Goal: Task Accomplishment & Management: Manage account settings

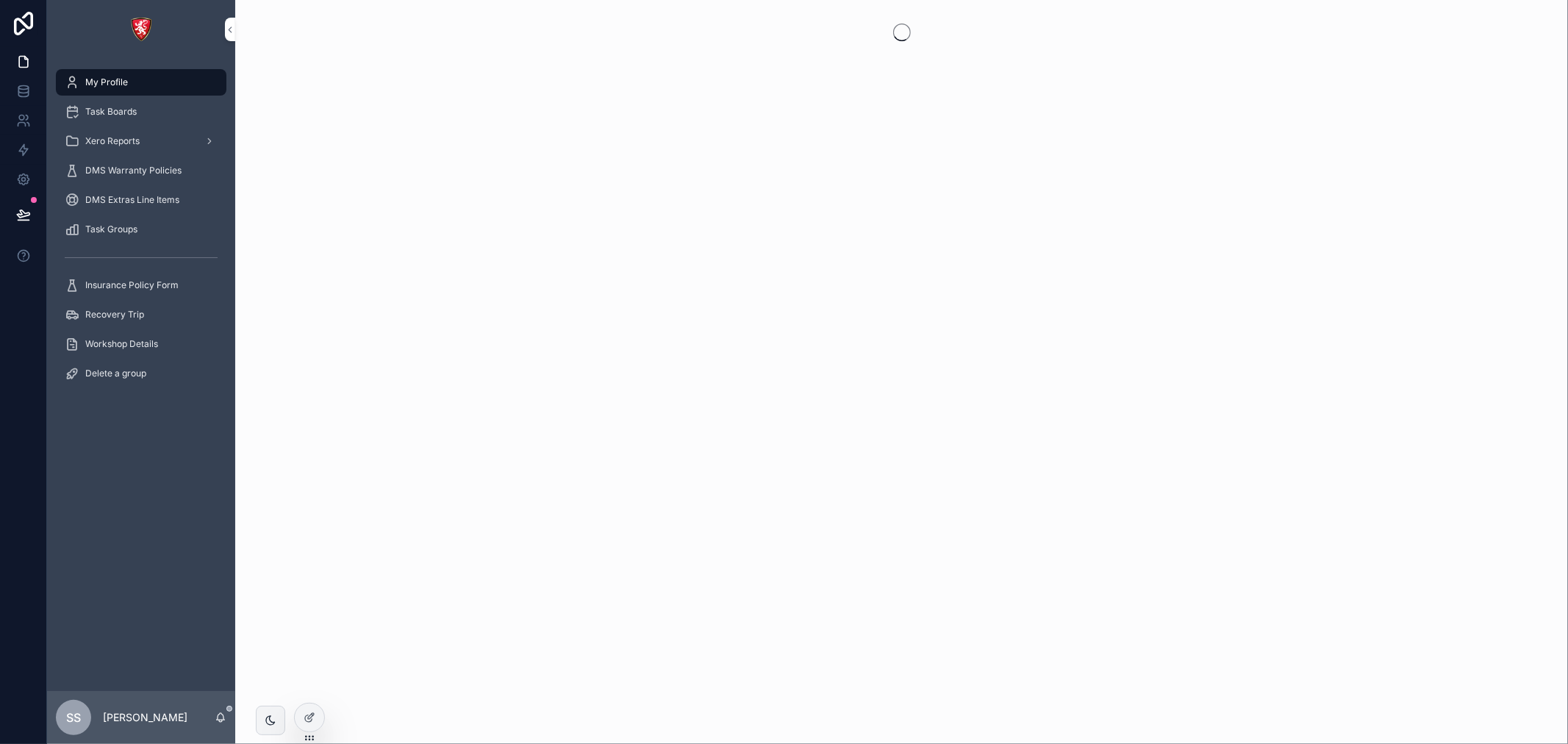
click at [122, 102] on div "Task Boards" at bounding box center [141, 111] width 153 height 24
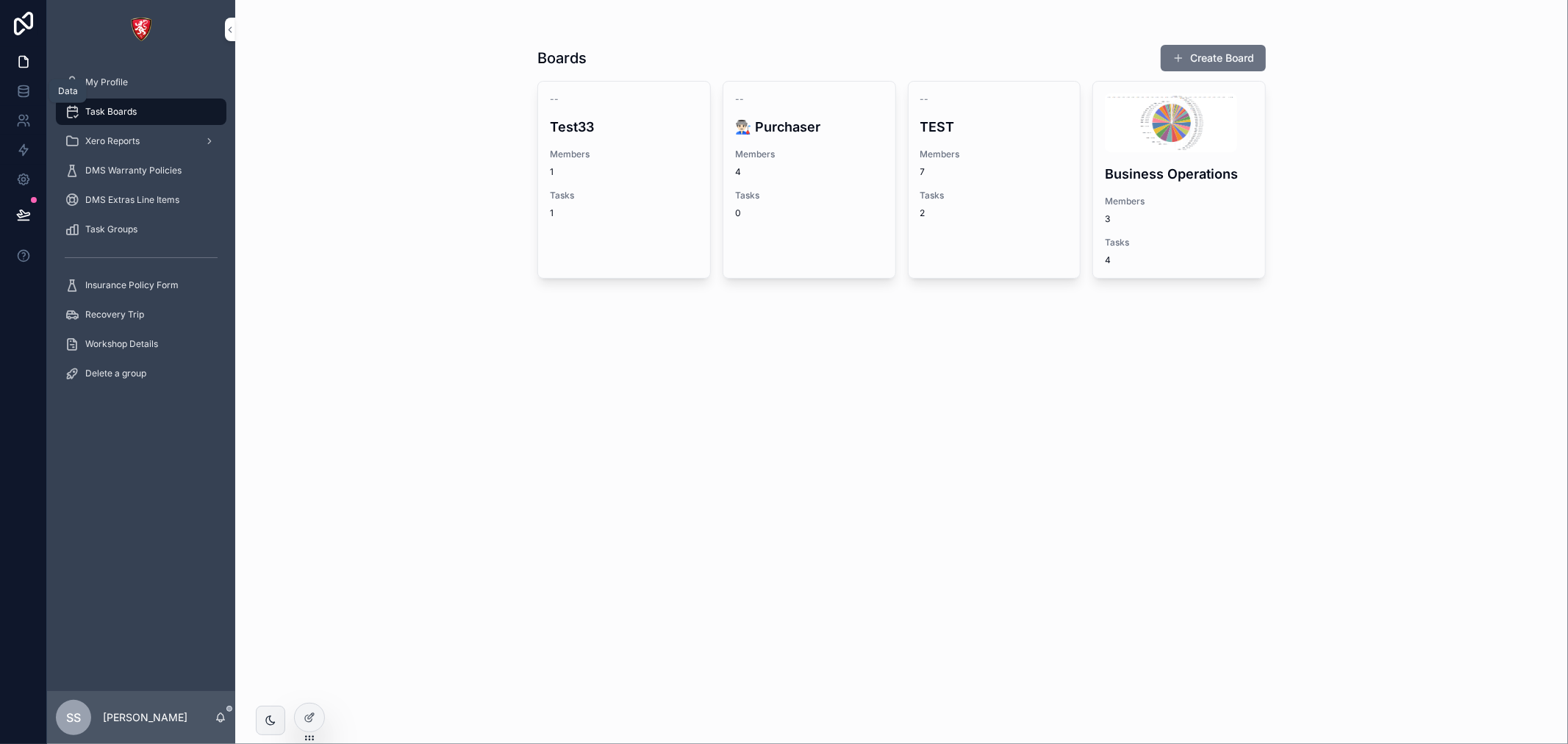
click at [25, 96] on icon at bounding box center [23, 91] width 15 height 15
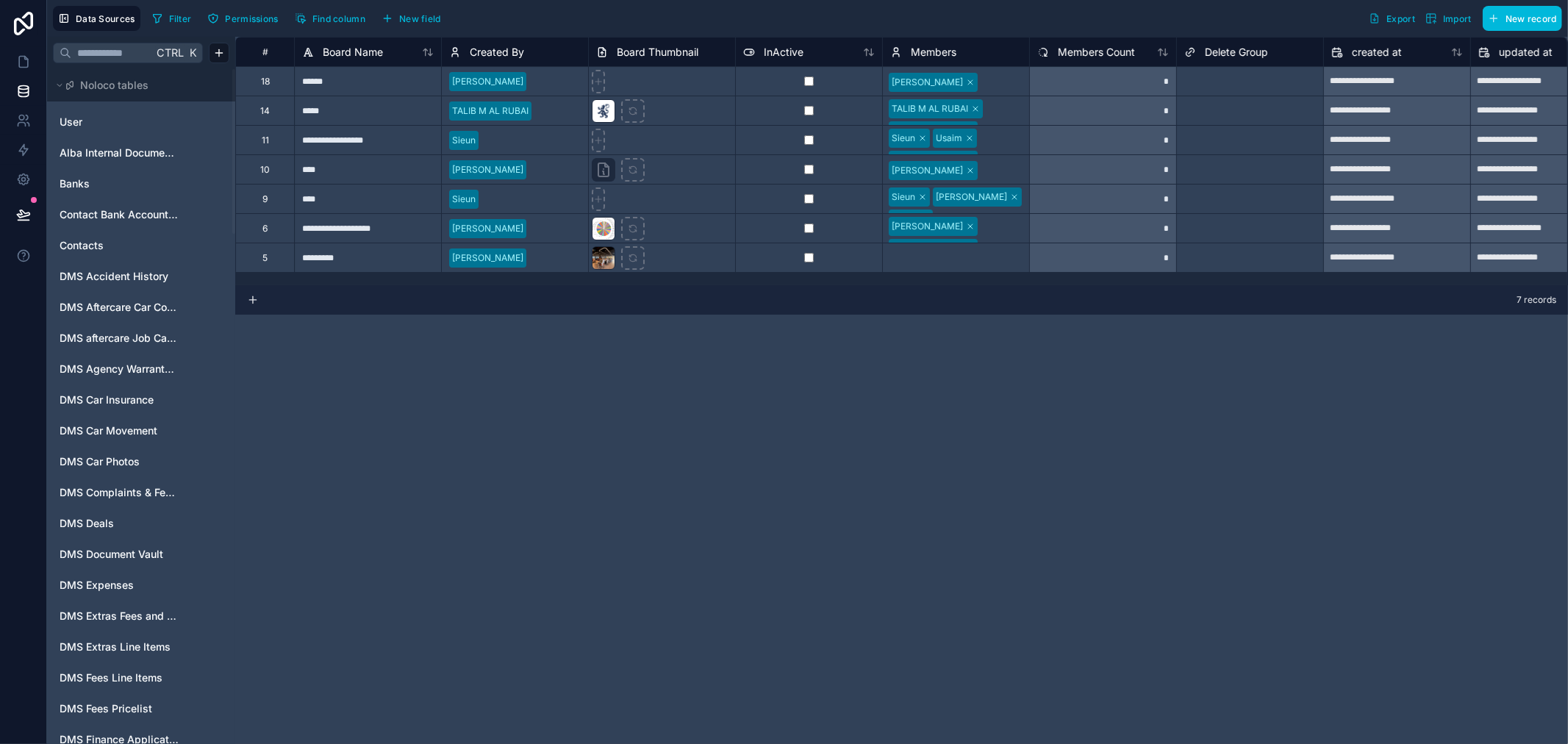
click at [93, 47] on input "text" at bounding box center [111, 53] width 82 height 26
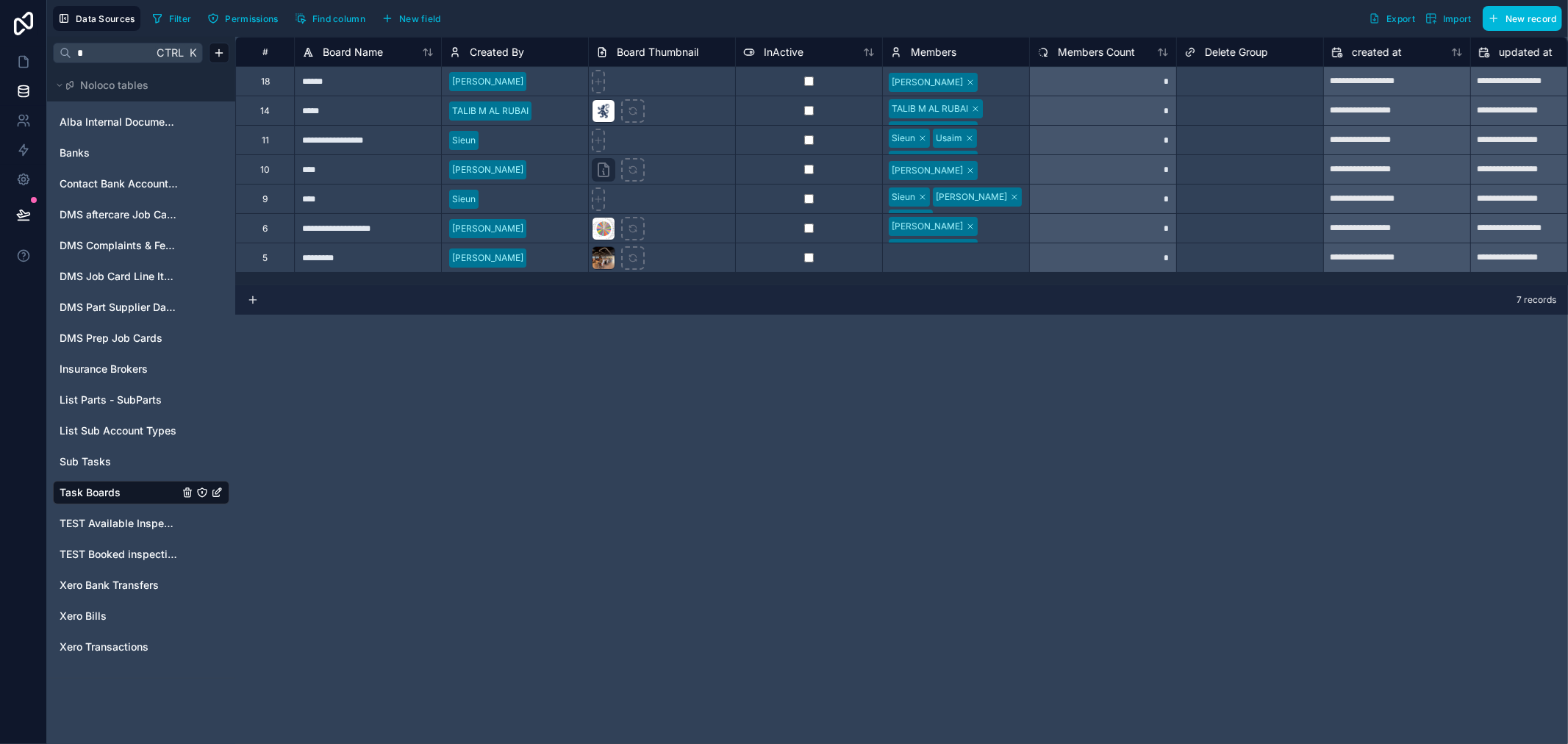
click at [456, 328] on div "**********" at bounding box center [901, 390] width 1333 height 707
click at [986, 133] on div "Sieun [PERSON_NAME] [PERSON_NAME]" at bounding box center [956, 140] width 147 height 29
click at [998, 116] on div "TALIB M AL RUBAI Jhazz Kenan" at bounding box center [956, 111] width 147 height 29
drag, startPoint x: 479, startPoint y: 283, endPoint x: 620, endPoint y: 284, distance: 141.0
click at [620, 284] on div "**********" at bounding box center [901, 390] width 1333 height 707
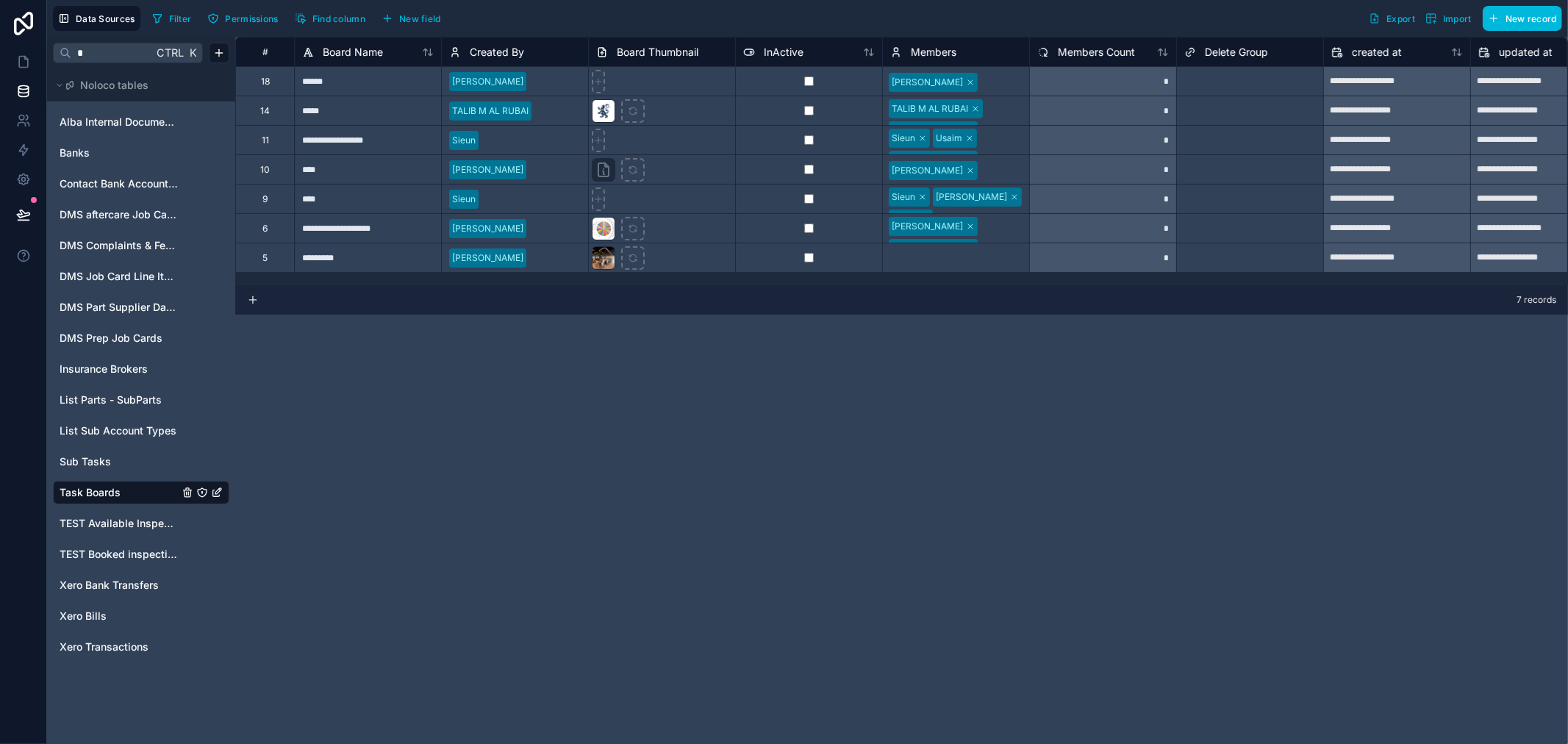
scroll to position [0, 490]
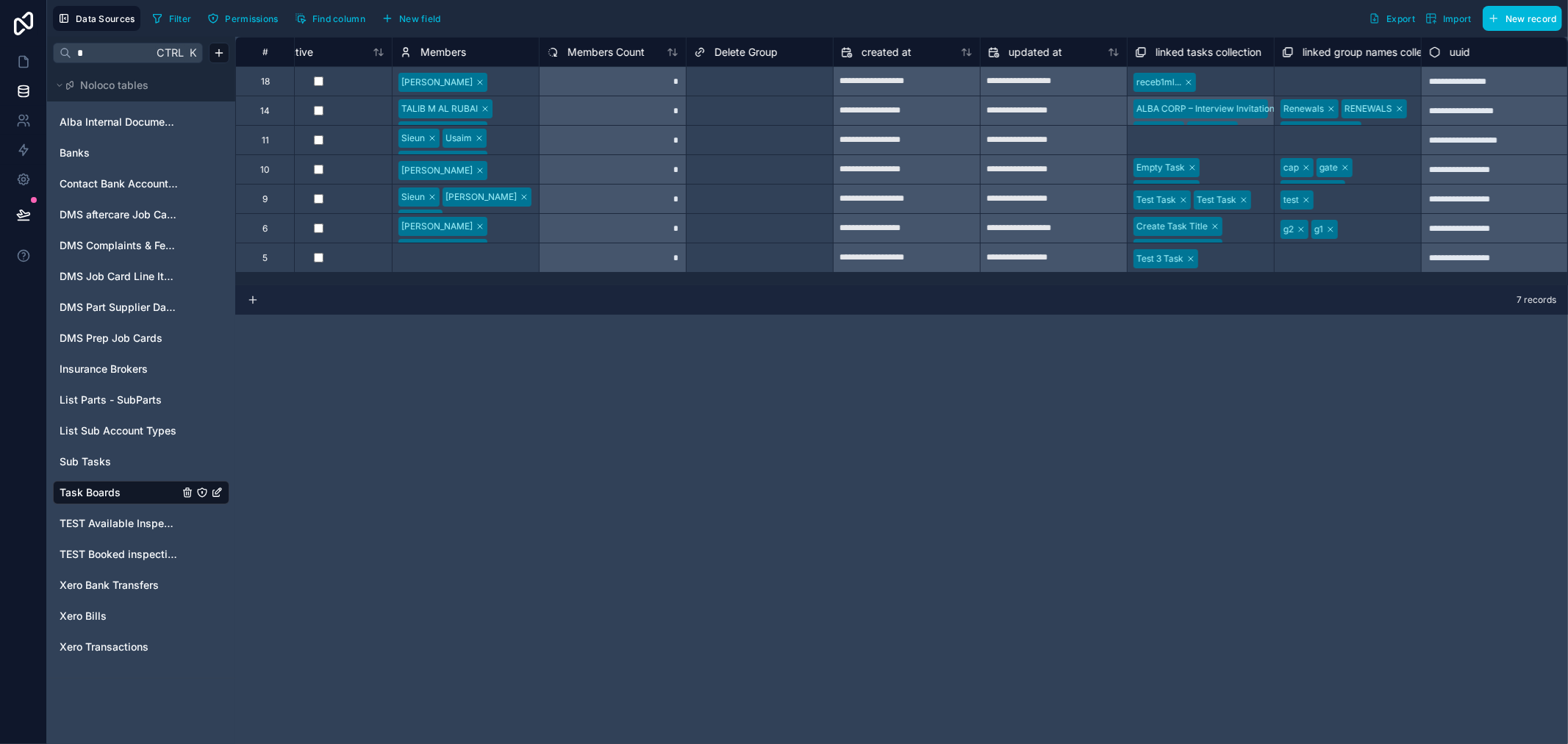
click at [1249, 111] on div "ALBA CORP – Interview Invitation with [PERSON_NAME] on Google Meet rec16z3e... …" at bounding box center [1200, 111] width 147 height 30
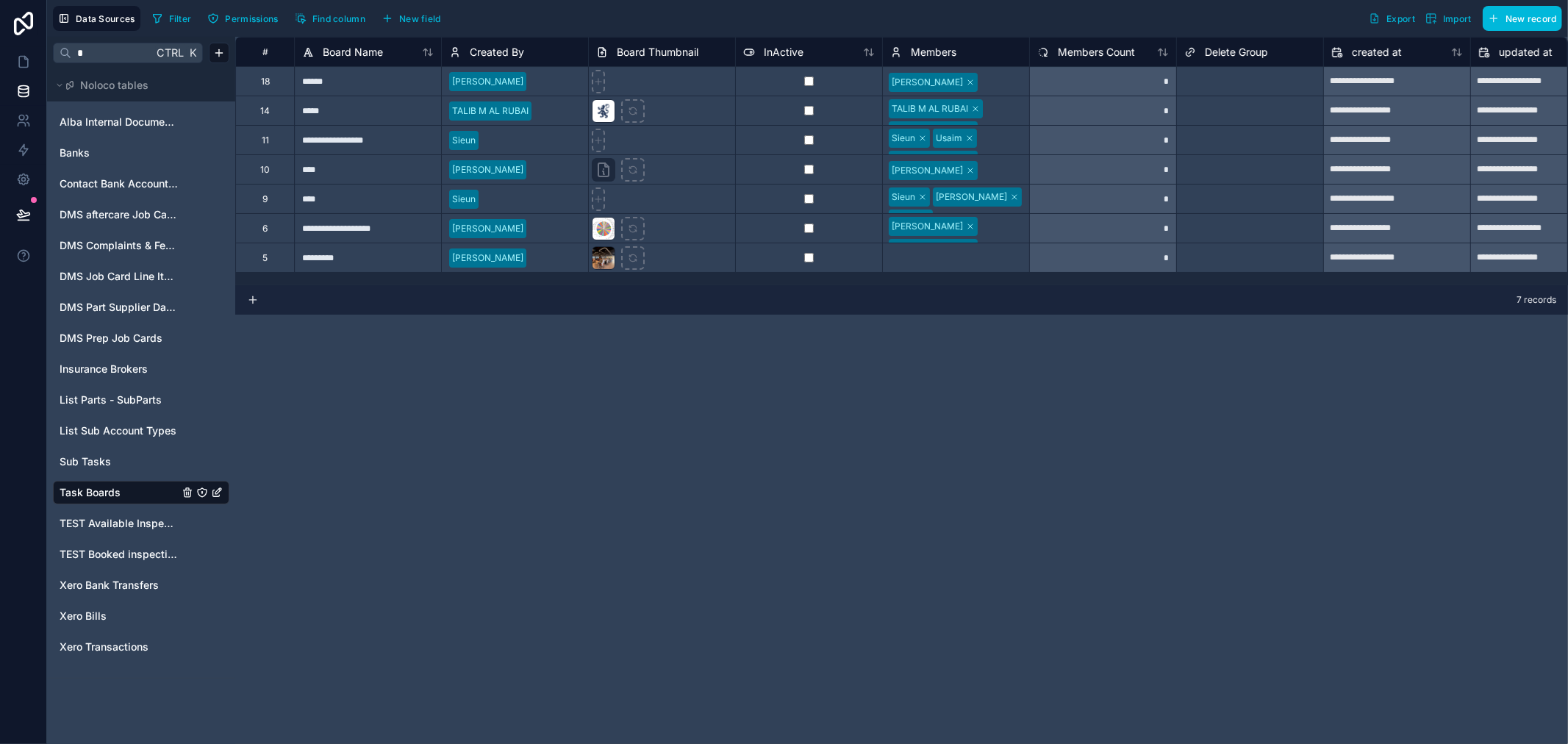
click at [111, 46] on input "*" at bounding box center [111, 53] width 82 height 26
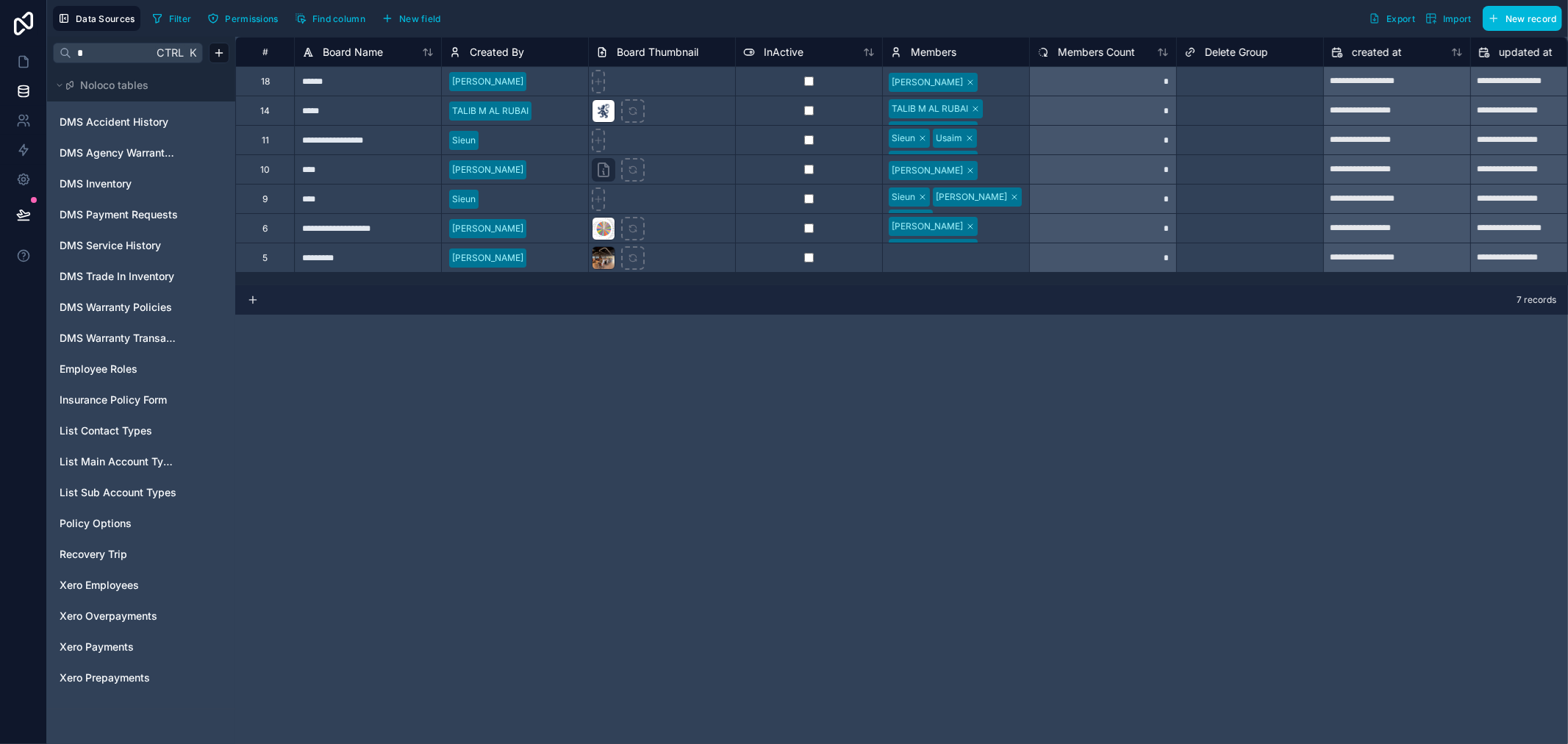
click at [111, 46] on input "*" at bounding box center [111, 53] width 82 height 26
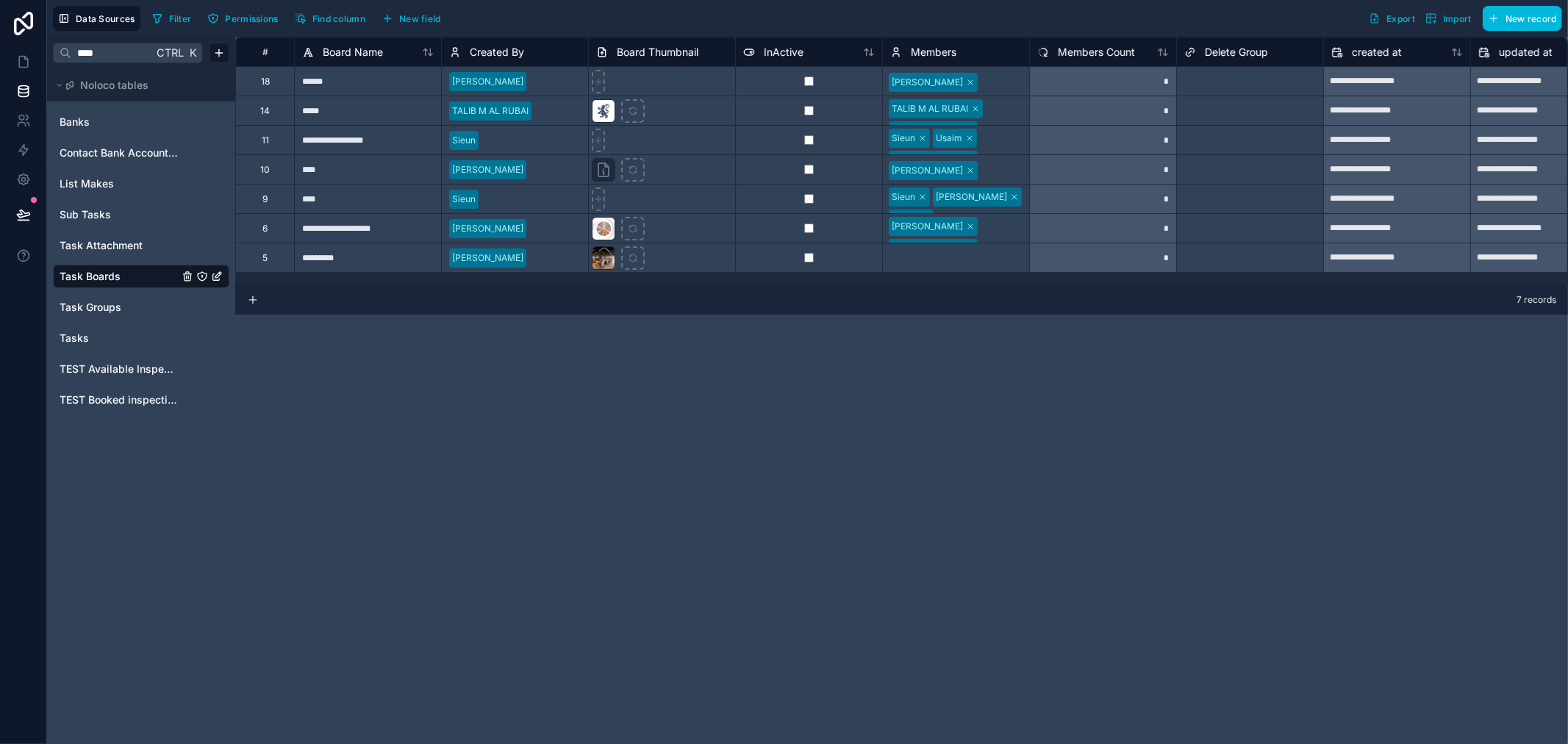
type input "****"
click at [71, 334] on span "Tasks" at bounding box center [75, 338] width 30 height 15
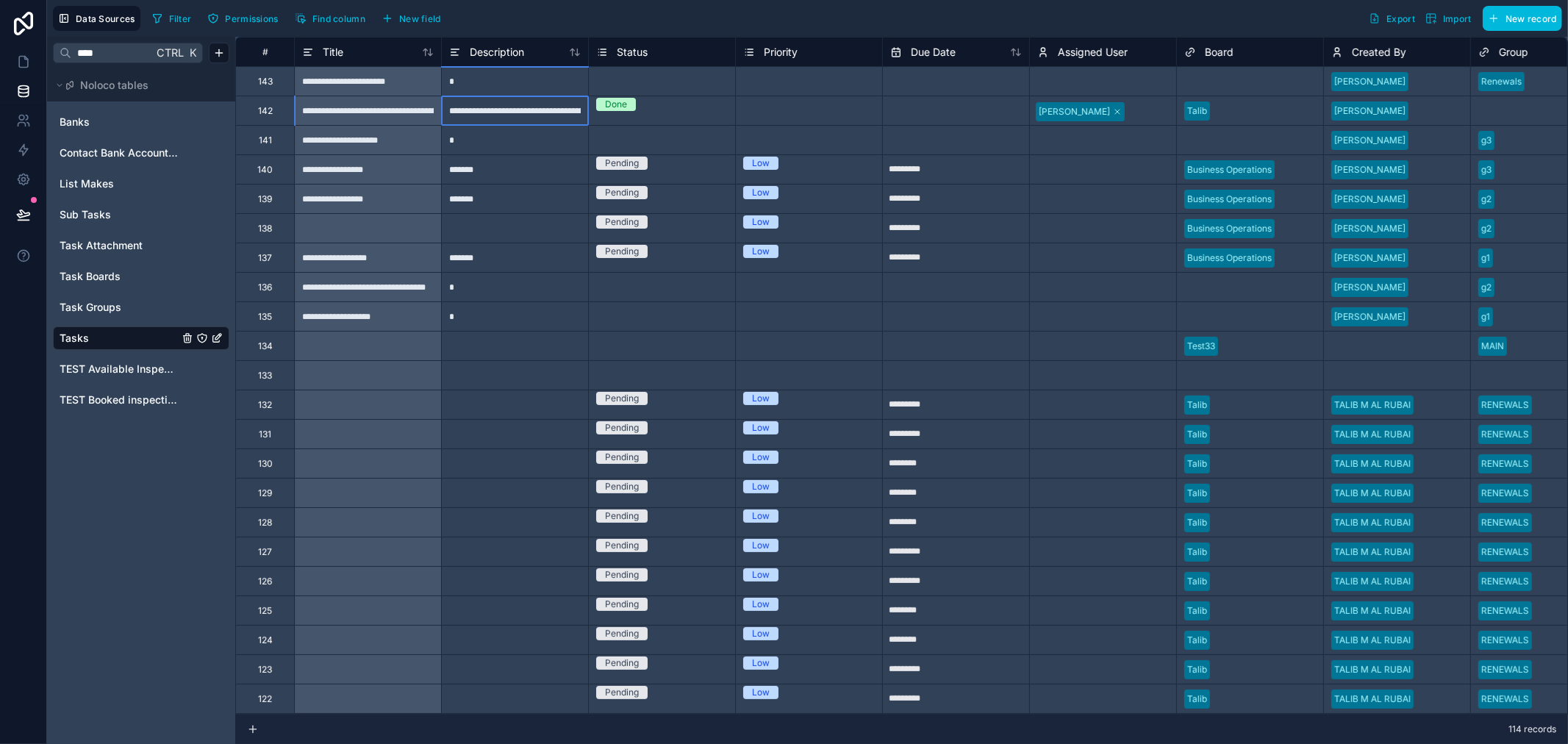
click at [537, 114] on div "**********" at bounding box center [515, 111] width 147 height 30
type input "**********"
click at [523, 140] on div "*" at bounding box center [515, 140] width 147 height 30
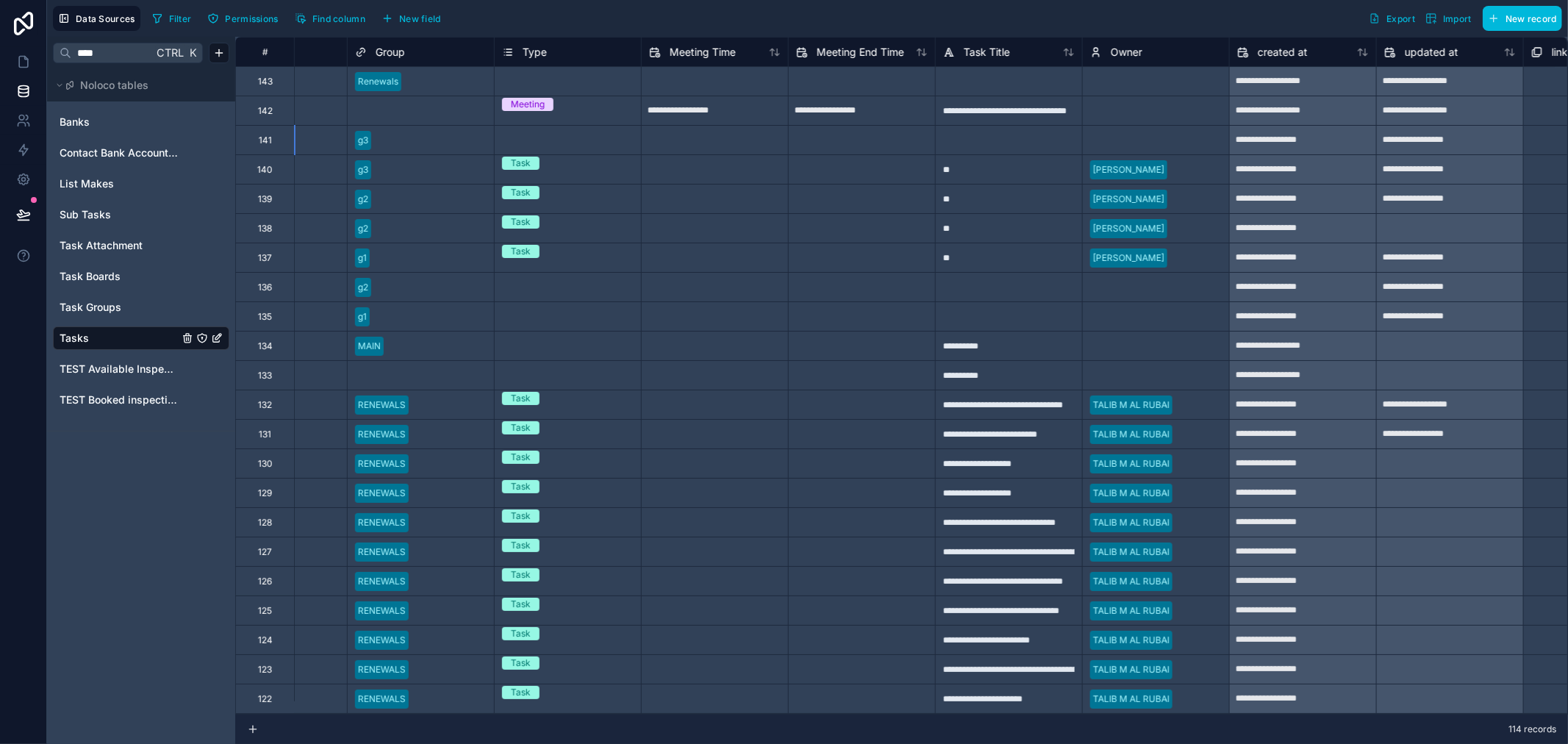
scroll to position [0, 1127]
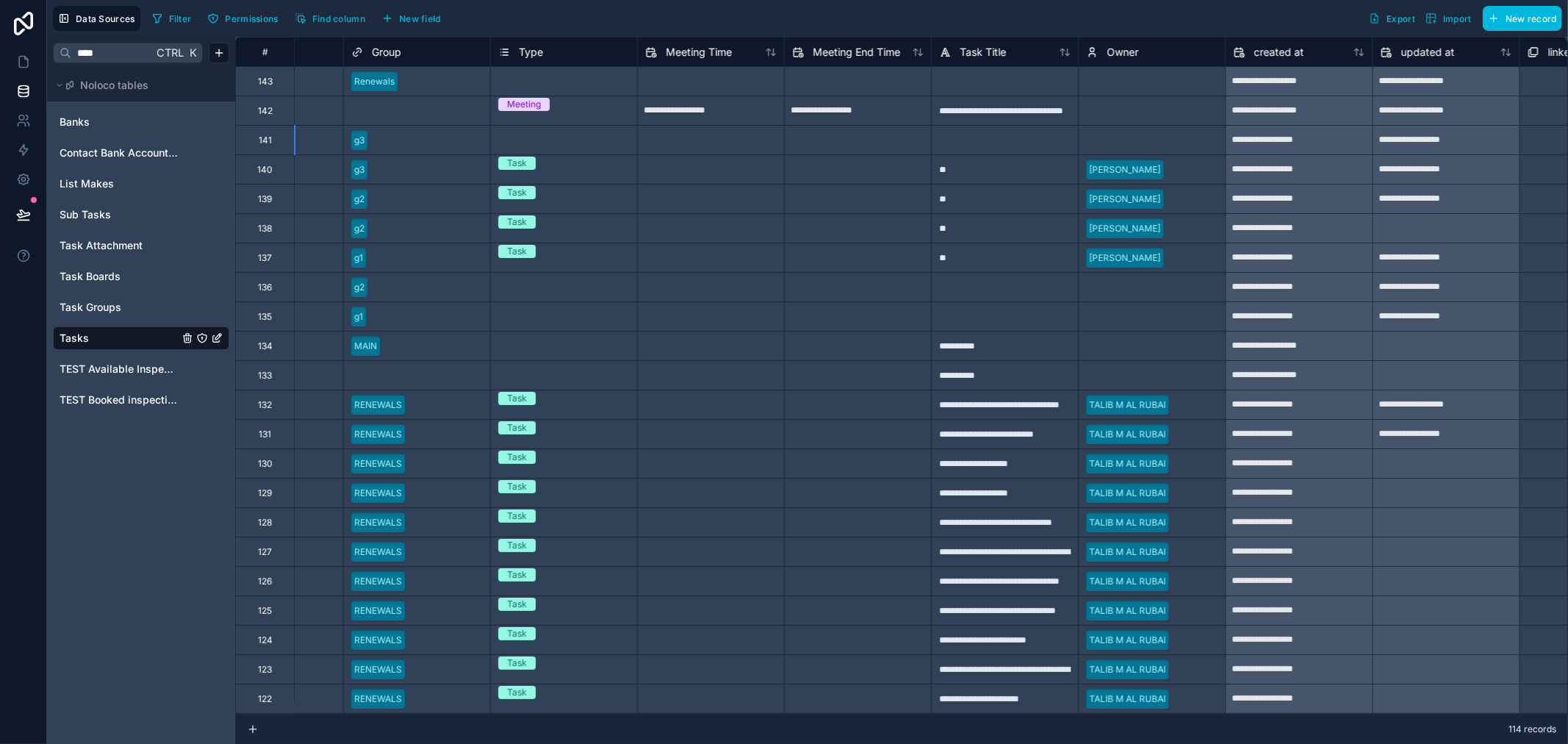
click at [959, 108] on div "**********" at bounding box center [1006, 111] width 147 height 30
drag, startPoint x: 1077, startPoint y: 42, endPoint x: 1108, endPoint y: 42, distance: 31.0
click at [1108, 42] on div "# Board Created By Group Type Meeting Time Meeting End Time Task Title Owner cr…" at bounding box center [534, 52] width 2853 height 30
click at [998, 115] on div "**********" at bounding box center [1006, 111] width 147 height 30
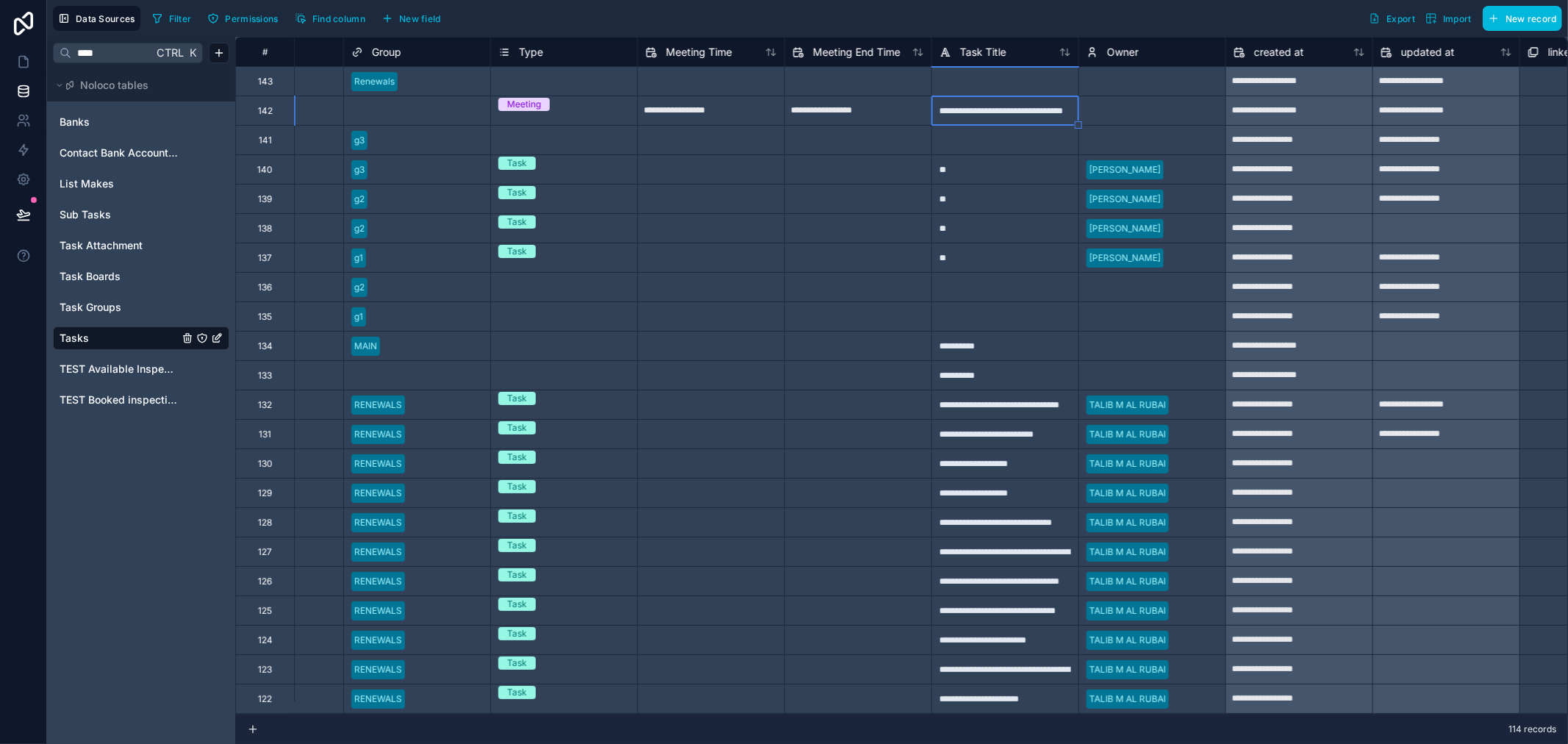
click at [998, 115] on div "**********" at bounding box center [1006, 111] width 147 height 30
click at [998, 115] on input "**********" at bounding box center [1005, 111] width 147 height 29
click at [1015, 154] on div "**" at bounding box center [1006, 169] width 147 height 30
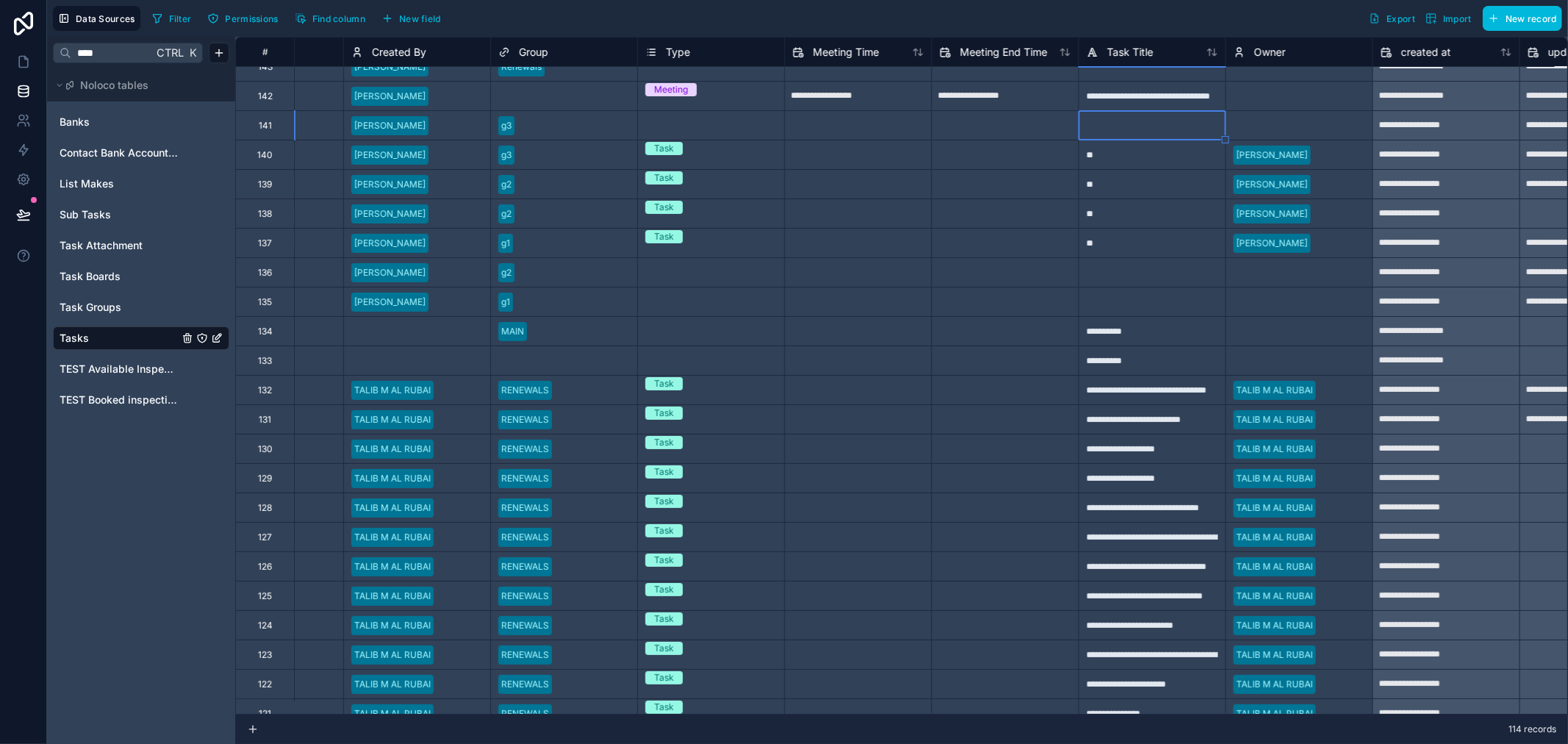
scroll to position [0, 980]
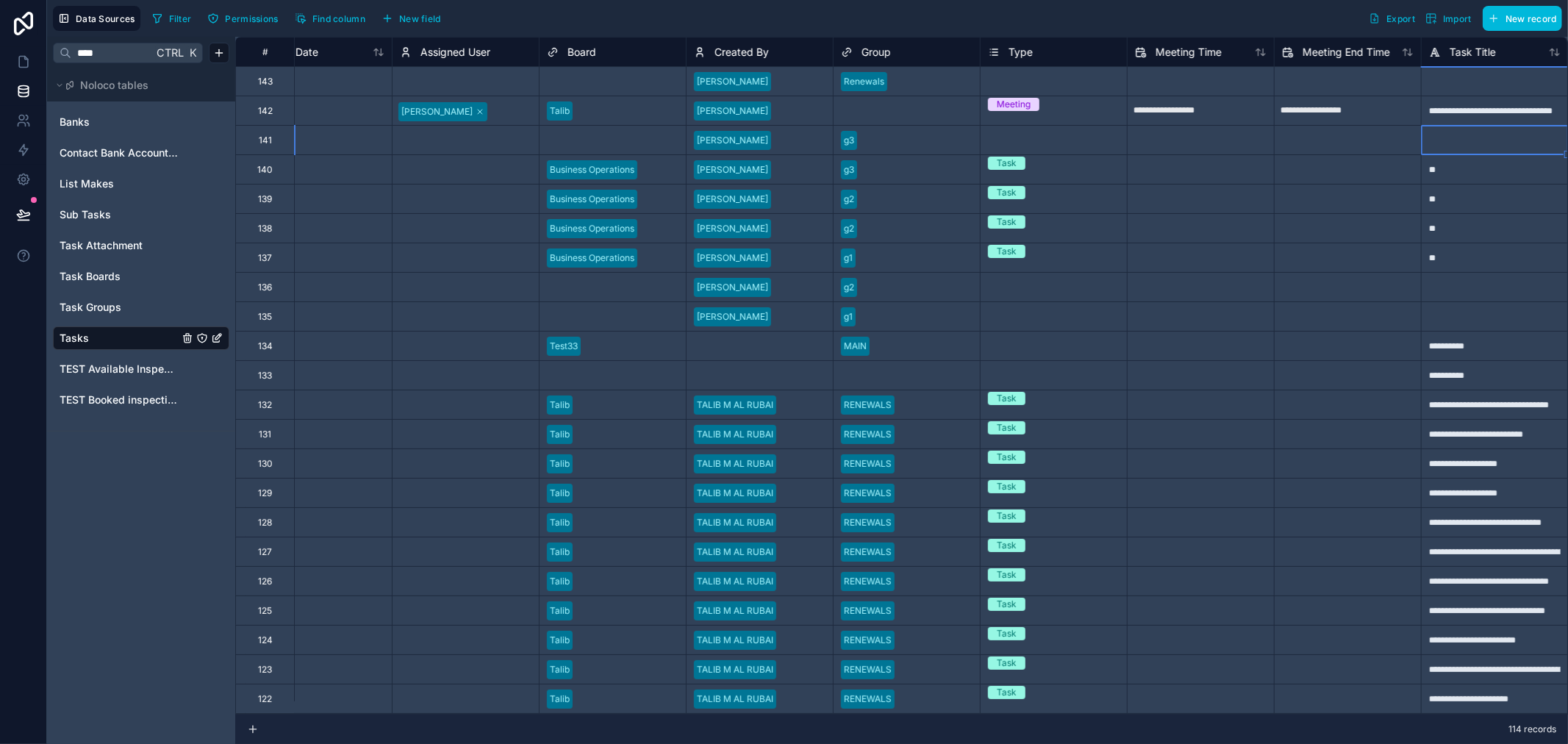
type input "**********"
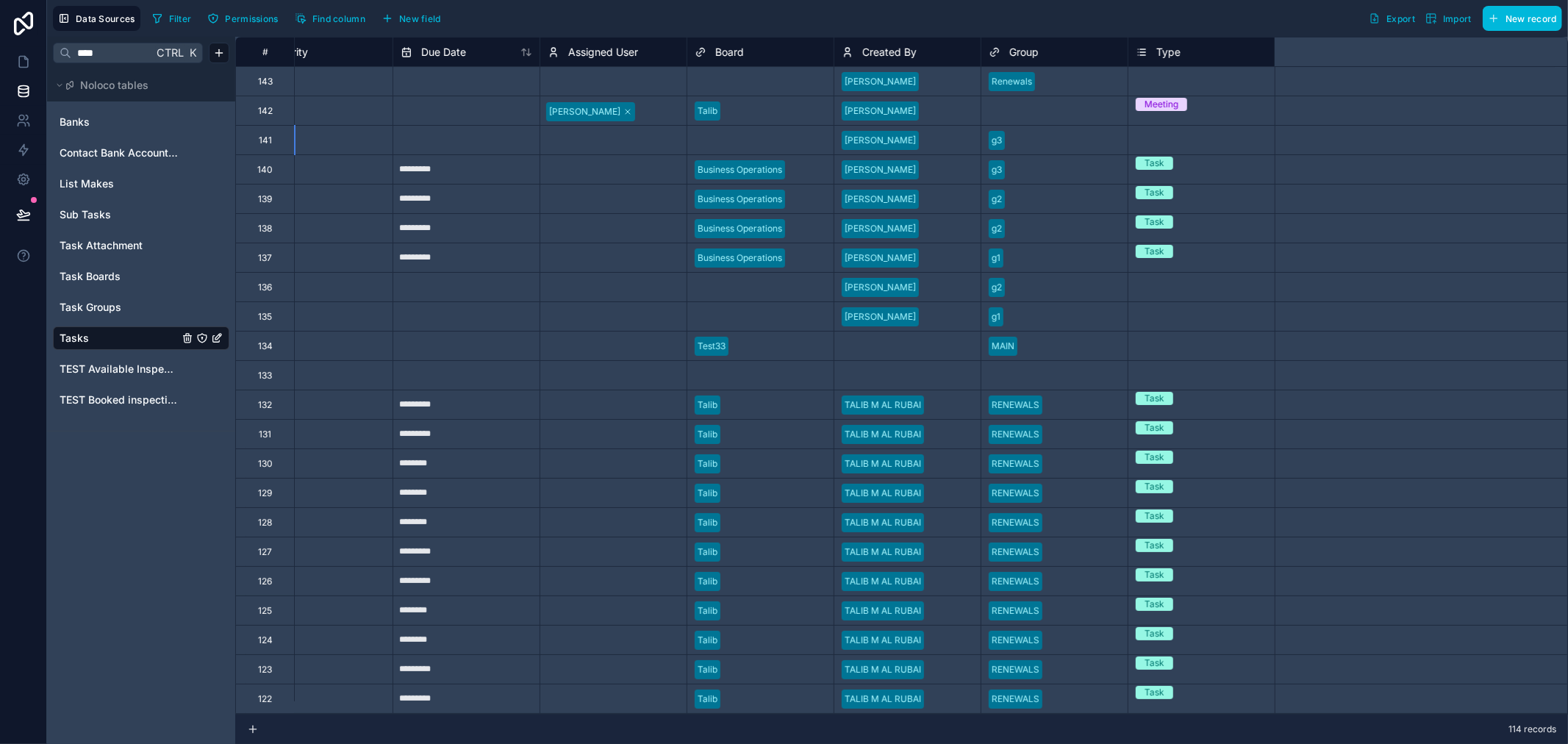
scroll to position [0, 0]
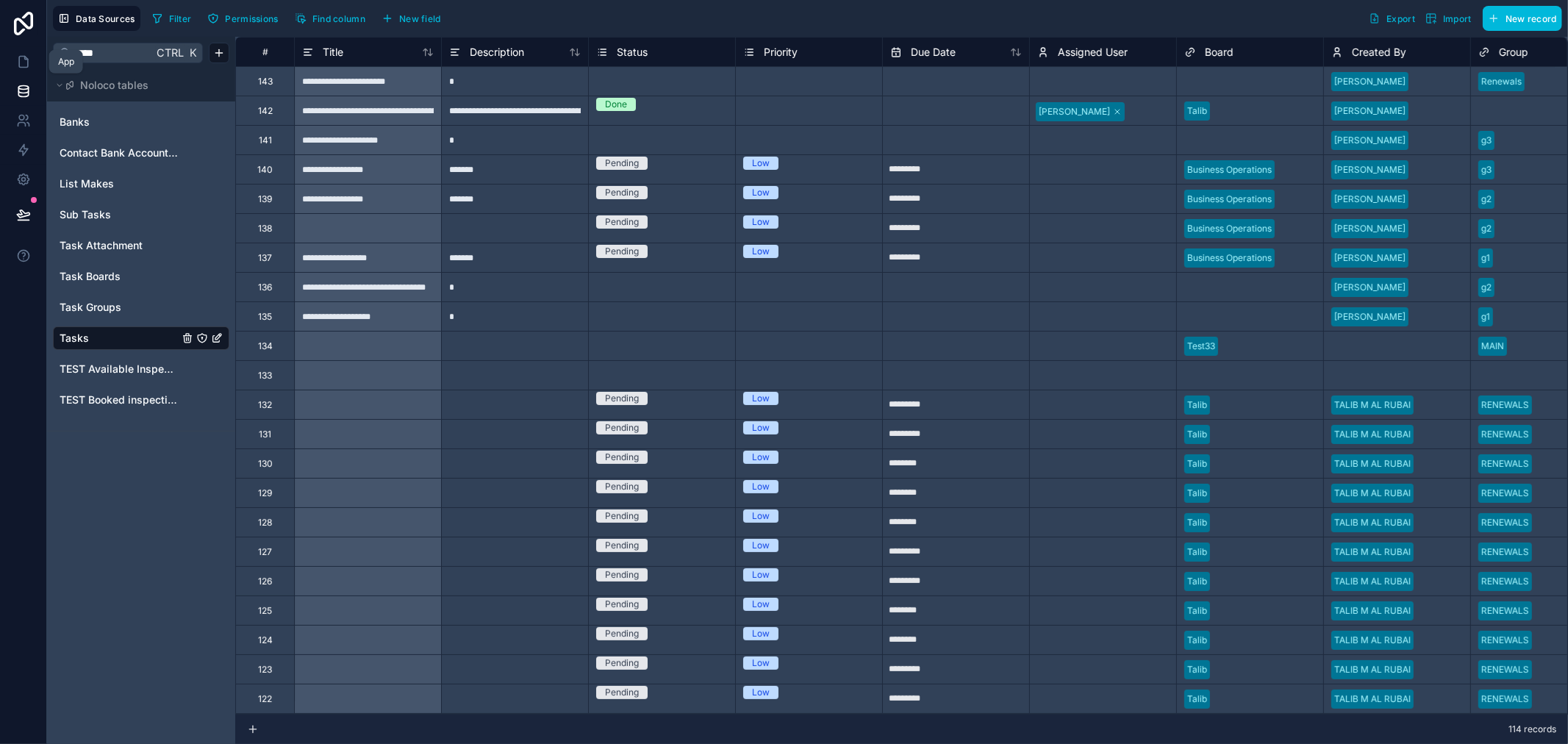
click at [11, 57] on link at bounding box center [23, 62] width 47 height 30
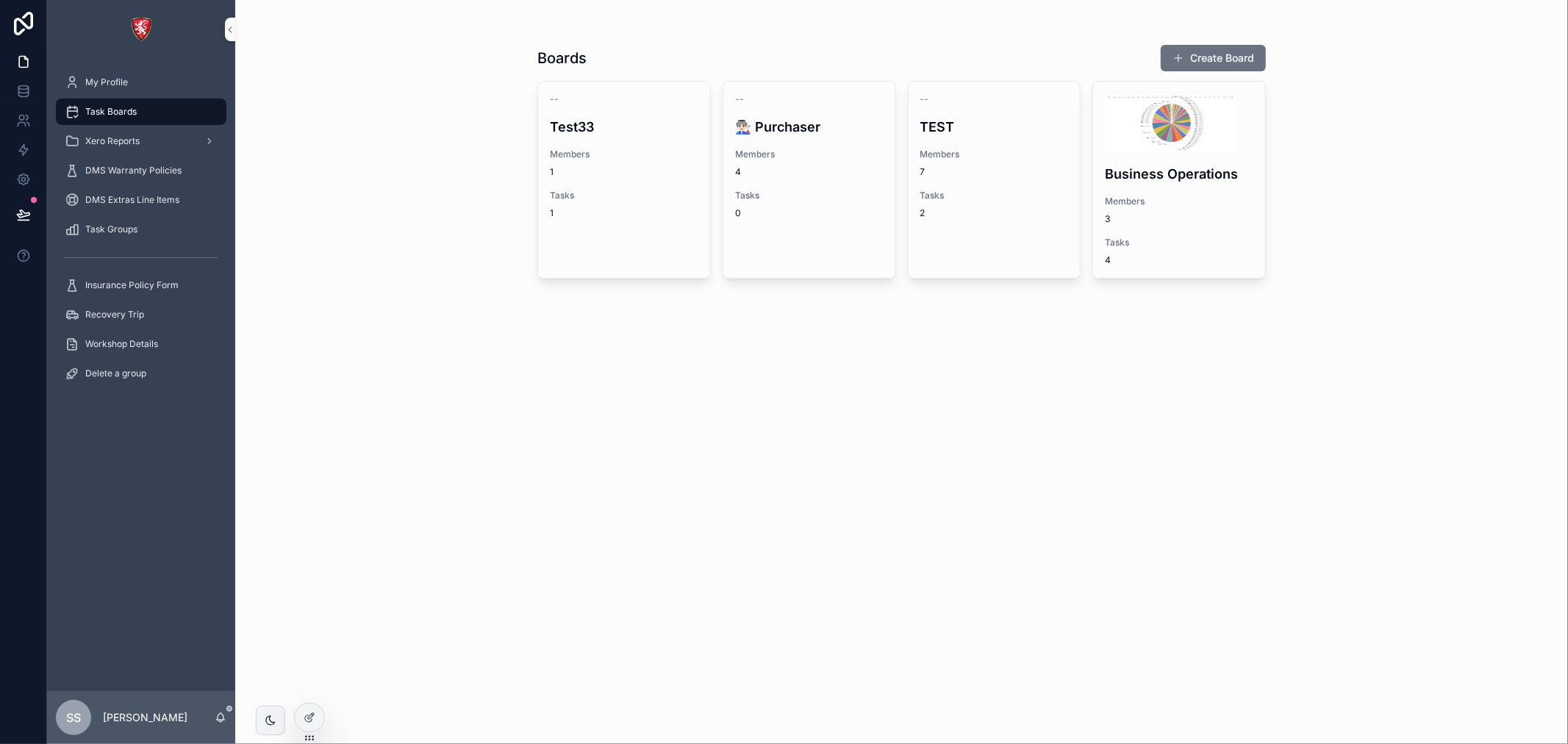
click at [85, 77] on span "My Profile" at bounding box center [106, 82] width 43 height 11
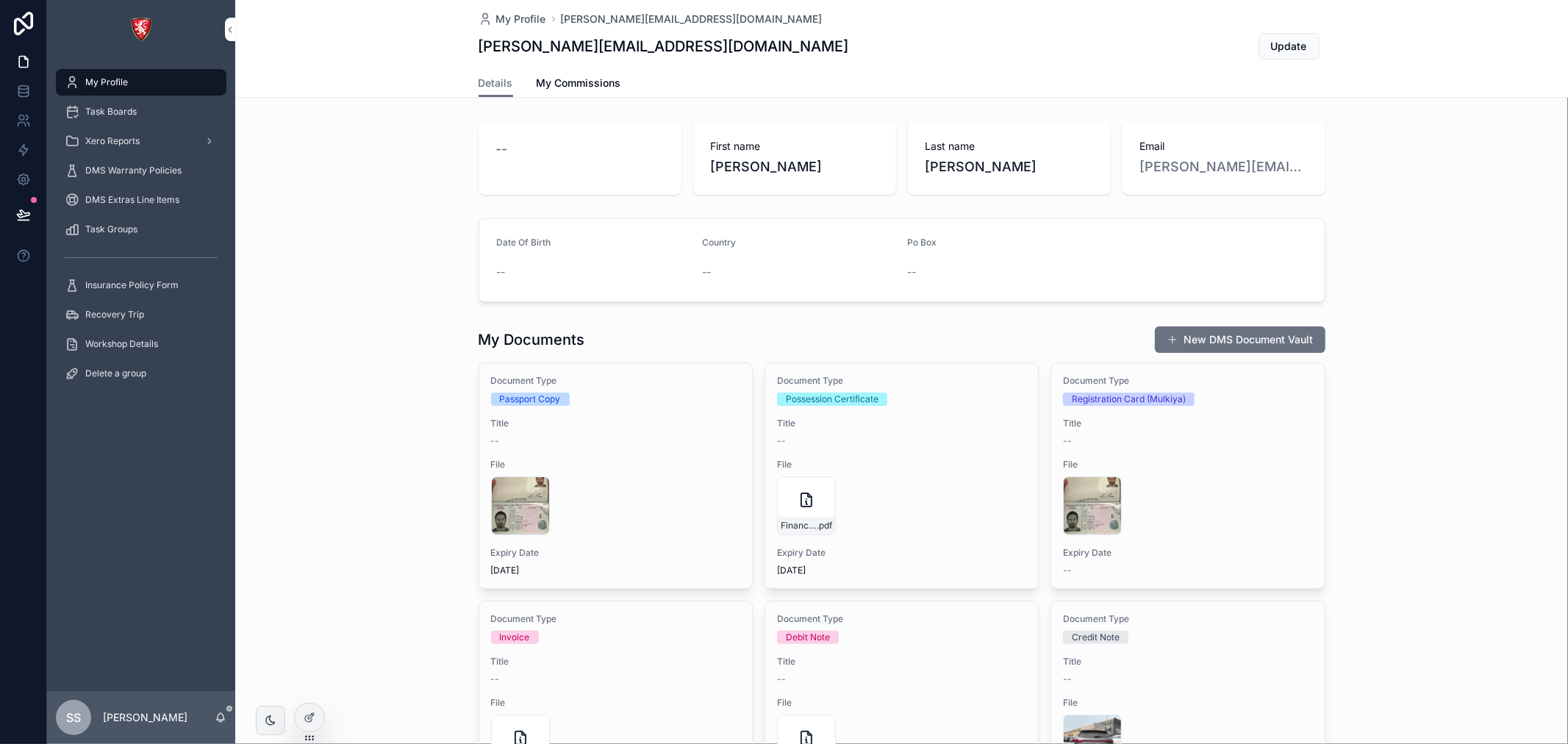
click at [307, 719] on icon at bounding box center [309, 717] width 11 height 11
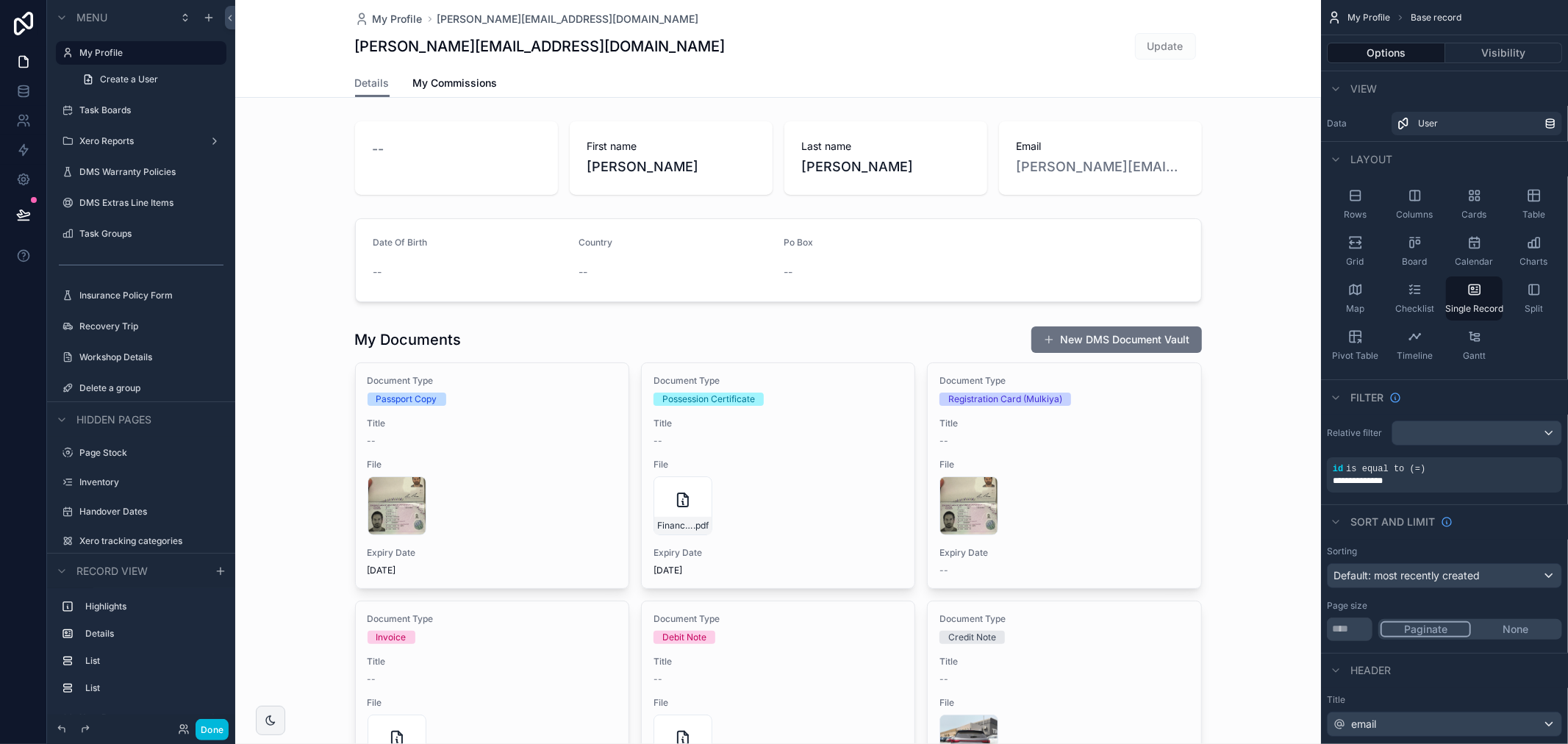
click at [126, 57] on label "My Profile" at bounding box center [148, 53] width 139 height 11
click at [129, 147] on div "Xero Reports" at bounding box center [140, 140] width 124 height 11
click at [124, 140] on label "Xero Reports" at bounding box center [138, 140] width 118 height 11
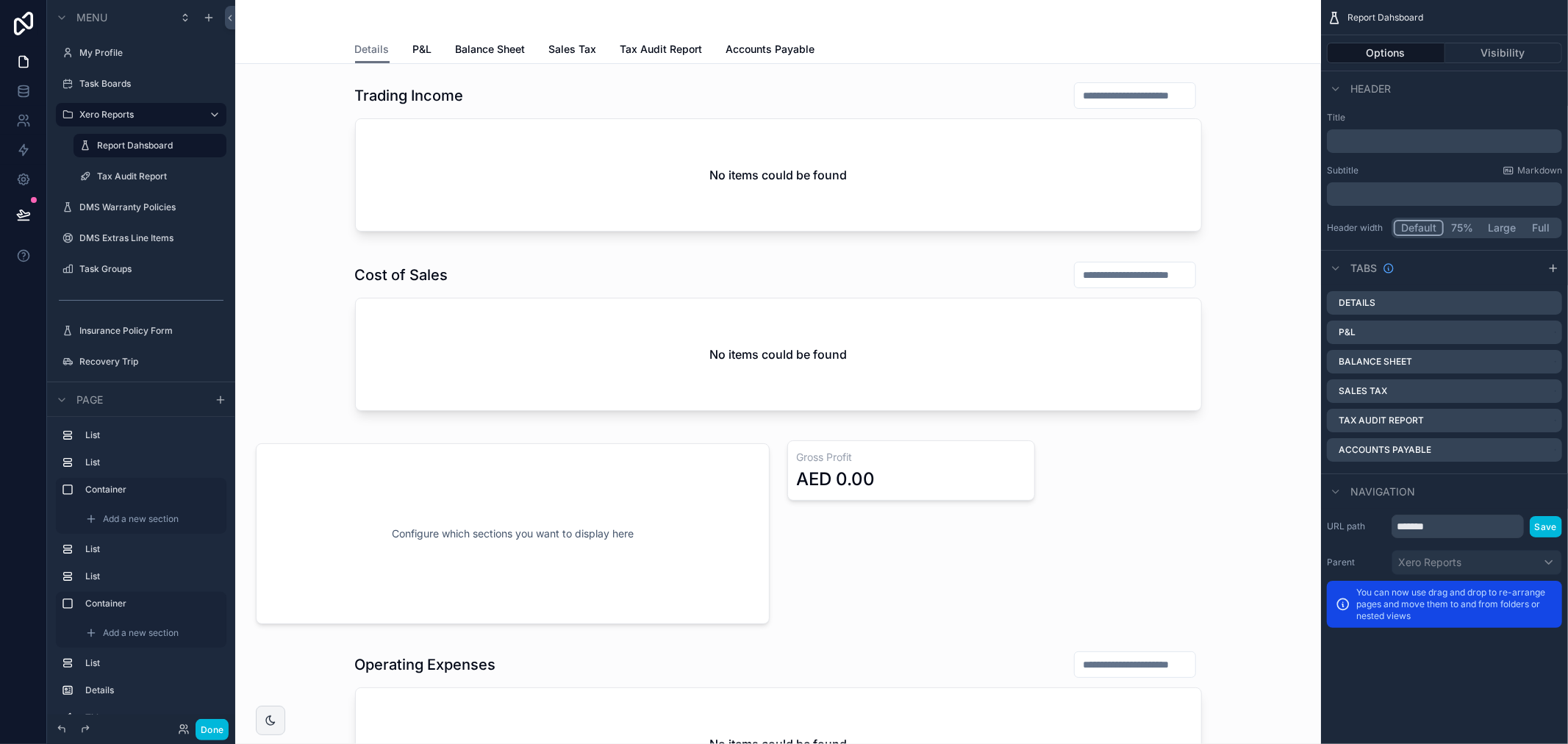
click at [0, 0] on icon "scrollable content" at bounding box center [0, 0] width 0 height 0
click at [82, 66] on div "scrollable content" at bounding box center [141, 67] width 188 height 3
click at [86, 57] on label "My Profile" at bounding box center [148, 53] width 139 height 11
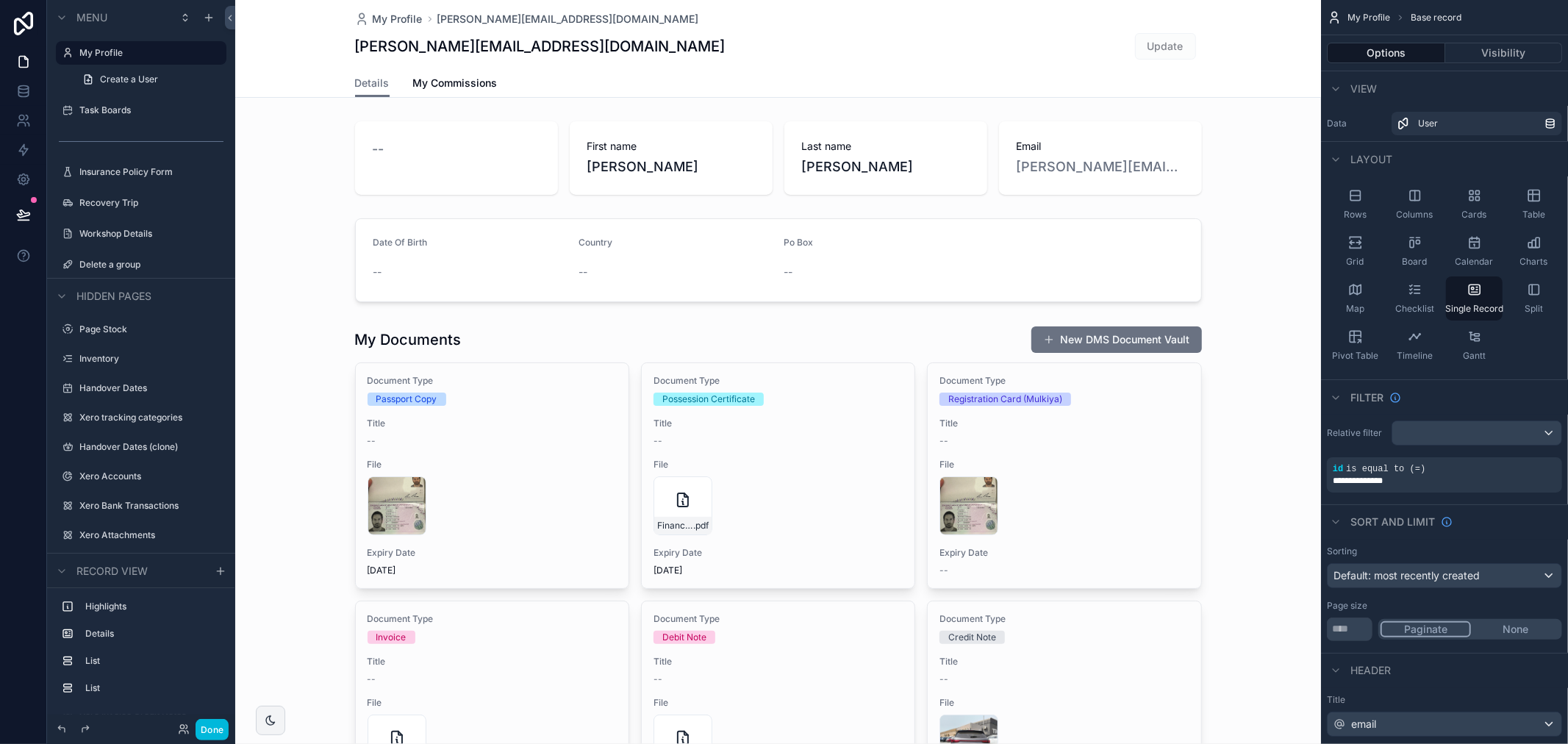
click at [362, 11] on div "My Profile [PERSON_NAME][EMAIL_ADDRESS][DOMAIN_NAME] [EMAIL_ADDRESS][DOMAIN_NAM…" at bounding box center [778, 34] width 847 height 69
click at [364, 25] on link "My Profile" at bounding box center [389, 18] width 68 height 15
click at [103, 104] on label "Task Boards" at bounding box center [148, 110] width 139 height 11
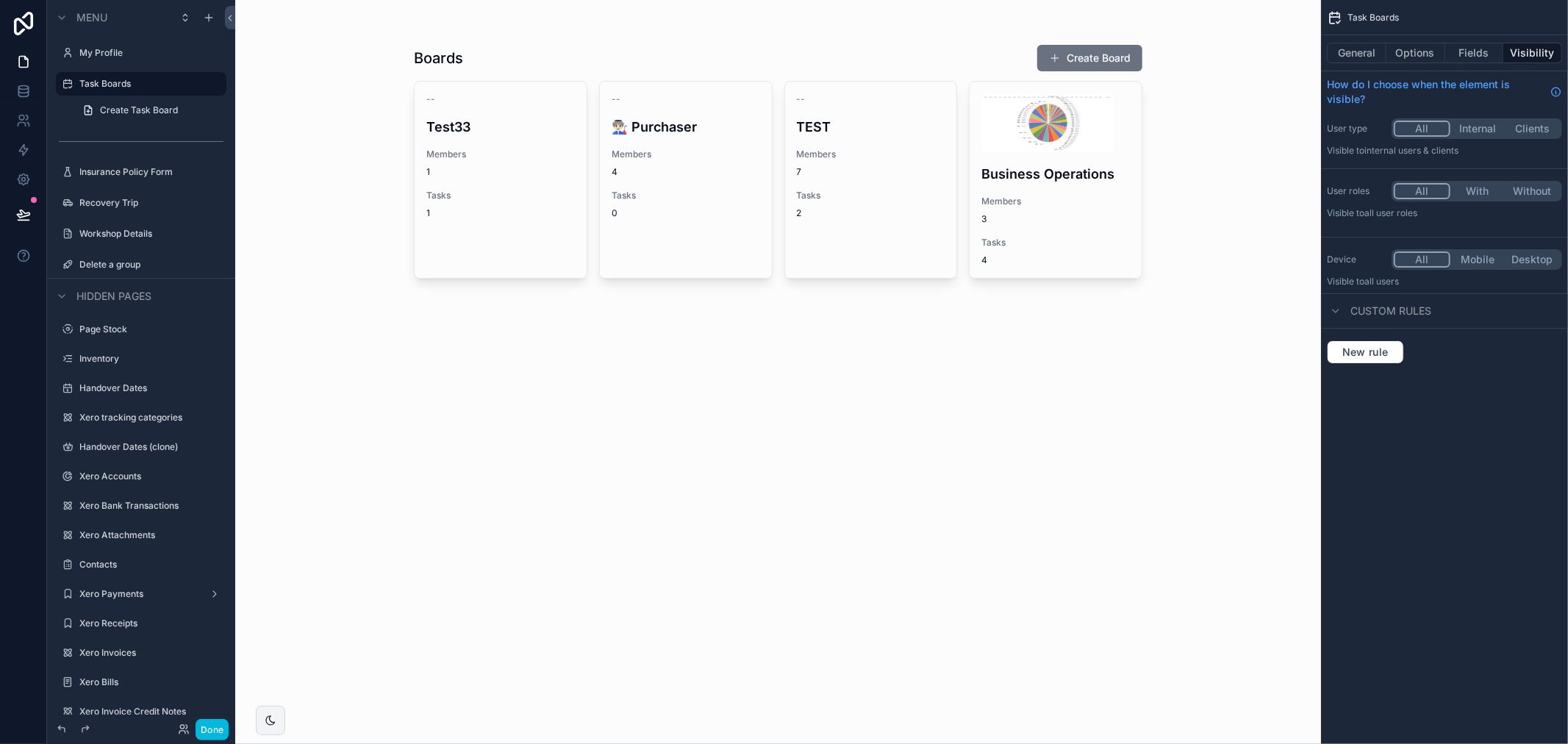
click at [526, 181] on div "scrollable content" at bounding box center [777, 162] width 752 height 326
click at [203, 726] on button "Done" at bounding box center [212, 729] width 33 height 21
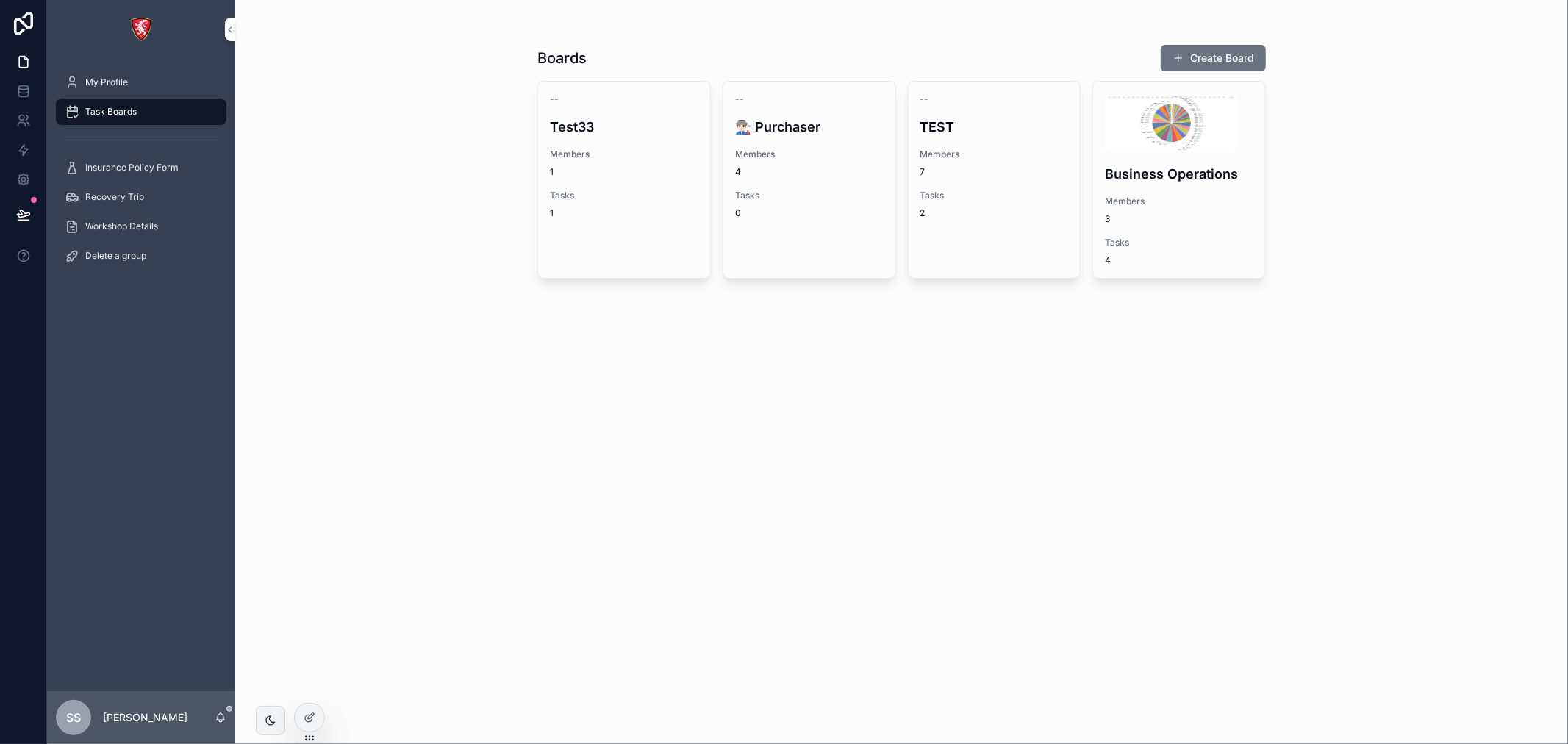
click at [305, 719] on icon at bounding box center [309, 719] width 7 height 7
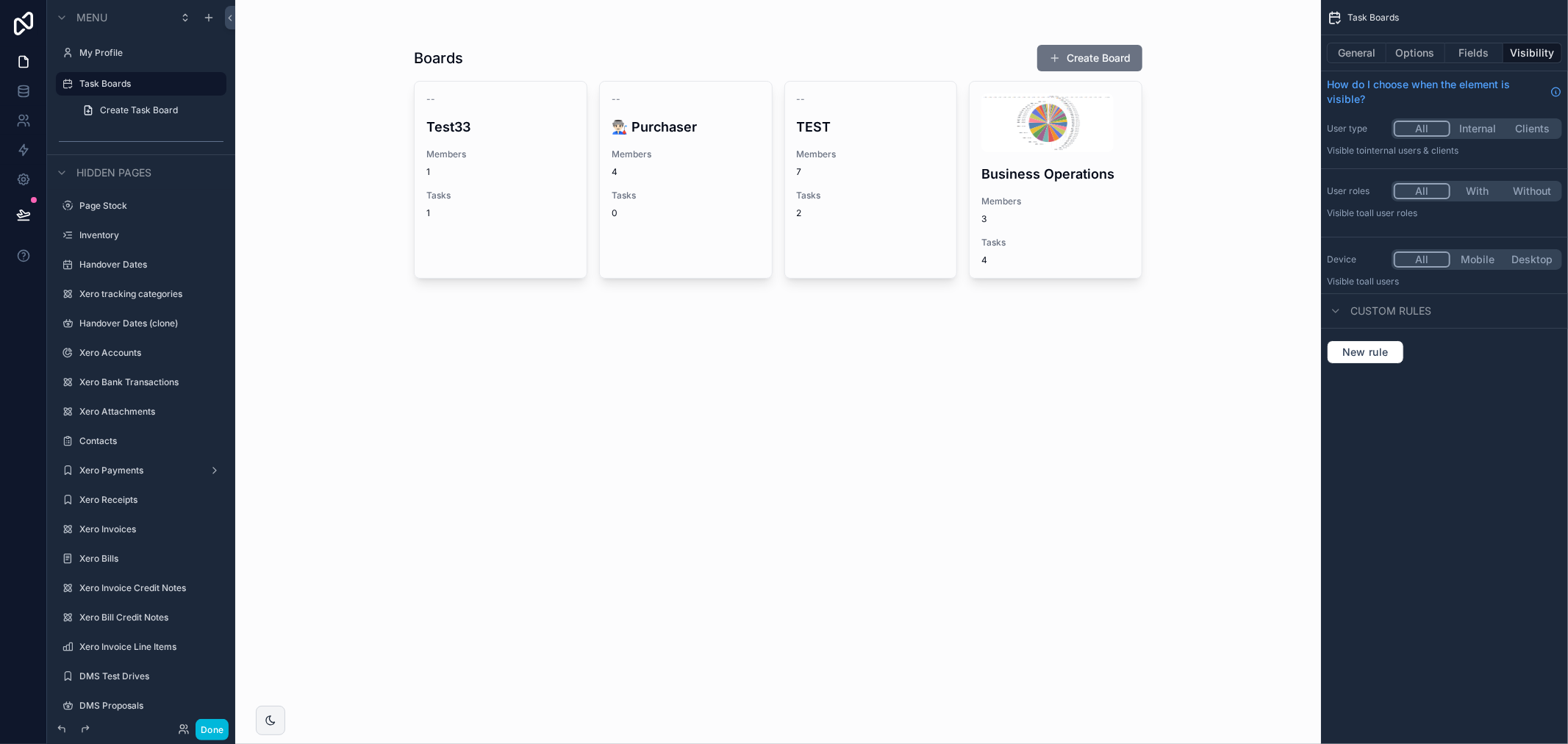
click at [0, 0] on icon "scrollable content" at bounding box center [0, 0] width 0 height 0
click at [259, 162] on button "Remove" at bounding box center [272, 161] width 57 height 15
click at [202, 727] on button "Done" at bounding box center [212, 729] width 33 height 21
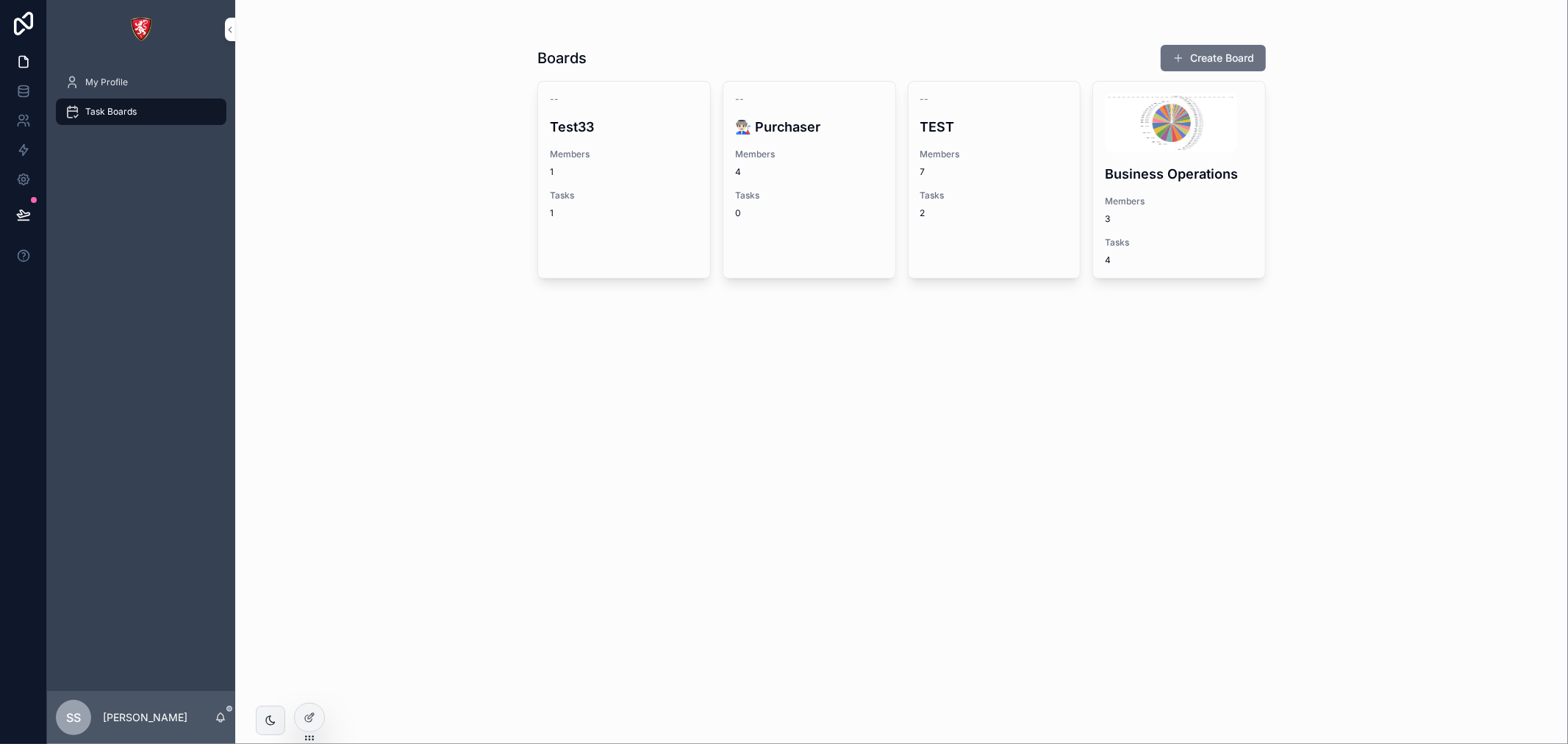
click at [820, 157] on span "Members" at bounding box center [809, 154] width 148 height 11
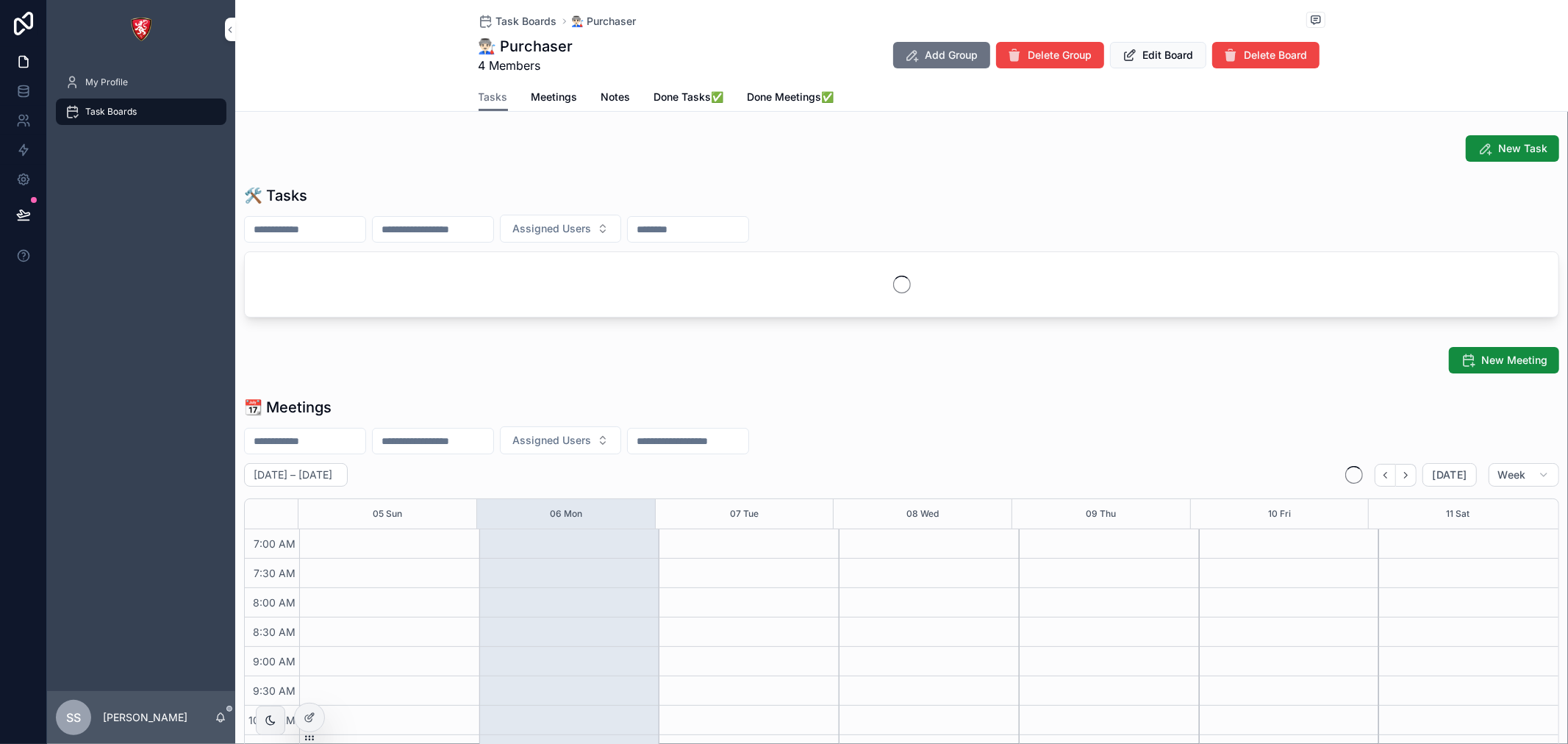
scroll to position [411, 0]
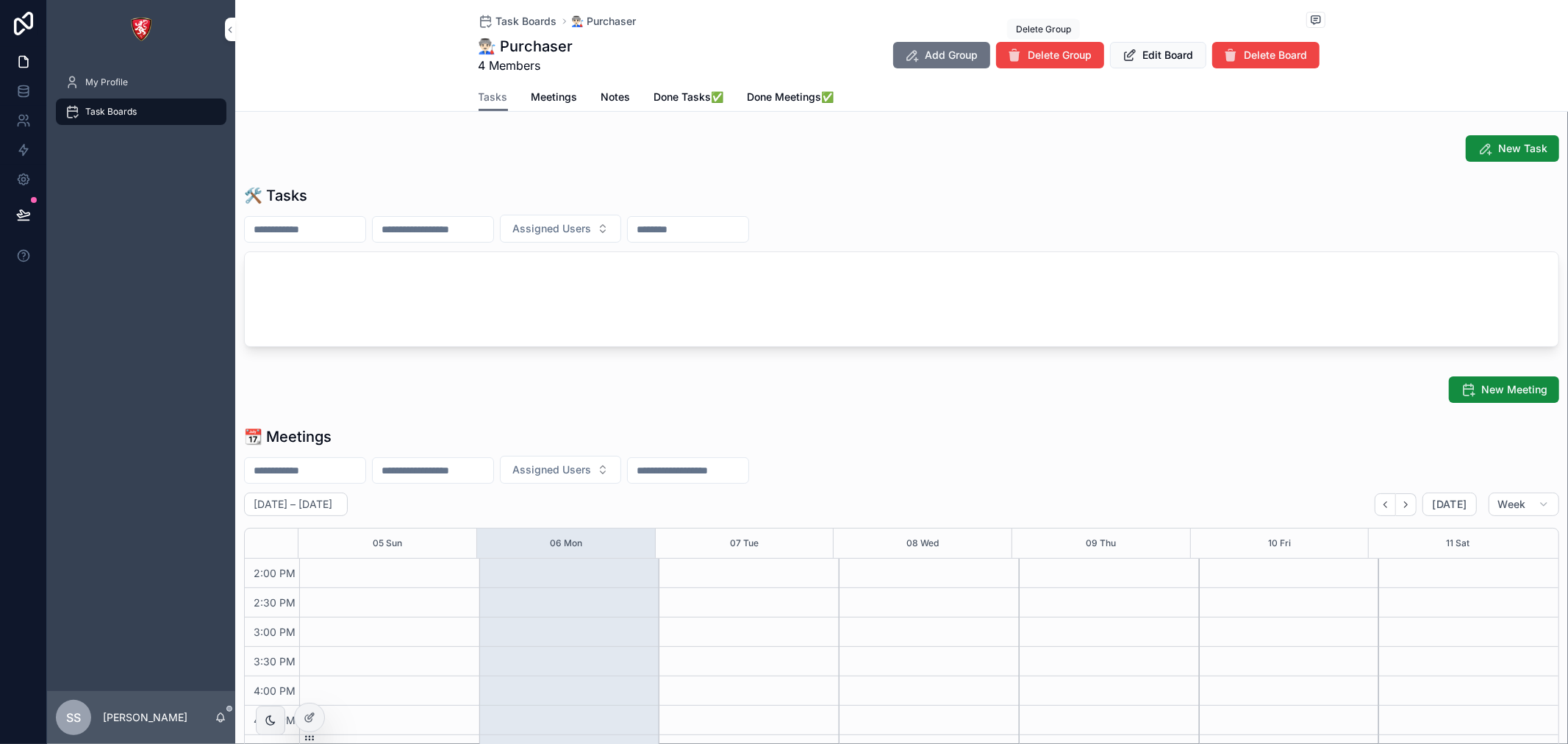
click at [1089, 52] on button "Delete Group" at bounding box center [1049, 55] width 108 height 26
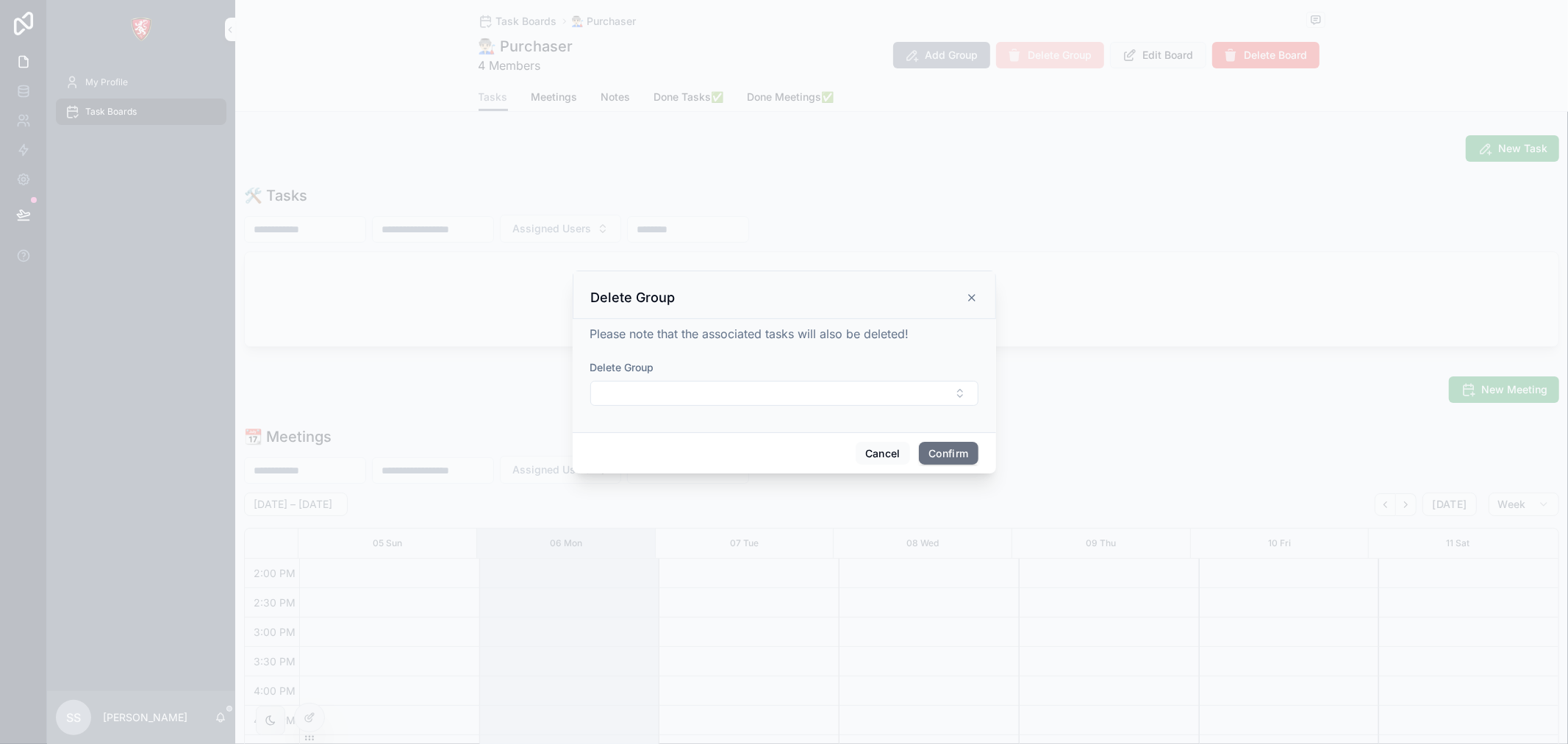
click at [764, 394] on button "Select Button" at bounding box center [784, 393] width 388 height 25
click at [959, 288] on div "Delete Group" at bounding box center [784, 294] width 424 height 48
click at [964, 291] on div "Delete Group" at bounding box center [784, 297] width 387 height 18
click at [969, 297] on icon at bounding box center [971, 297] width 11 height 11
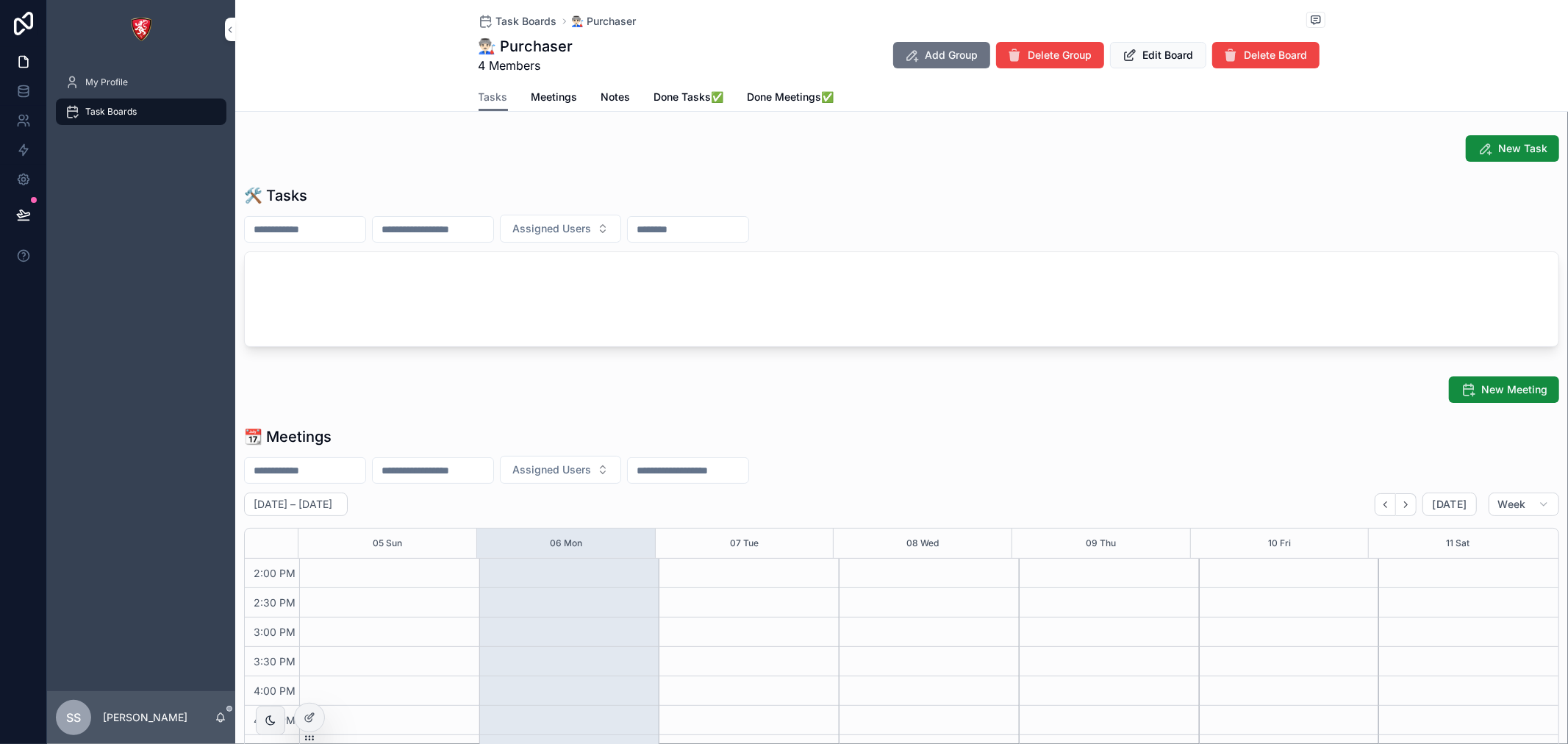
click at [548, 101] on span "Meetings" at bounding box center [555, 97] width 47 height 15
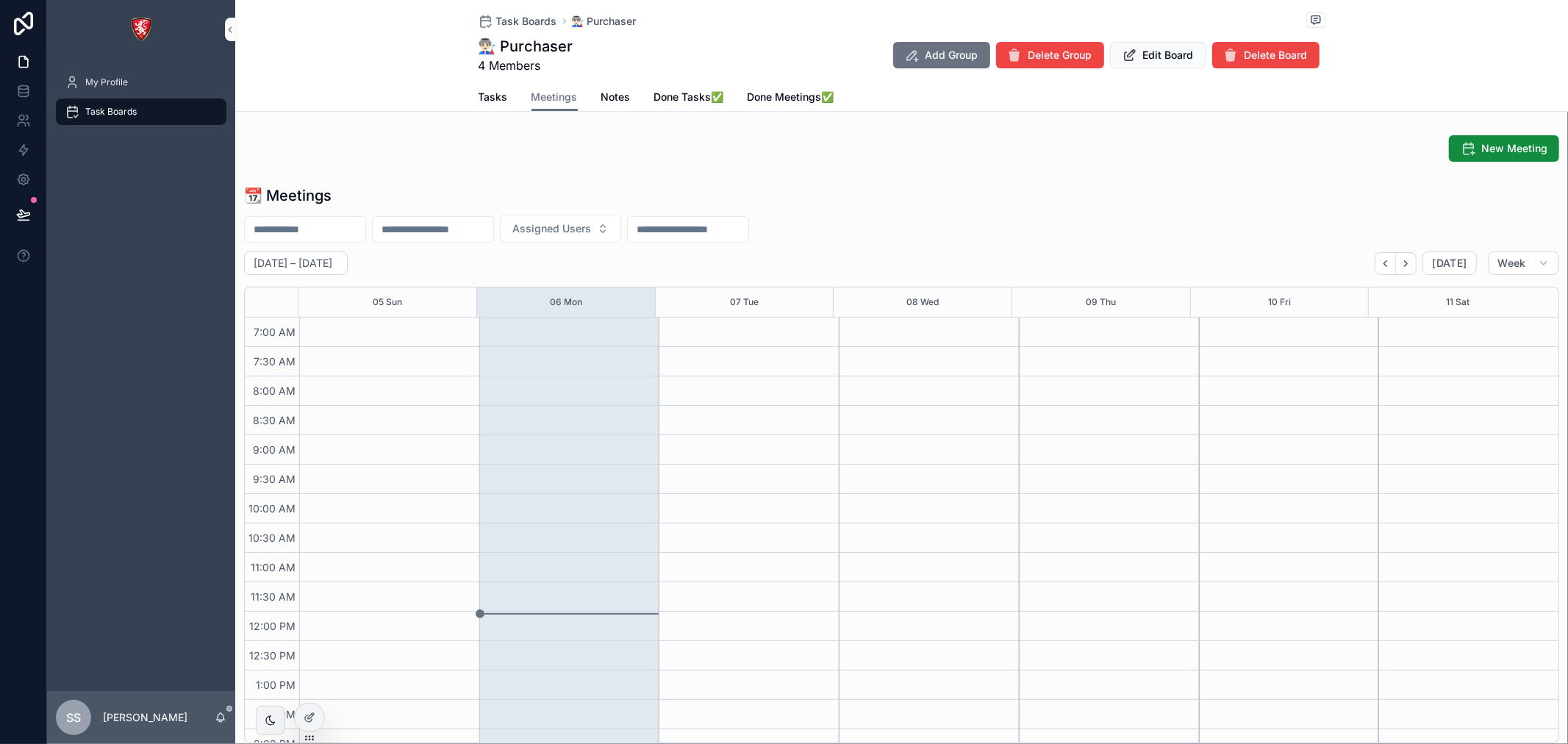
scroll to position [411, 0]
click at [603, 97] on span "Notes" at bounding box center [616, 97] width 30 height 15
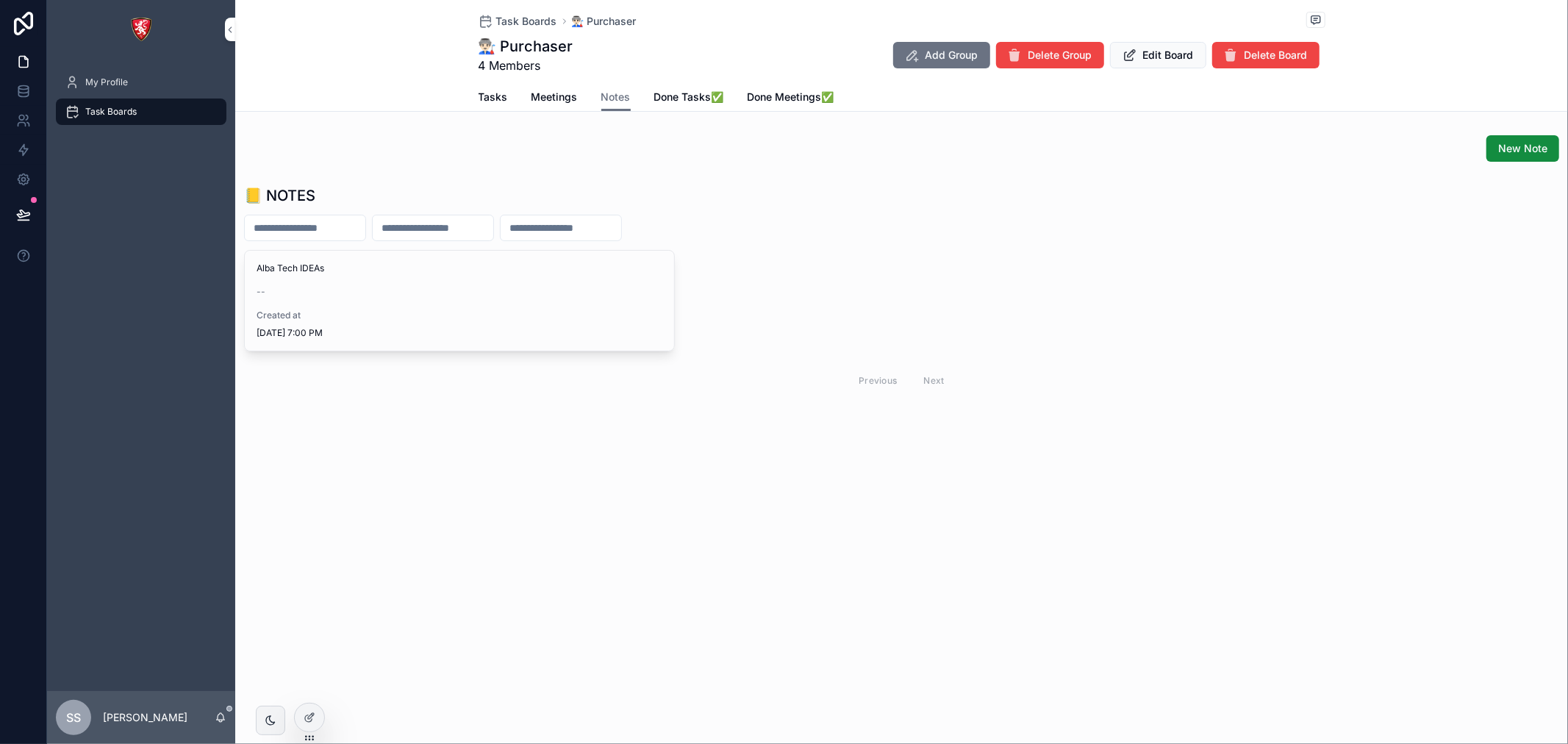
click at [551, 98] on span "Meetings" at bounding box center [555, 97] width 47 height 15
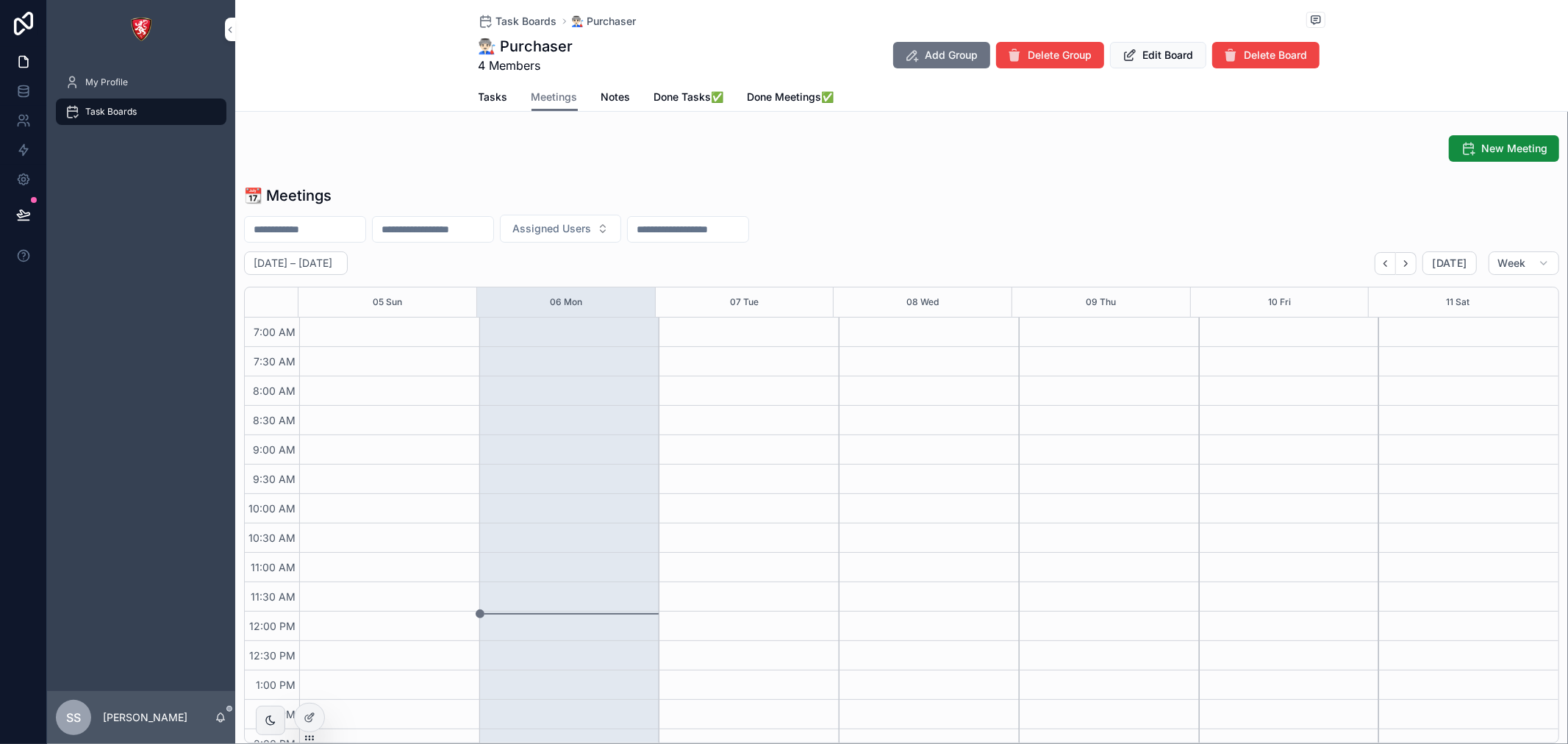
scroll to position [411, 0]
click at [494, 98] on span "Tasks" at bounding box center [493, 97] width 30 height 15
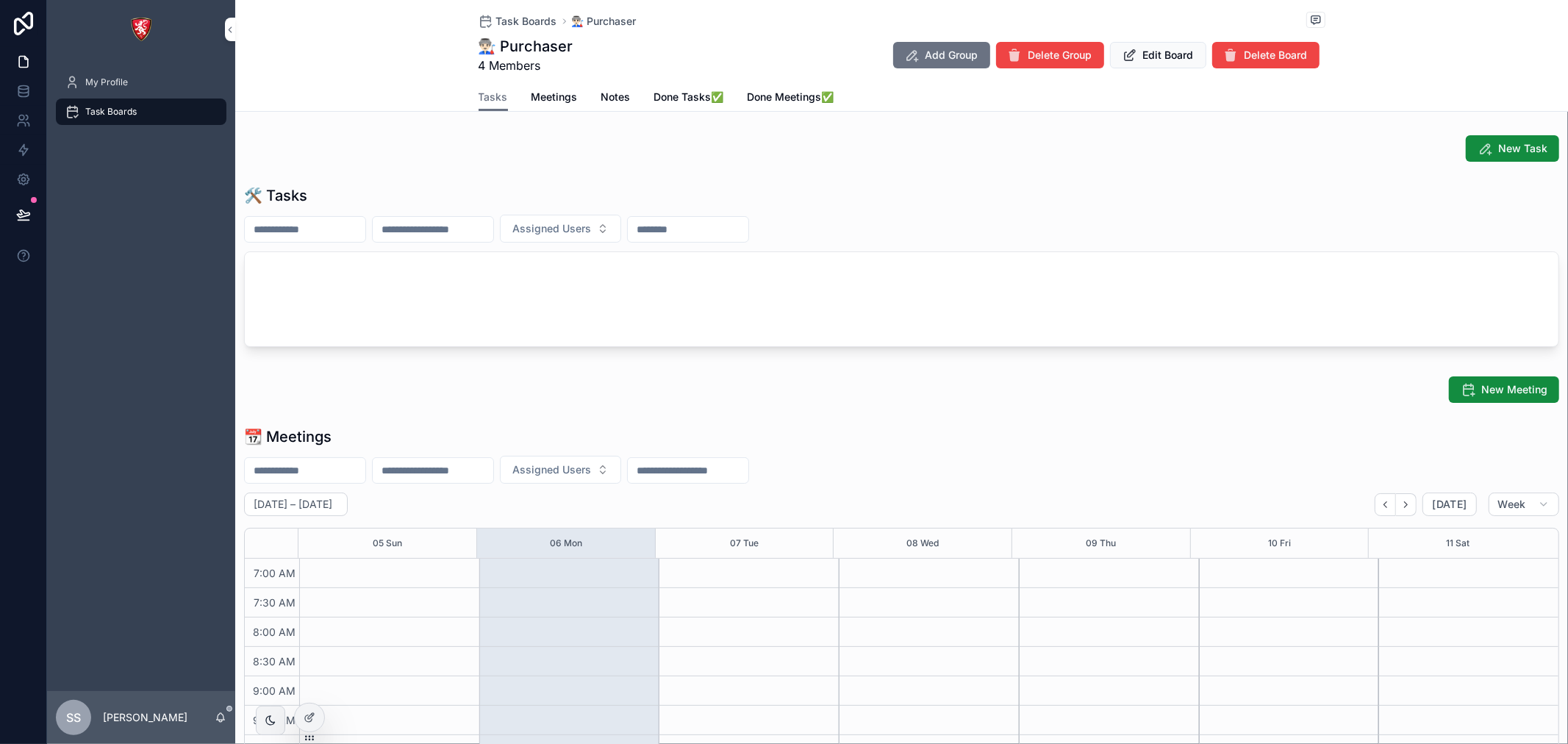
scroll to position [411, 0]
click at [15, 120] on link at bounding box center [23, 121] width 47 height 30
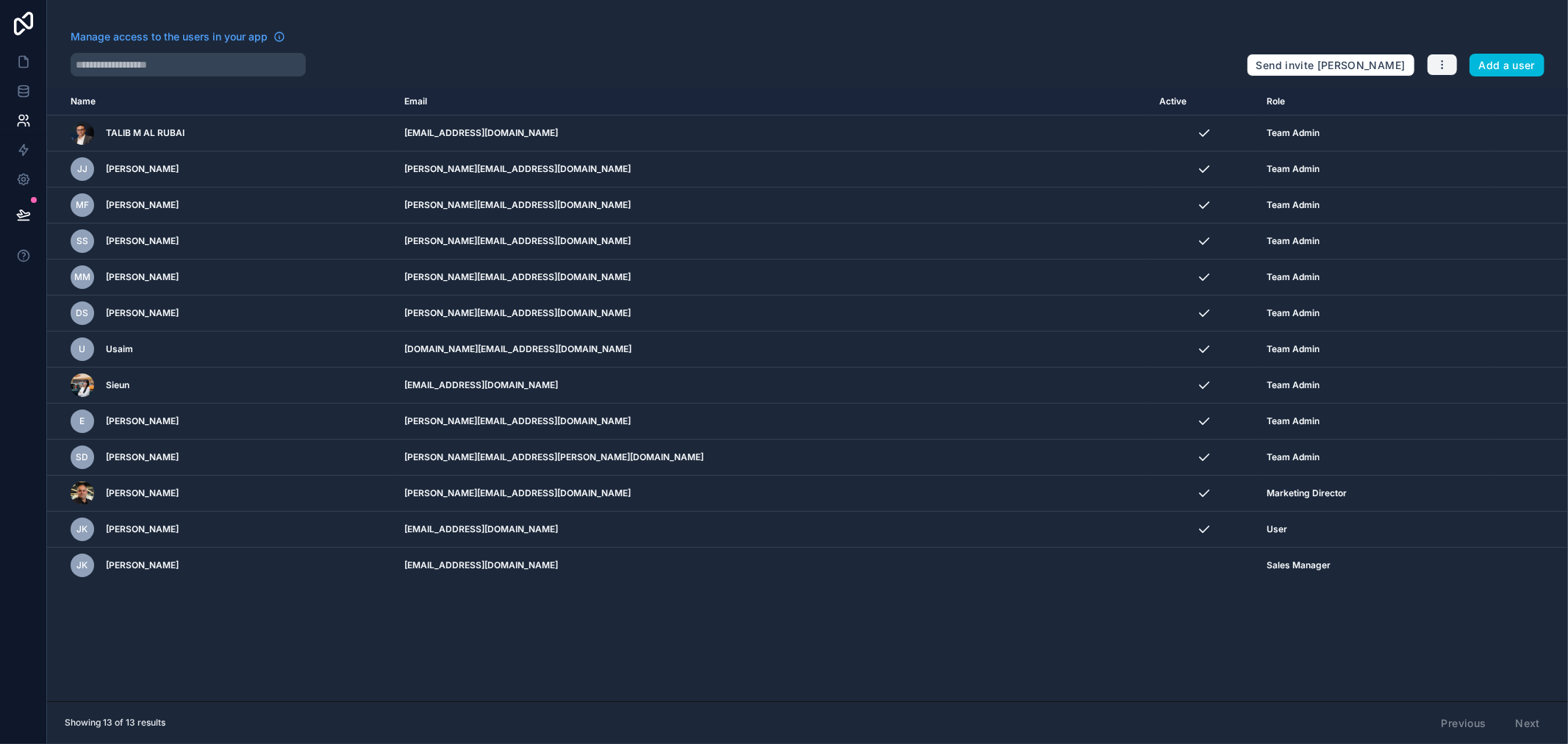
click at [1429, 68] on button "button" at bounding box center [1442, 64] width 31 height 22
click at [1506, 67] on button "Add a user" at bounding box center [1507, 65] width 75 height 24
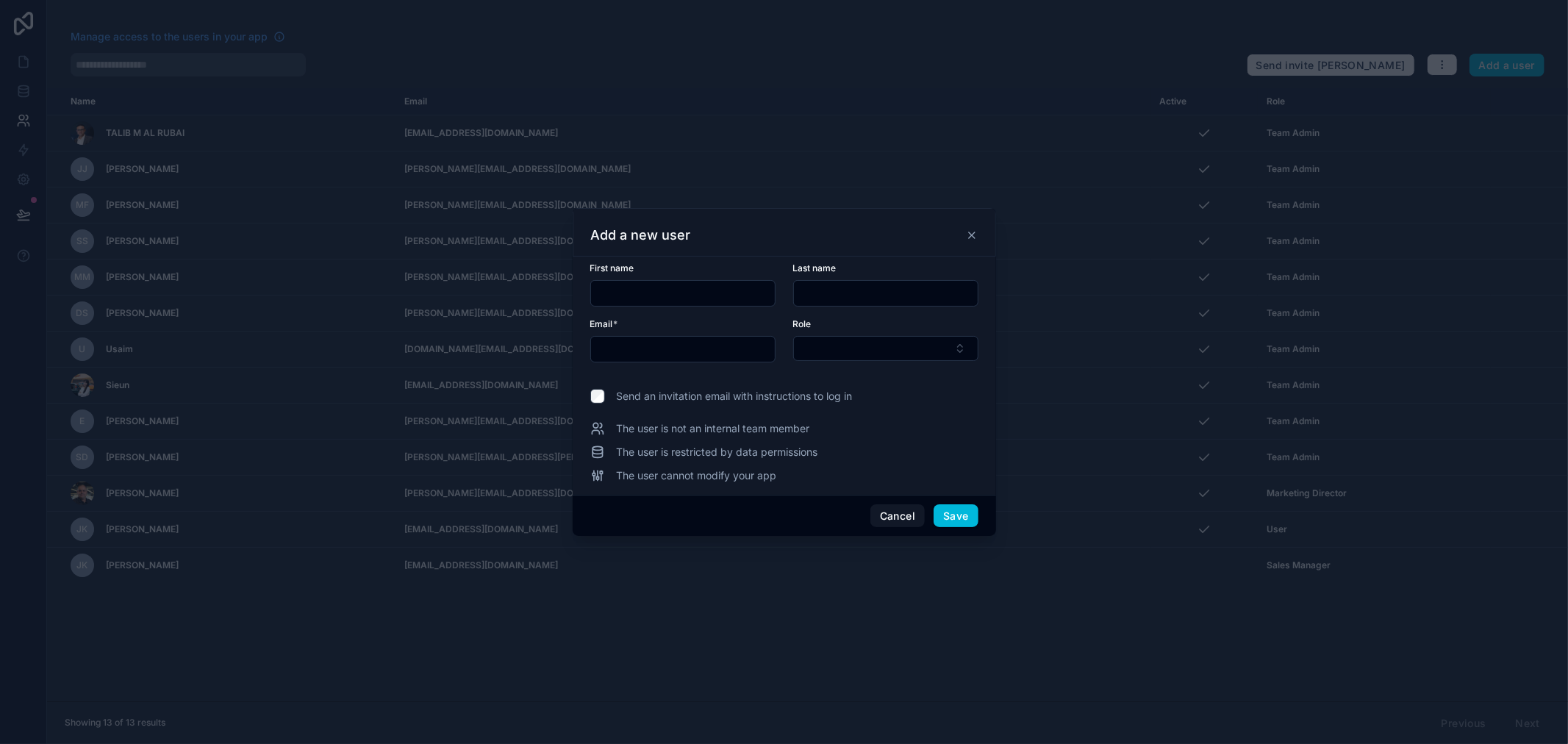
click at [861, 287] on input "text" at bounding box center [885, 293] width 183 height 20
click at [823, 347] on button "Select Button" at bounding box center [885, 348] width 185 height 25
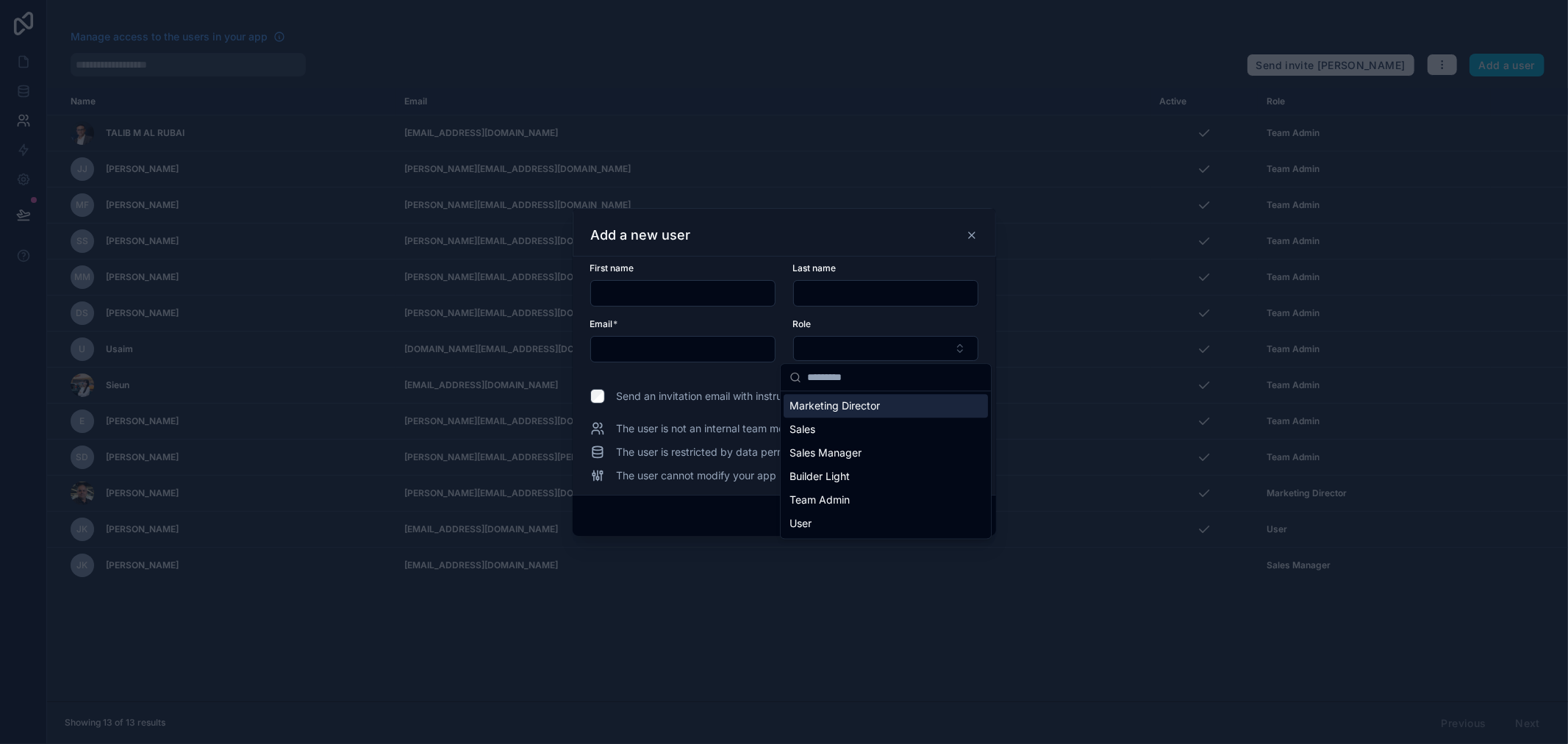
click at [763, 376] on form "First name Last name Email * Role" at bounding box center [784, 321] width 388 height 118
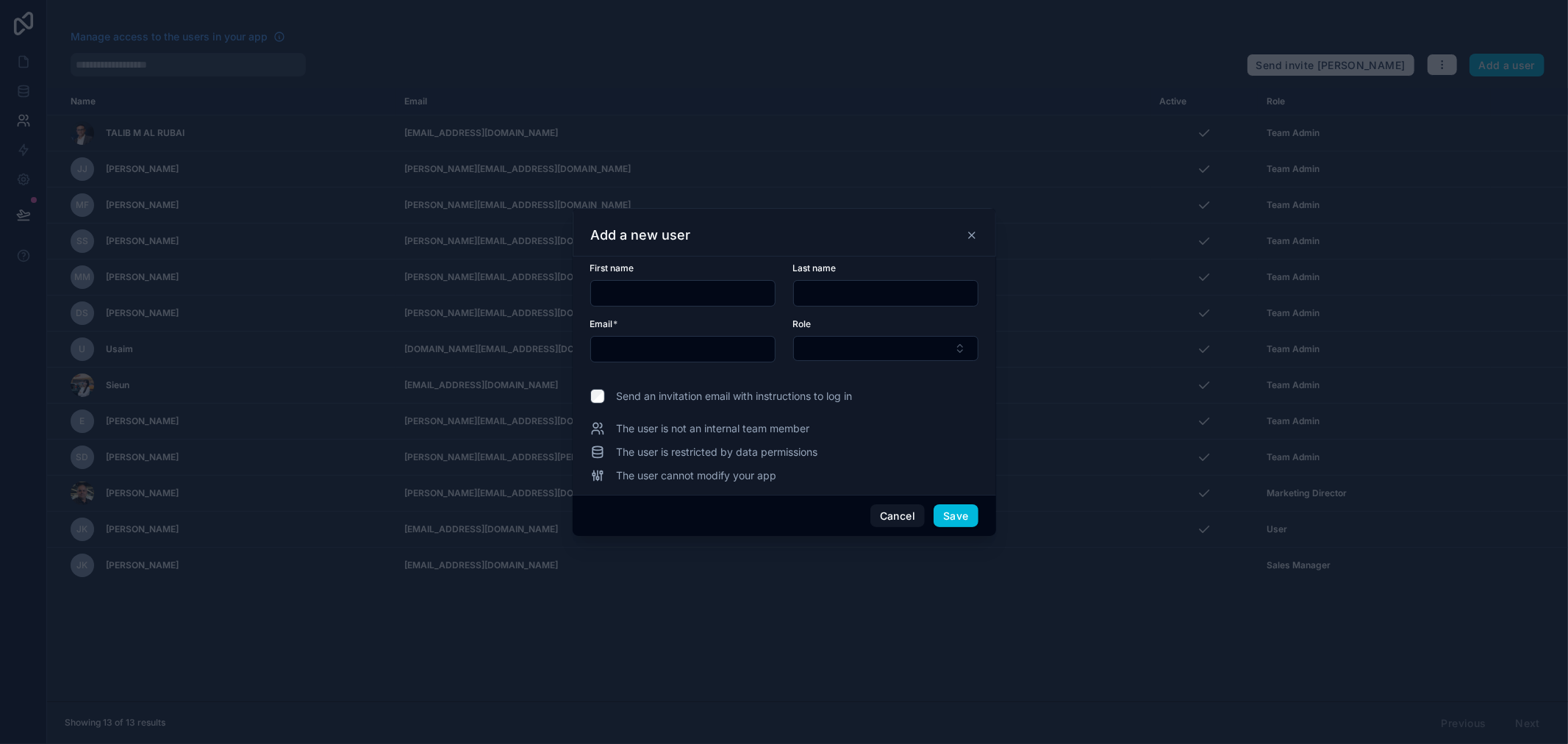
click at [832, 354] on button "Select Button" at bounding box center [885, 348] width 185 height 25
click at [689, 362] on form "First name Last name Email * Role" at bounding box center [784, 321] width 388 height 118
click at [831, 353] on button "Select Button" at bounding box center [885, 348] width 185 height 25
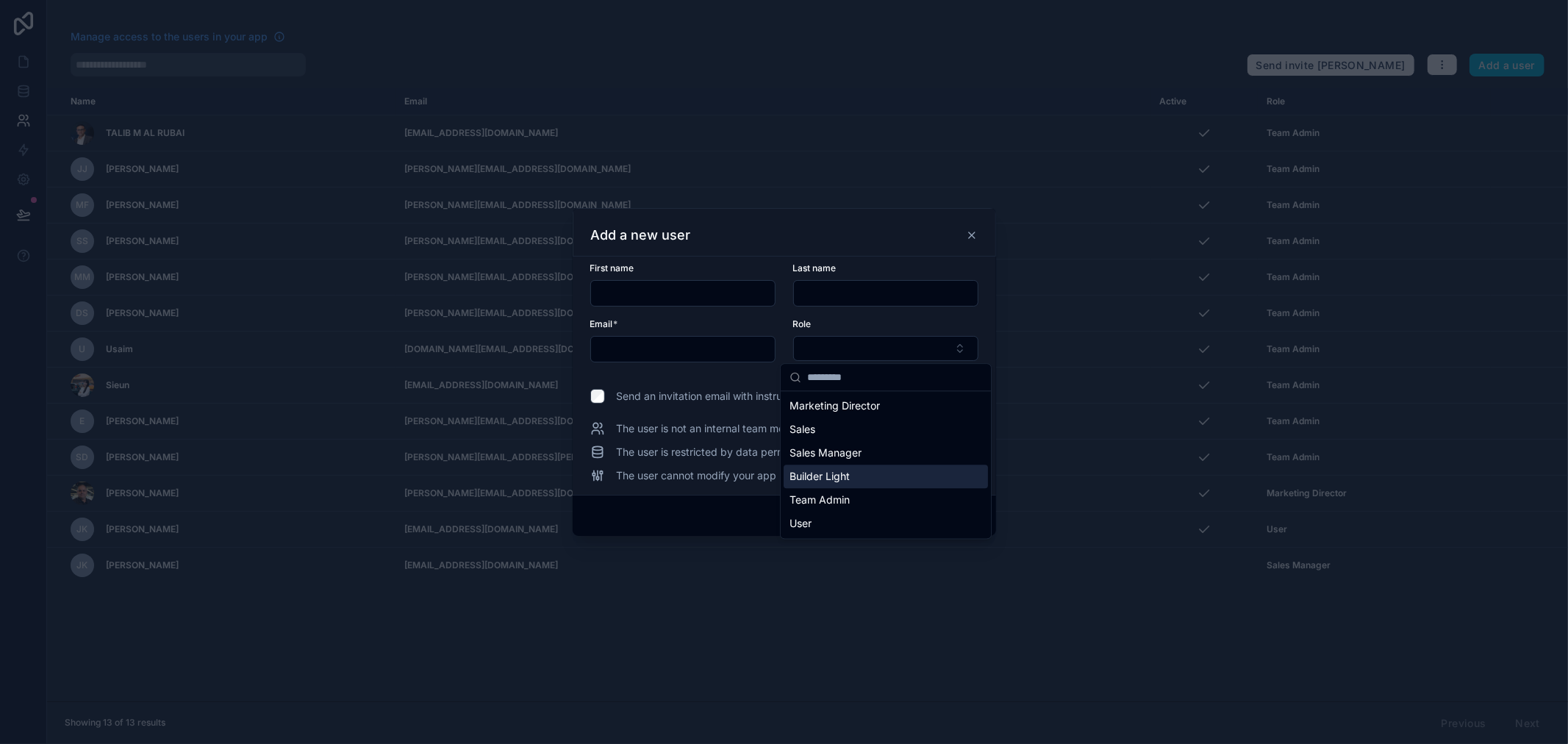
click at [687, 422] on span "The user is not an internal team member" at bounding box center [713, 428] width 193 height 15
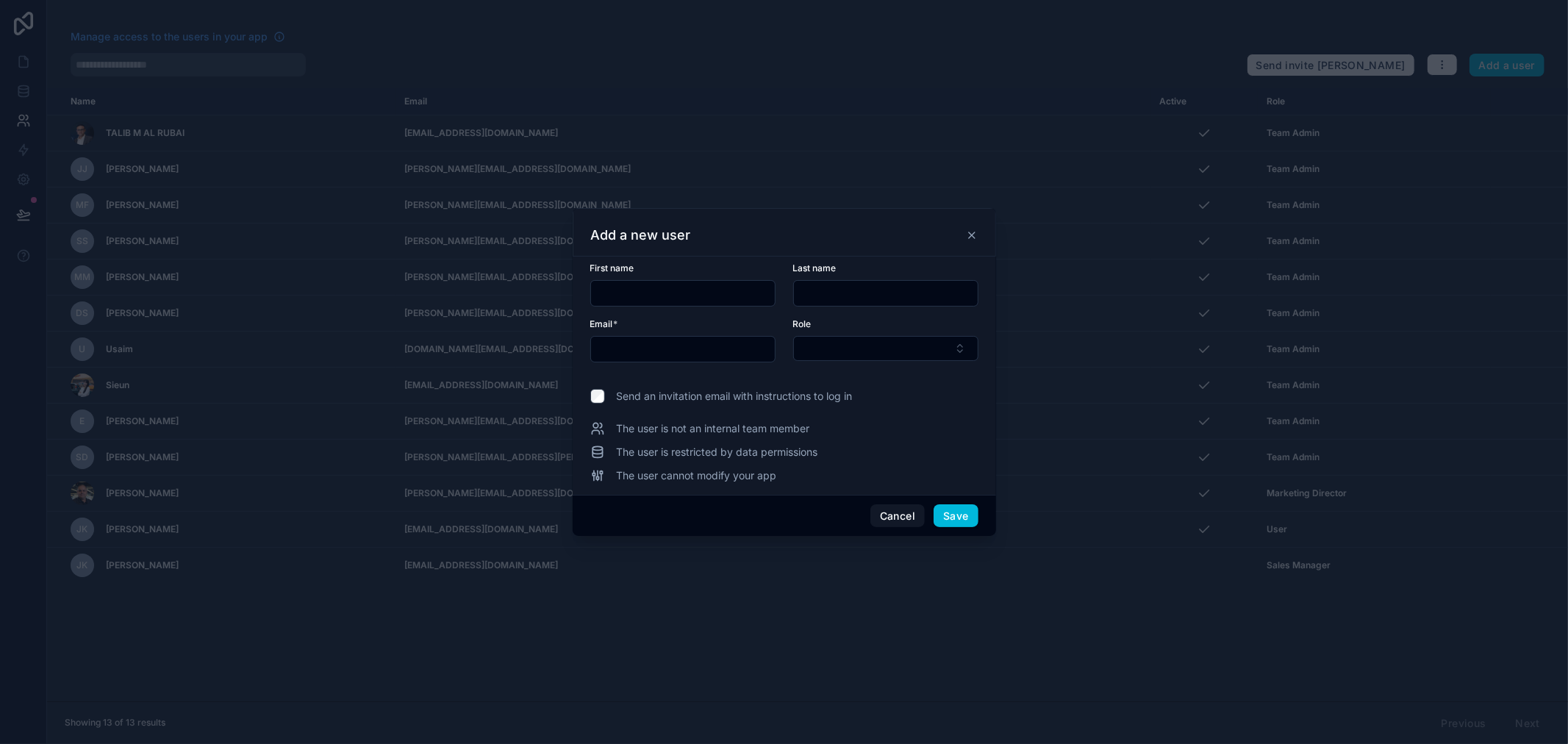
click at [971, 233] on icon at bounding box center [971, 235] width 6 height 6
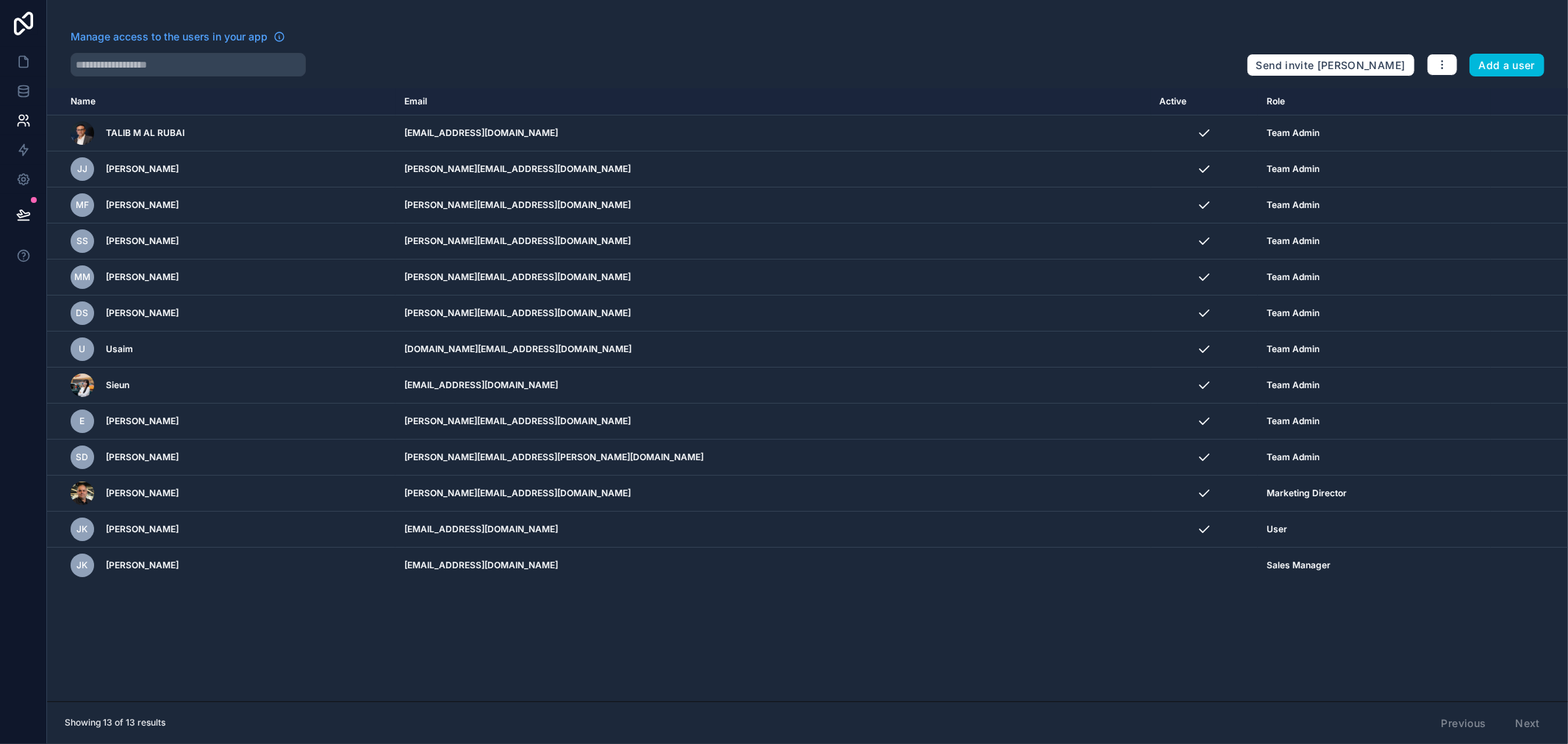
drag, startPoint x: 1454, startPoint y: 53, endPoint x: 1449, endPoint y: 61, distance: 9.4
click at [1454, 53] on div "Send invite reminders Add a user" at bounding box center [1395, 62] width 297 height 30
click at [1449, 61] on button "button" at bounding box center [1442, 64] width 31 height 22
click at [18, 173] on icon at bounding box center [23, 179] width 15 height 15
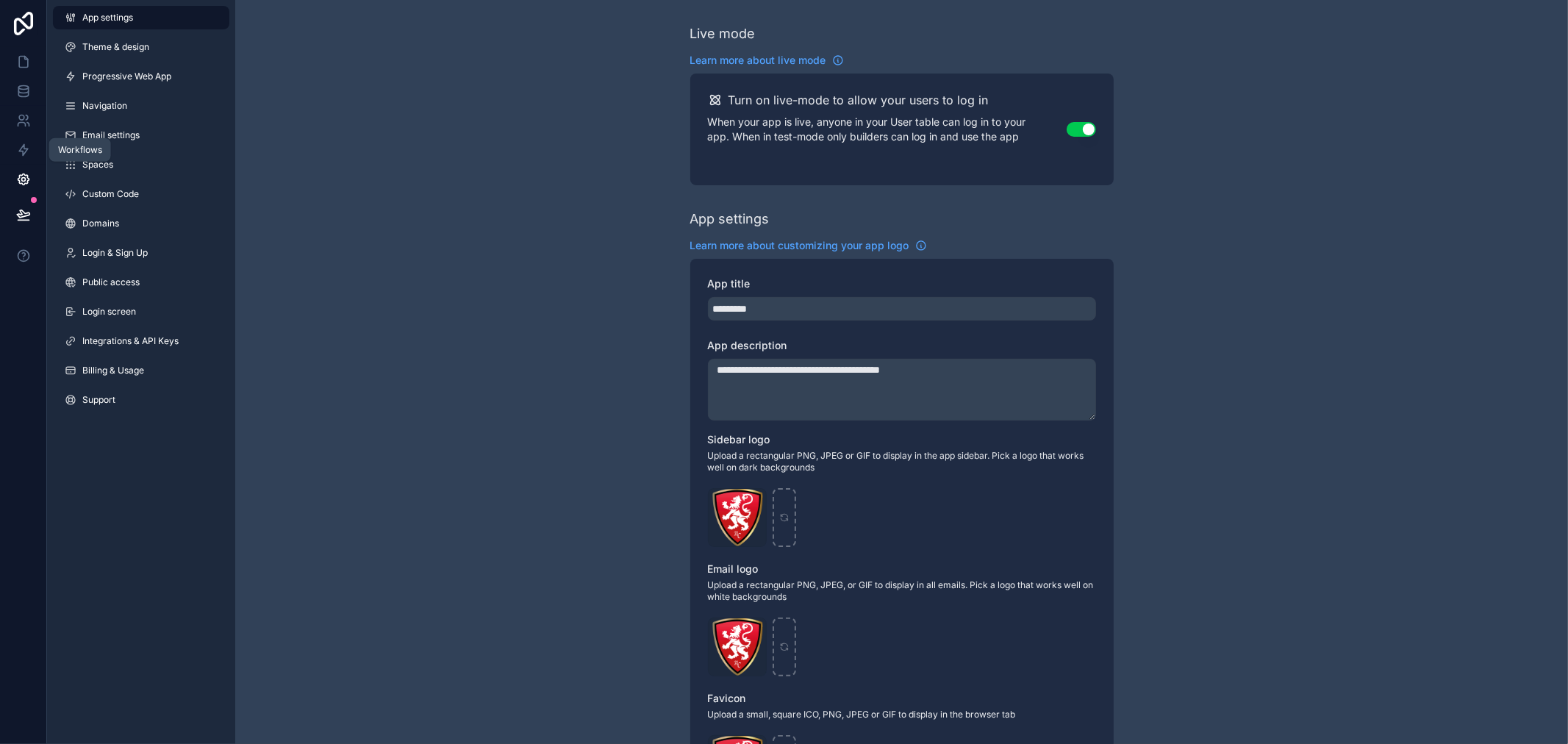
click at [11, 140] on link at bounding box center [23, 150] width 47 height 30
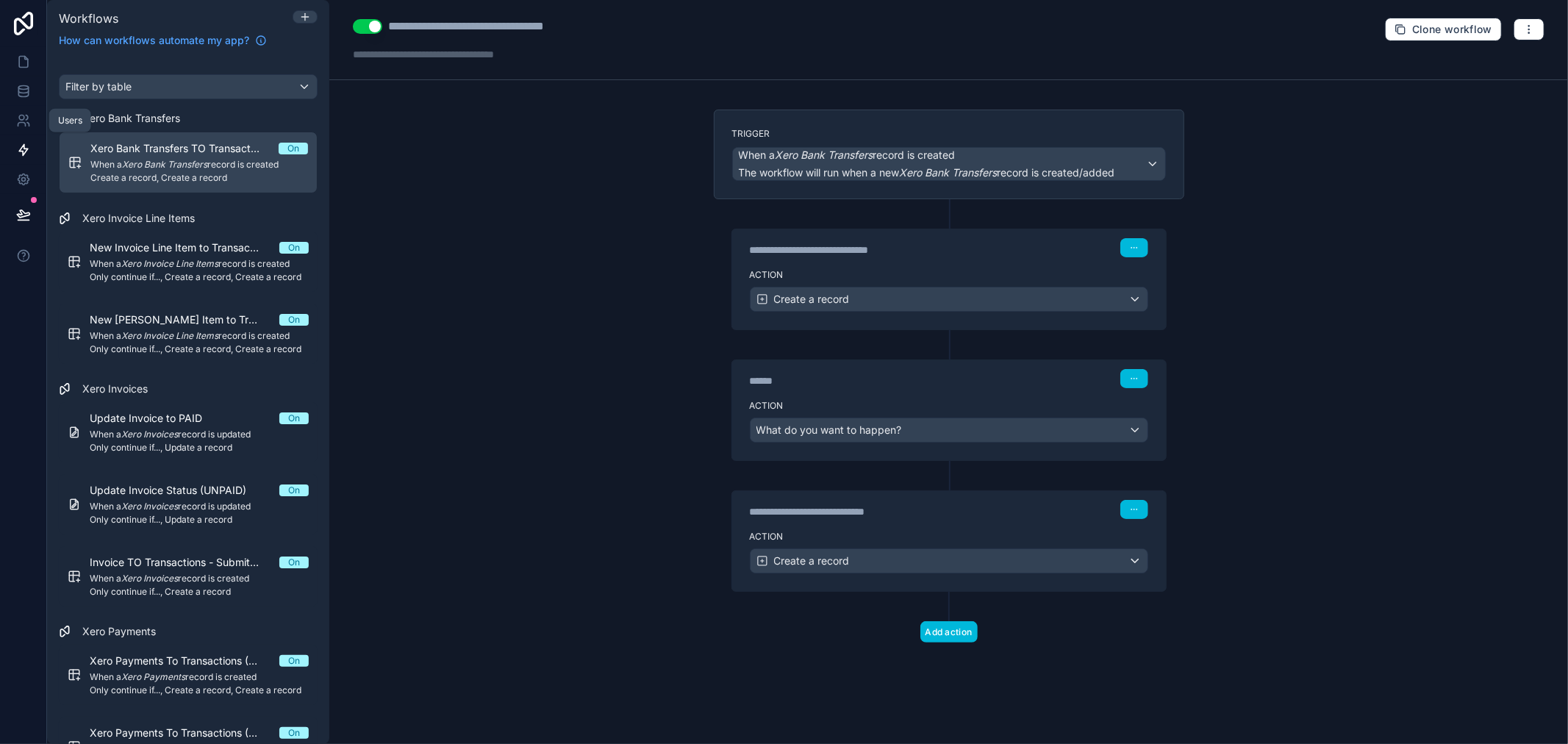
click at [11, 115] on link at bounding box center [23, 121] width 47 height 30
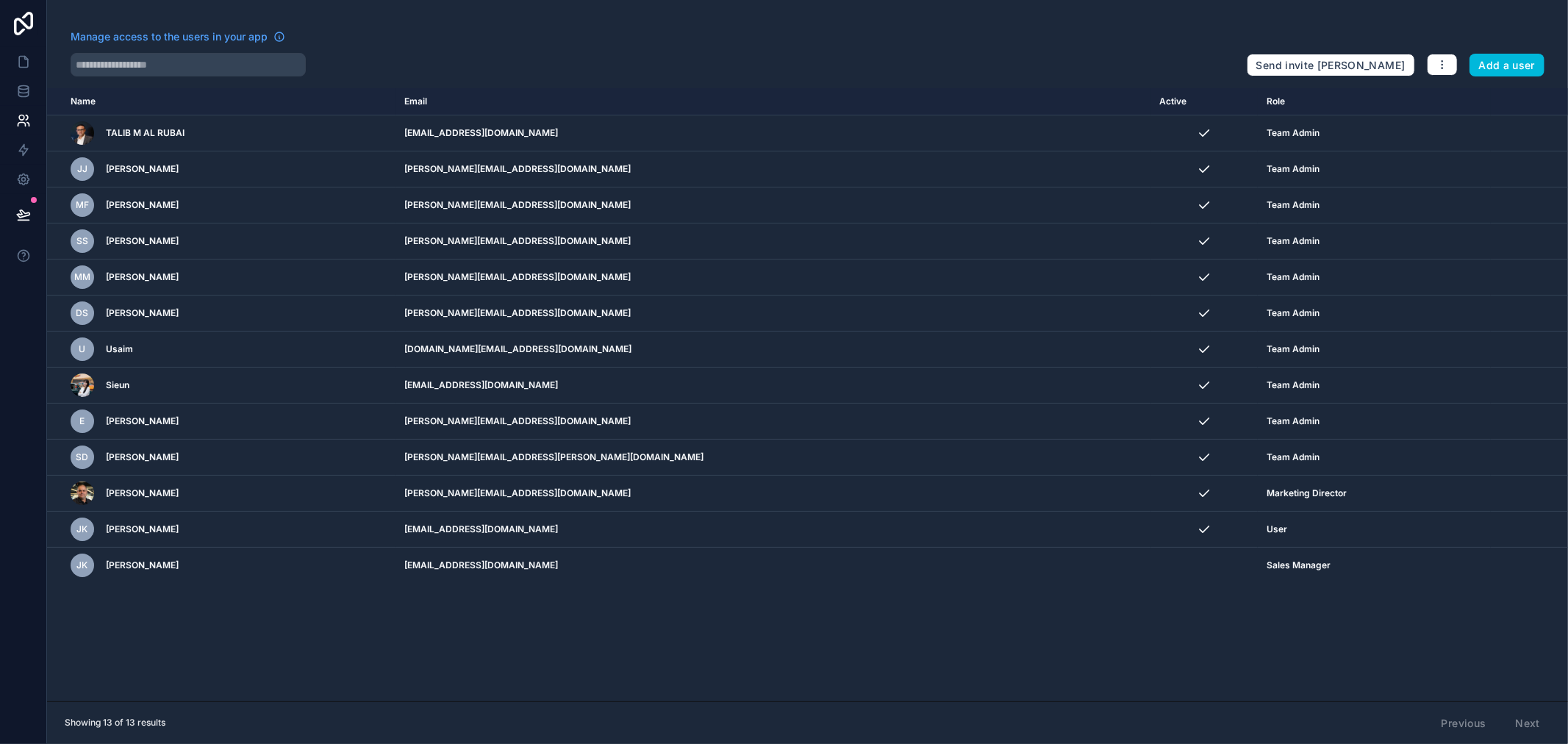
click at [1501, 71] on button "Add a user" at bounding box center [1507, 65] width 75 height 24
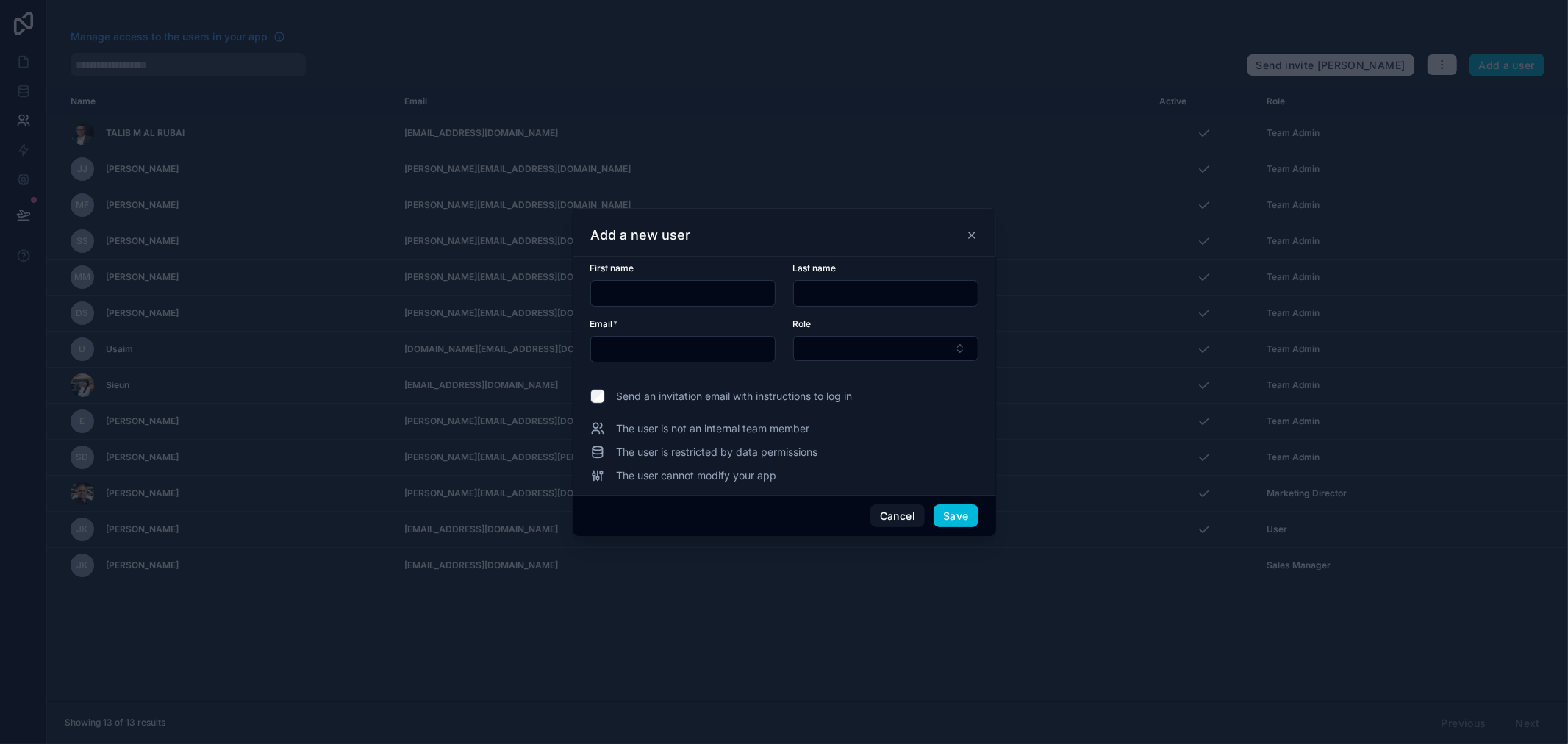
click at [695, 396] on span "Send an invitation email with instructions to log in" at bounding box center [734, 396] width 236 height 15
click at [645, 297] on input "text" at bounding box center [683, 293] width 183 height 20
click at [620, 344] on input "text" at bounding box center [683, 348] width 183 height 20
click at [877, 328] on div "Role" at bounding box center [885, 324] width 185 height 11
click at [877, 344] on button "Select Button" at bounding box center [885, 348] width 185 height 25
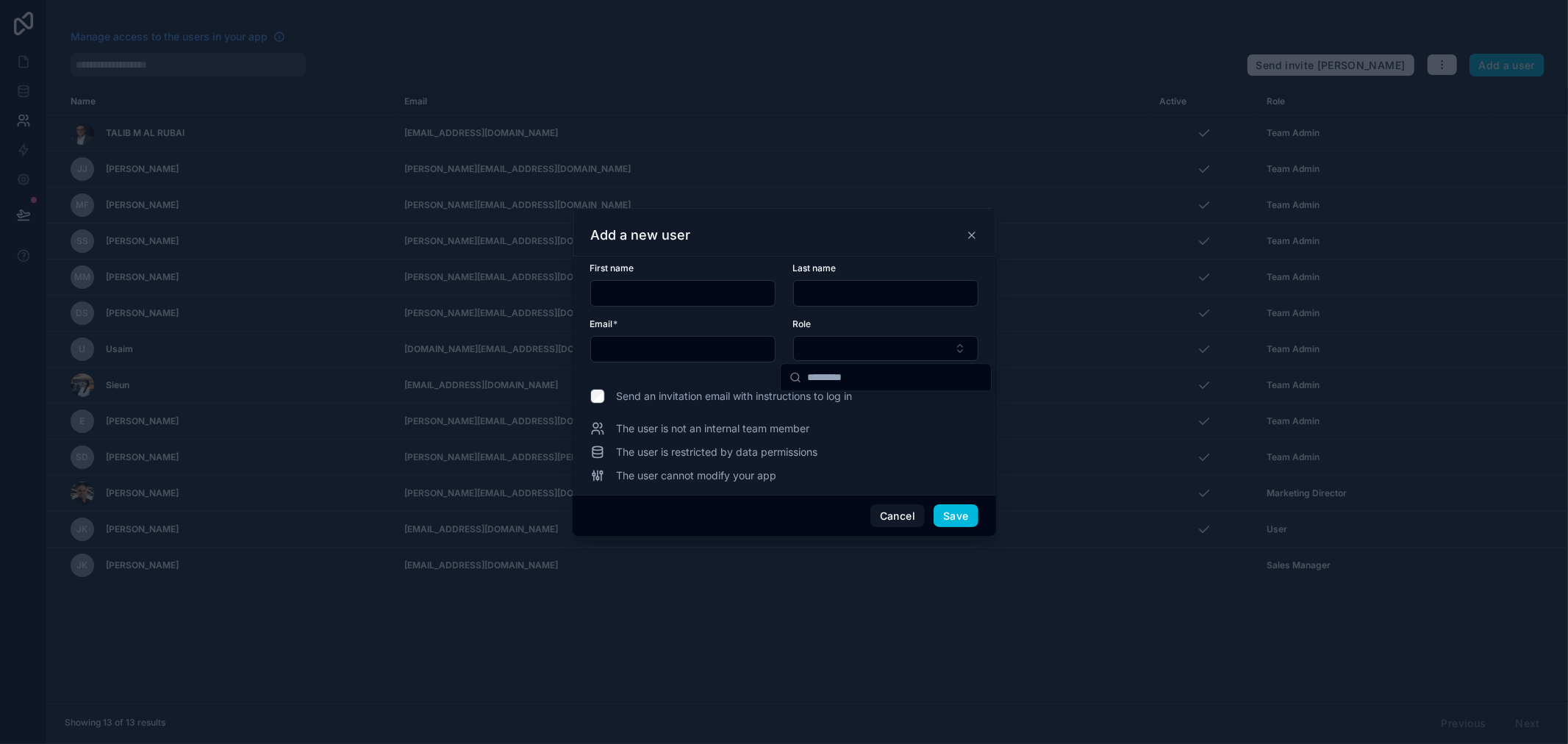
click at [691, 377] on form "First name Last name Email * Role" at bounding box center [784, 321] width 388 height 118
click at [896, 518] on button "Cancel" at bounding box center [898, 516] width 54 height 24
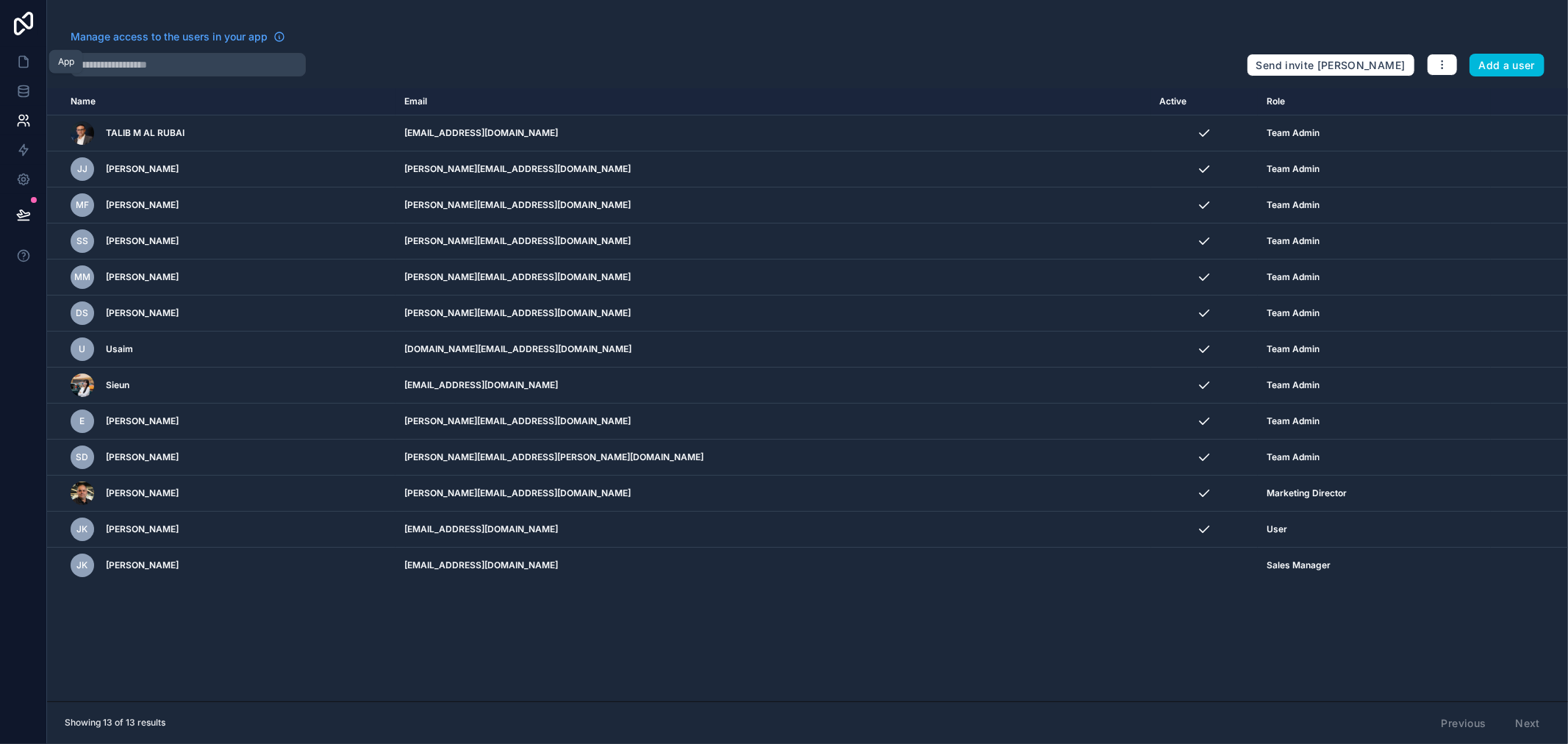
click at [18, 60] on icon at bounding box center [23, 61] width 15 height 15
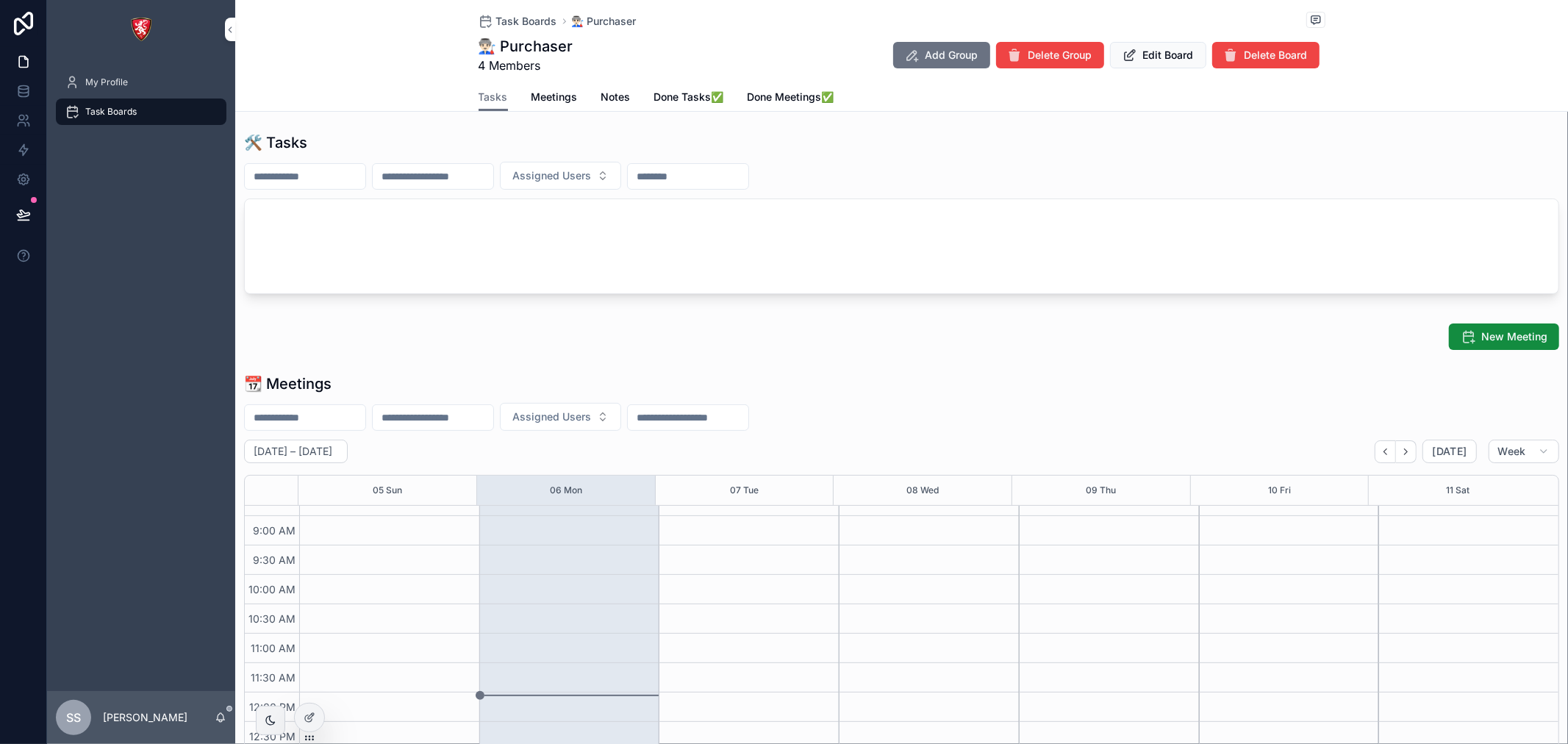
scroll to position [82, 0]
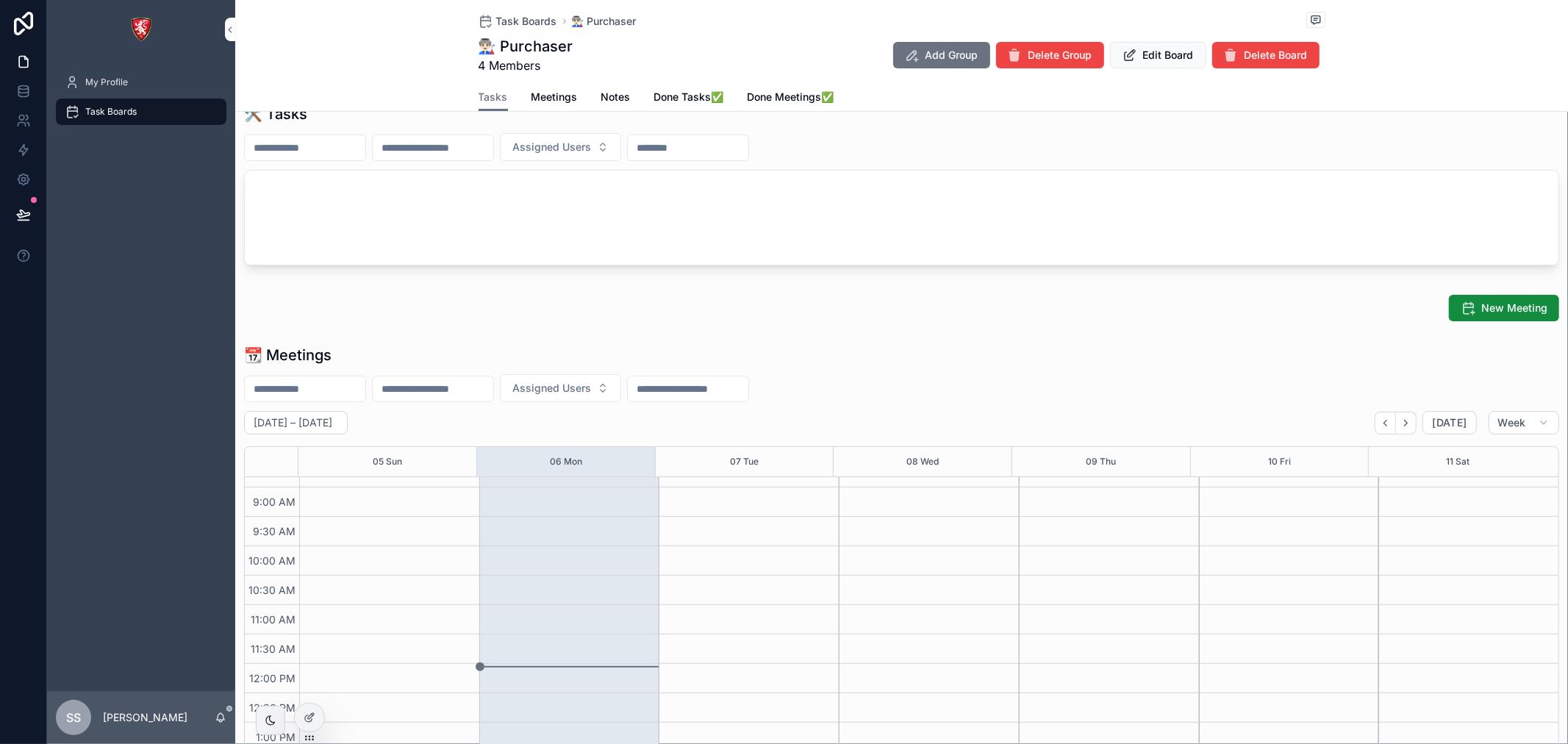
click at [300, 719] on div at bounding box center [310, 718] width 30 height 28
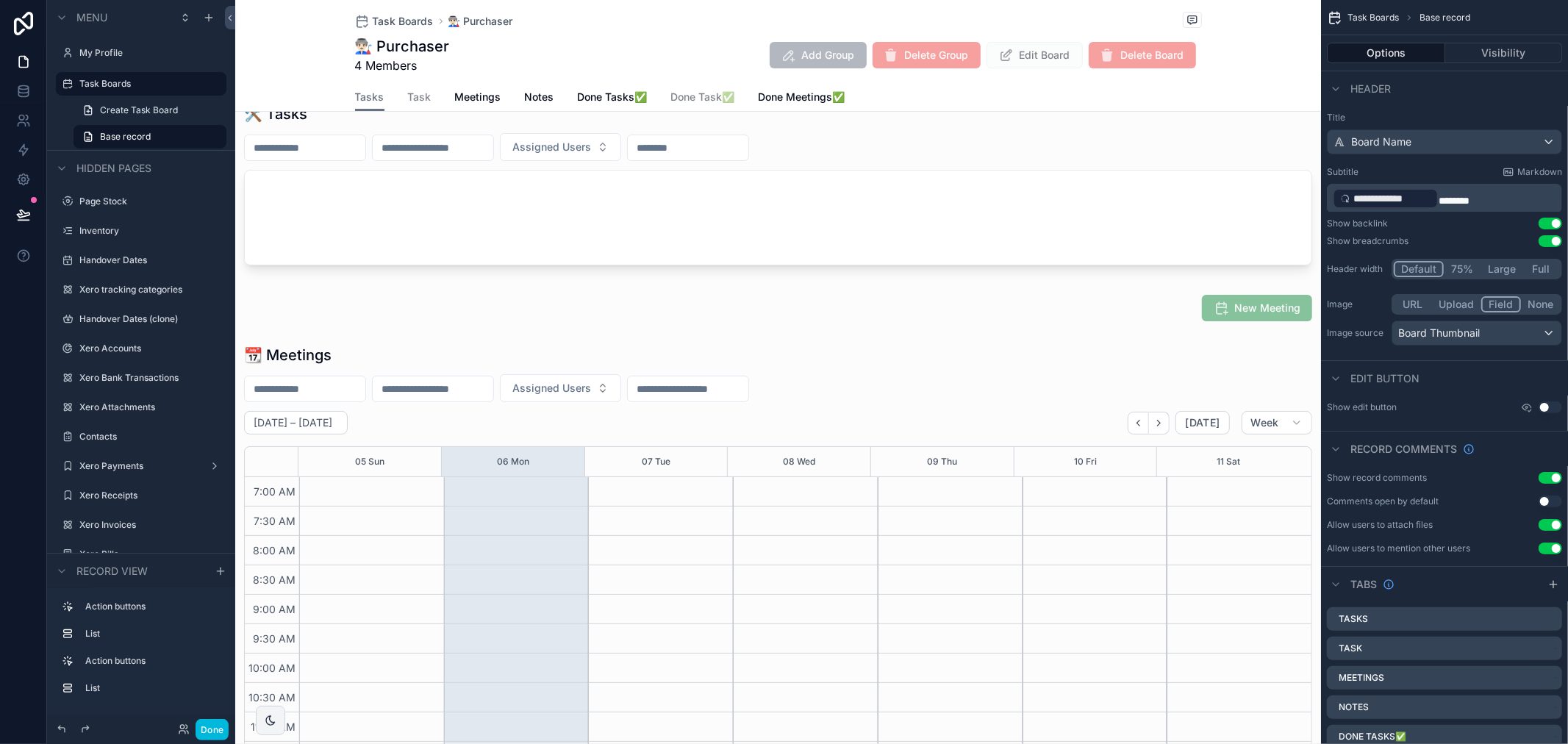
scroll to position [411, 0]
click at [347, 347] on div "scrollable content" at bounding box center [778, 623] width 1086 height 569
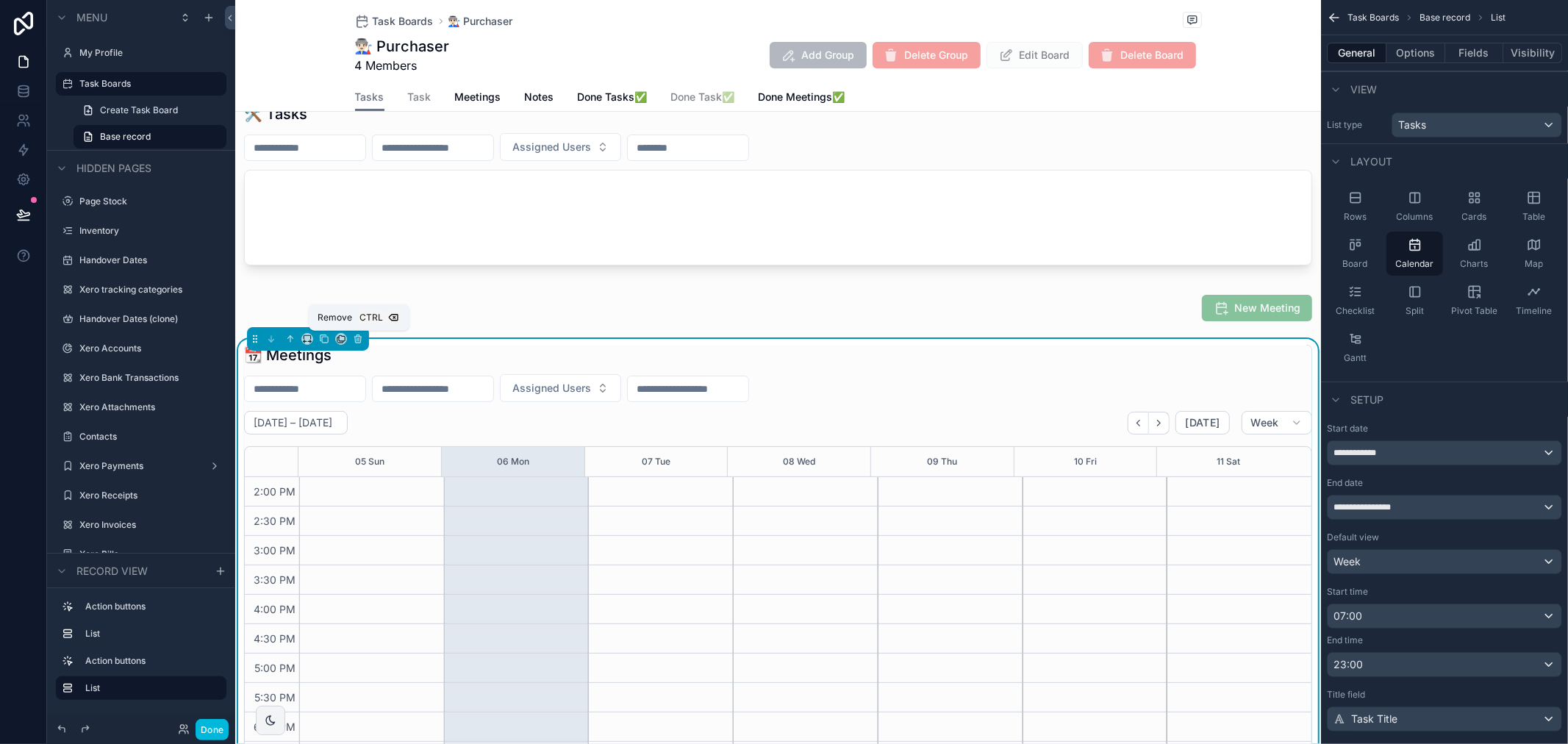
click at [361, 339] on icon "scrollable content" at bounding box center [358, 340] width 6 height 6
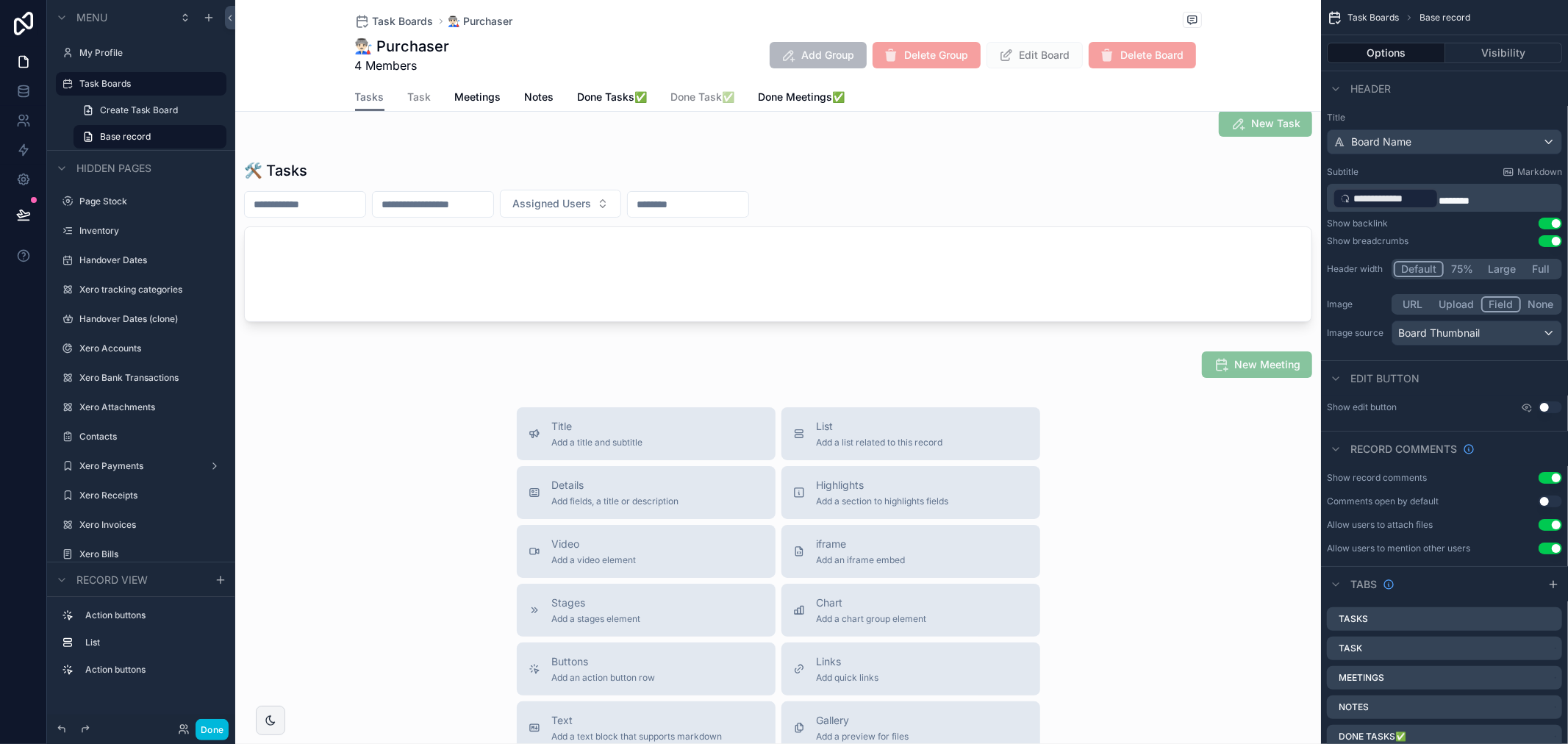
scroll to position [0, 0]
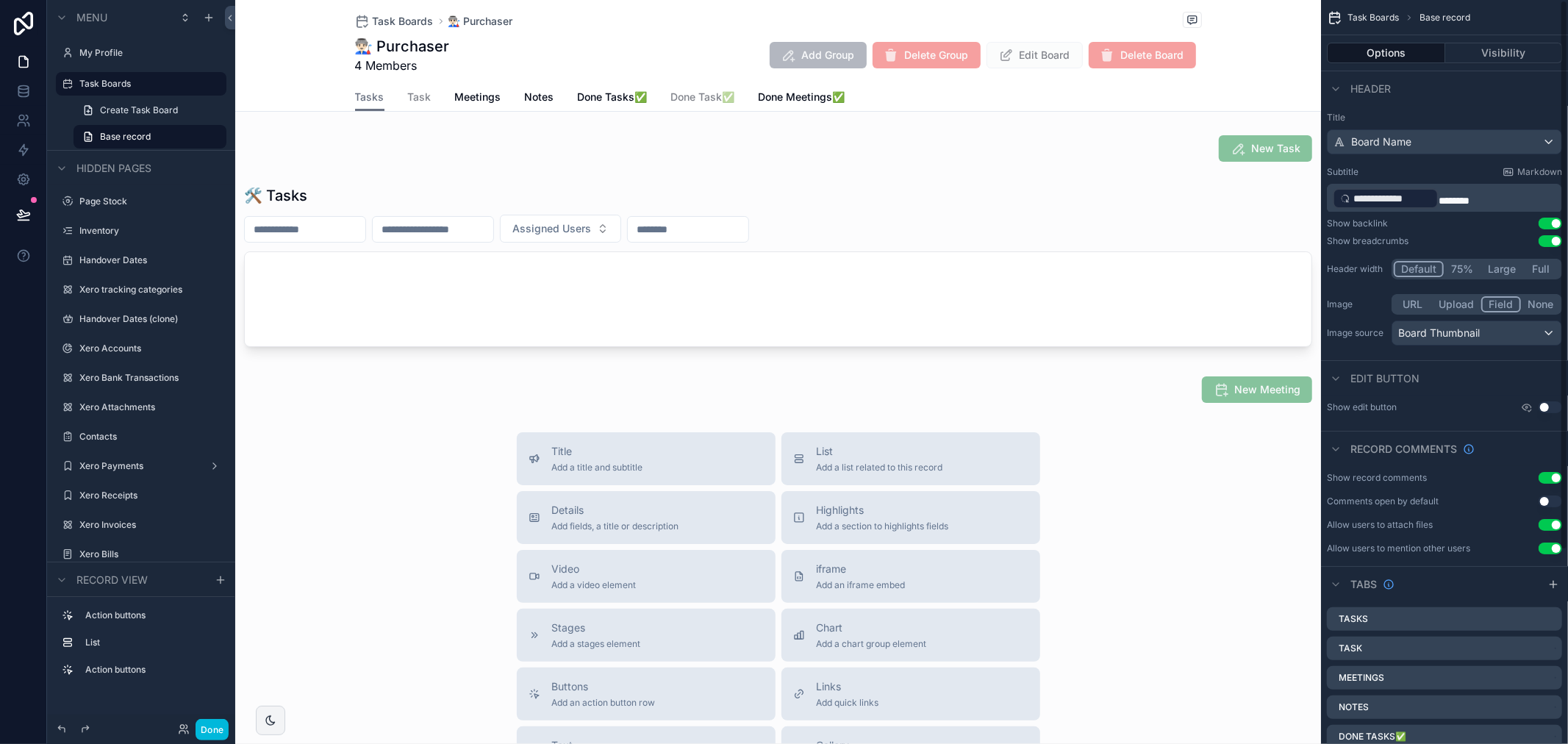
click at [200, 723] on button "Done" at bounding box center [212, 729] width 33 height 21
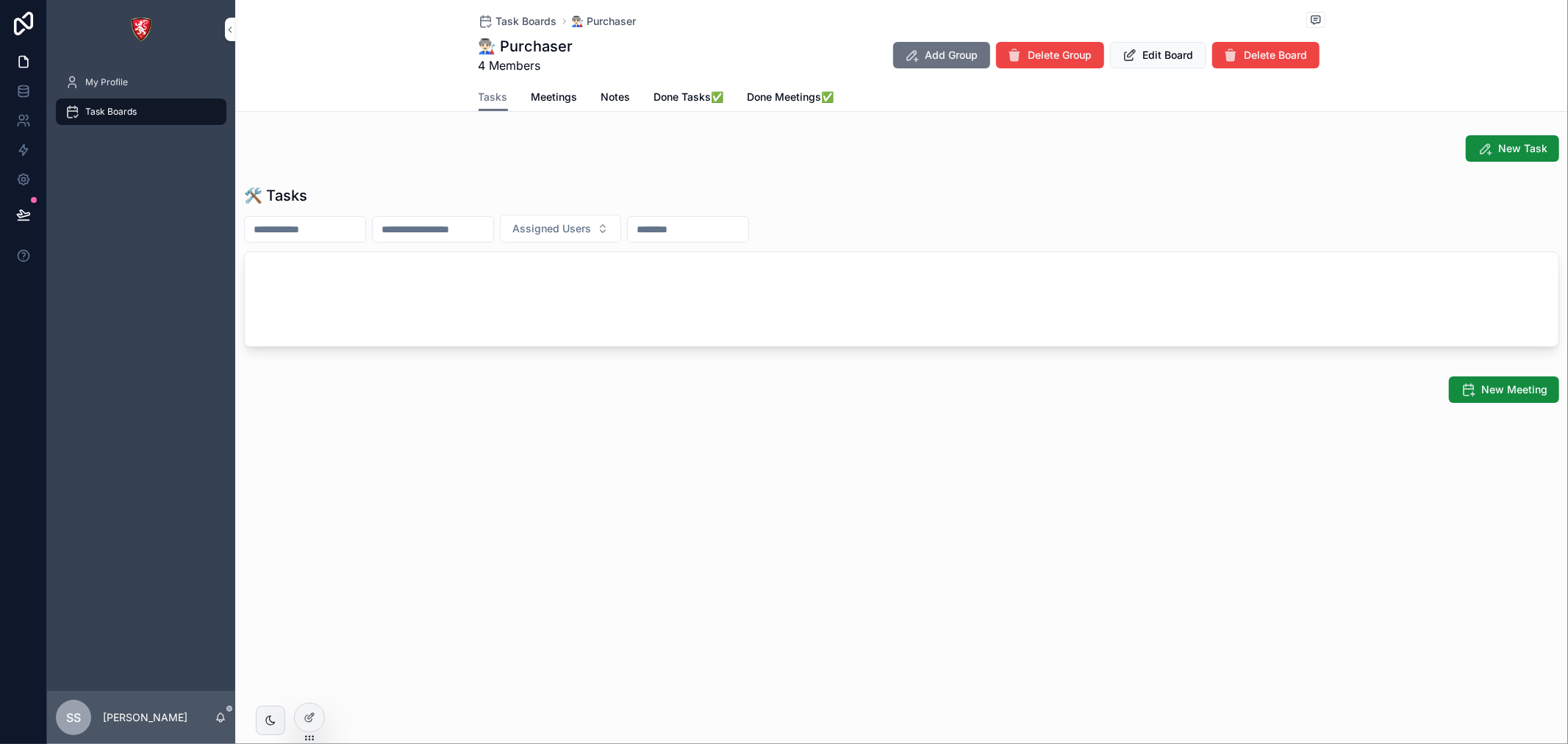
click at [544, 103] on span "Meetings" at bounding box center [555, 97] width 47 height 15
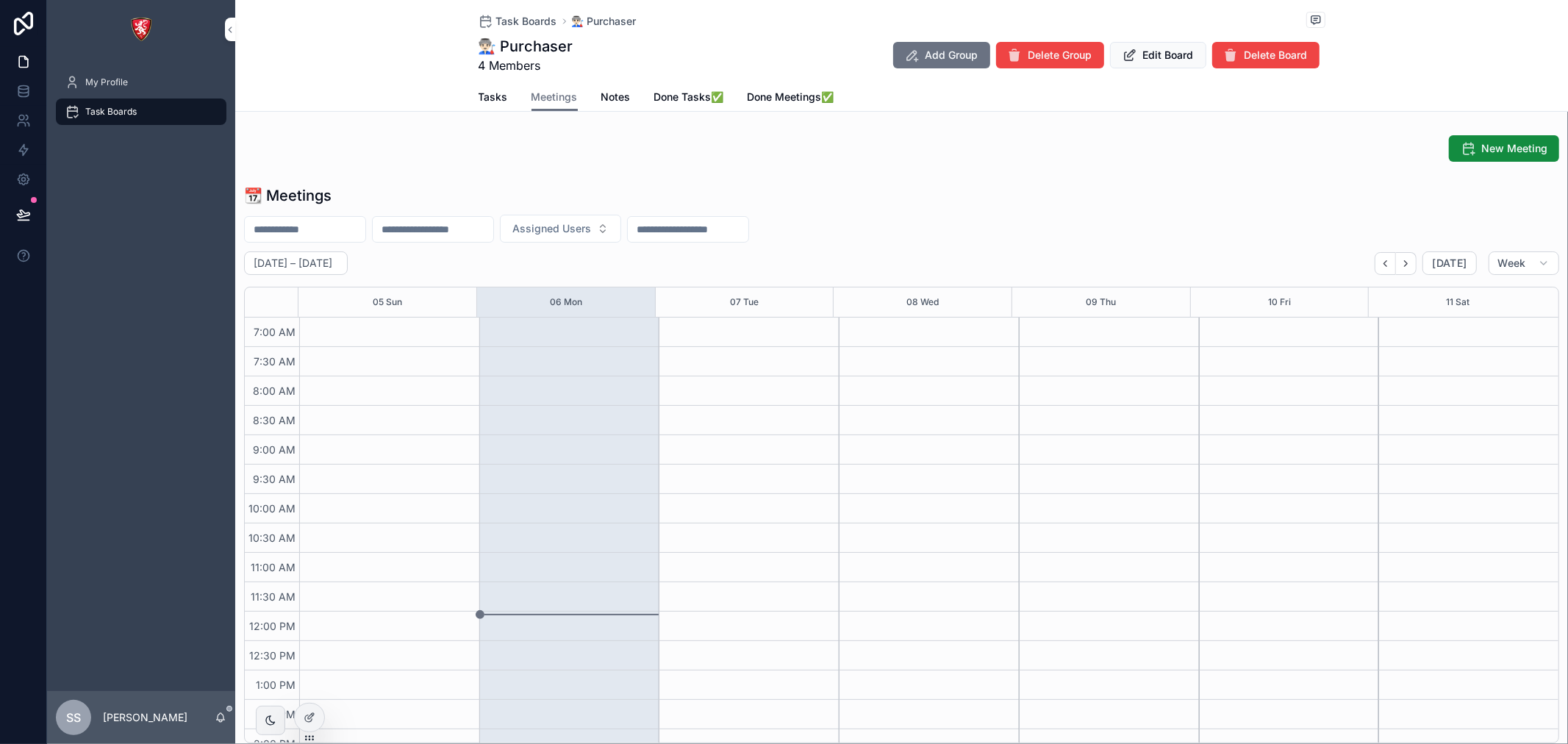
scroll to position [411, 0]
click at [606, 96] on span "Notes" at bounding box center [616, 97] width 30 height 15
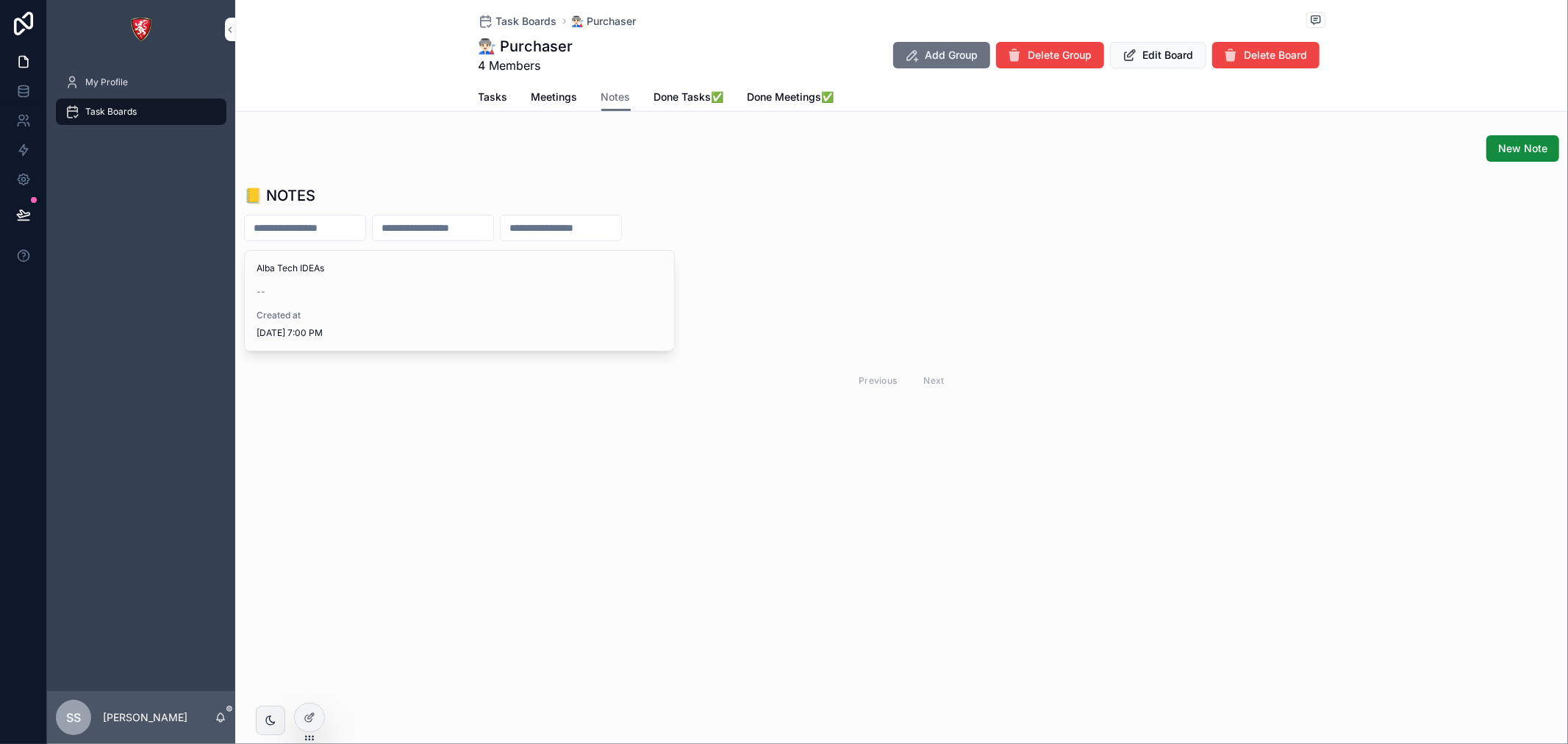
click at [687, 98] on span "Done Tasks✅" at bounding box center [690, 97] width 70 height 15
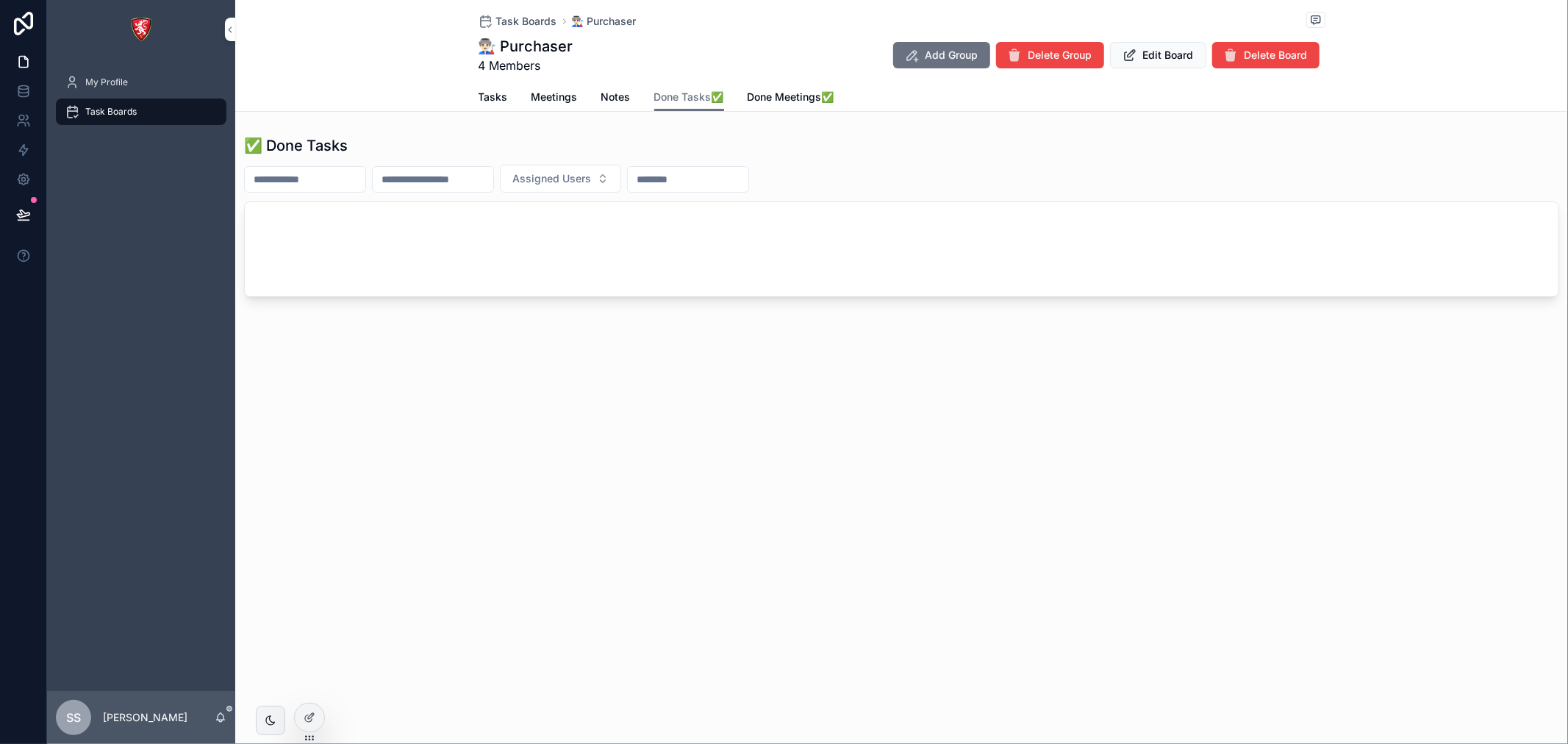
click at [779, 92] on span "Done Meetings✅" at bounding box center [791, 97] width 87 height 15
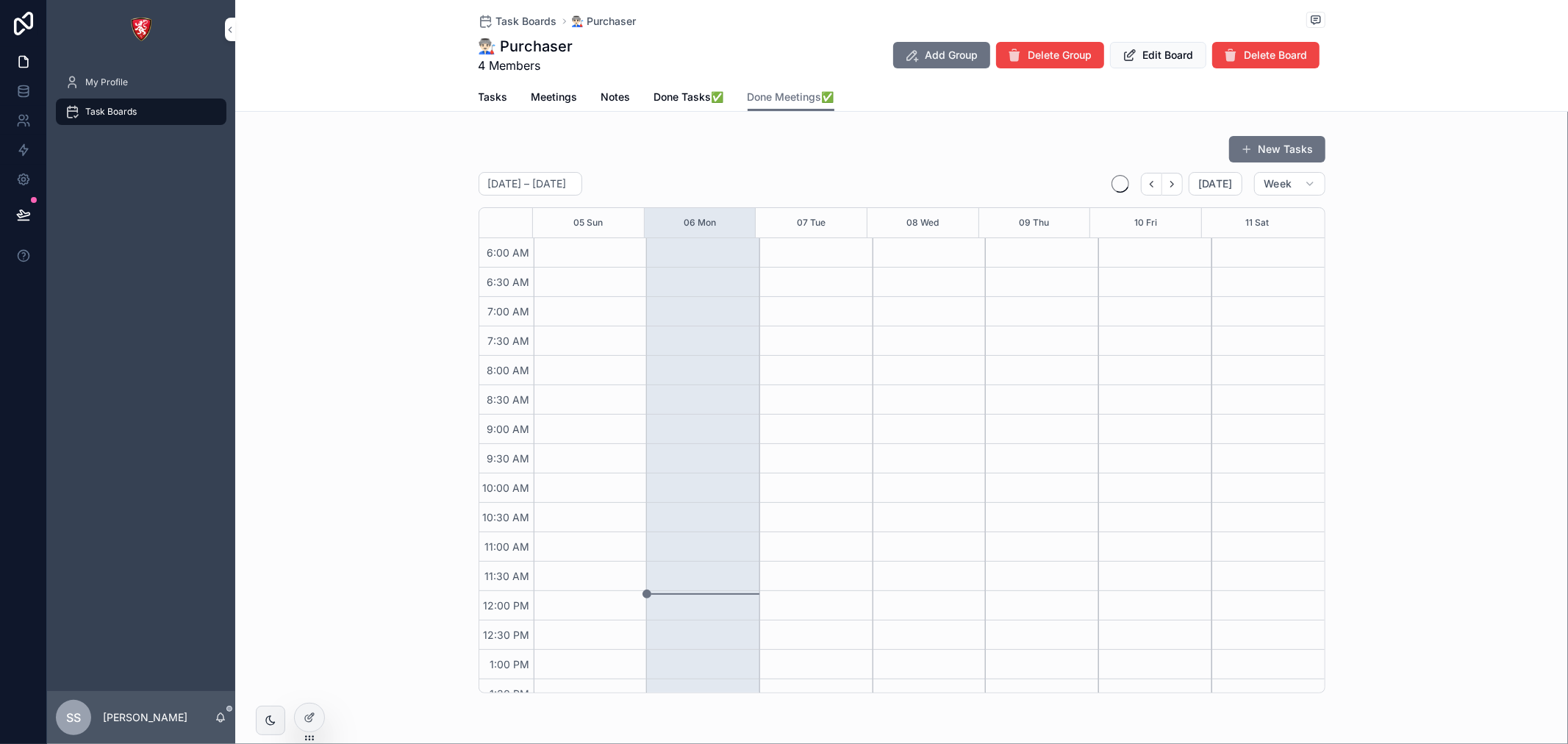
scroll to position [353, 0]
click at [503, 89] on div "Tasks Meetings Notes Done Tasks✅ Done Meetings✅" at bounding box center [901, 97] width 847 height 28
click at [495, 89] on span "Tasks" at bounding box center [493, 97] width 30 height 15
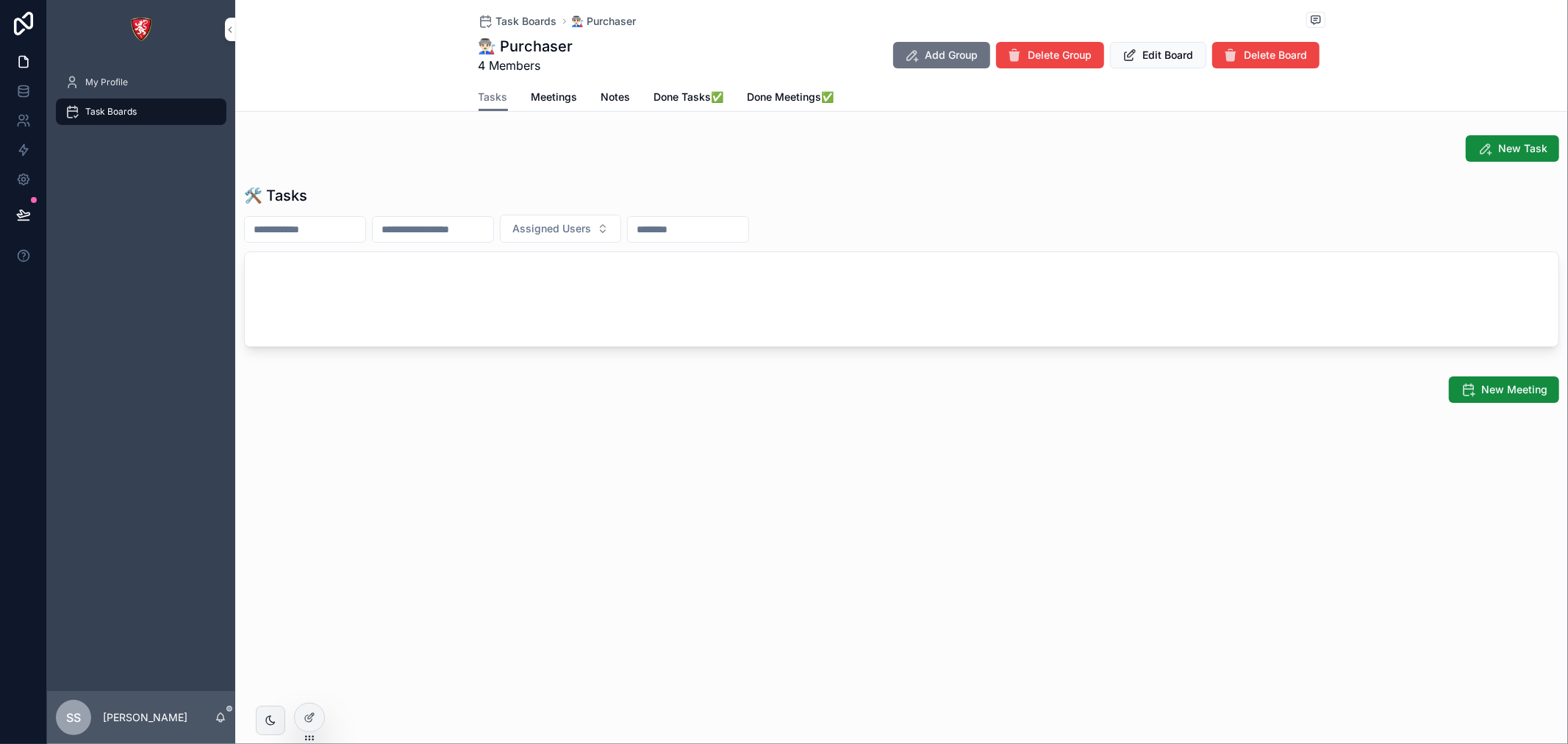
click at [739, 93] on div "Tasks Meetings Notes Done Tasks✅ Done Meetings✅" at bounding box center [901, 97] width 847 height 28
click at [781, 93] on span "Done Meetings✅" at bounding box center [791, 97] width 87 height 15
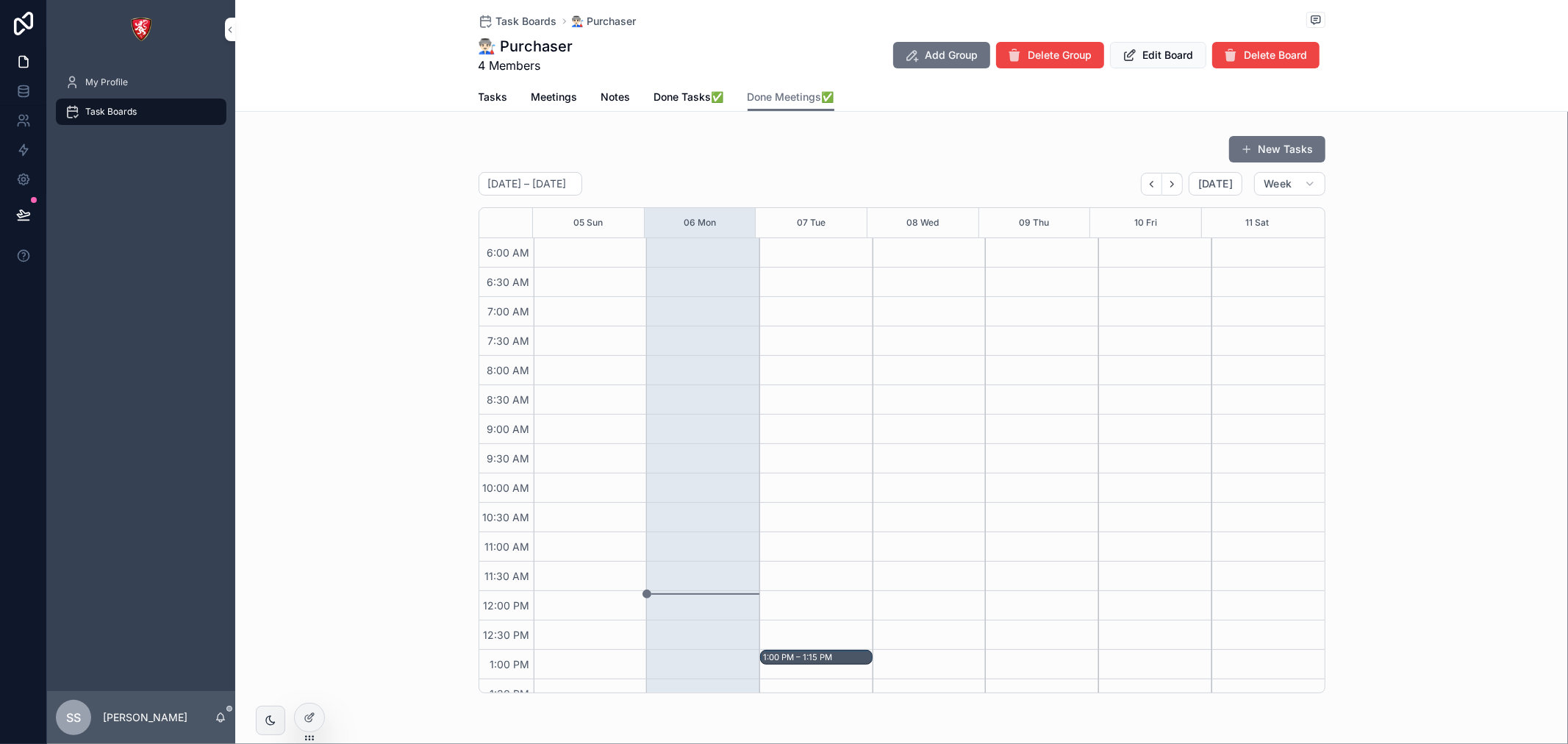
scroll to position [353, 0]
click at [306, 726] on div at bounding box center [310, 718] width 30 height 28
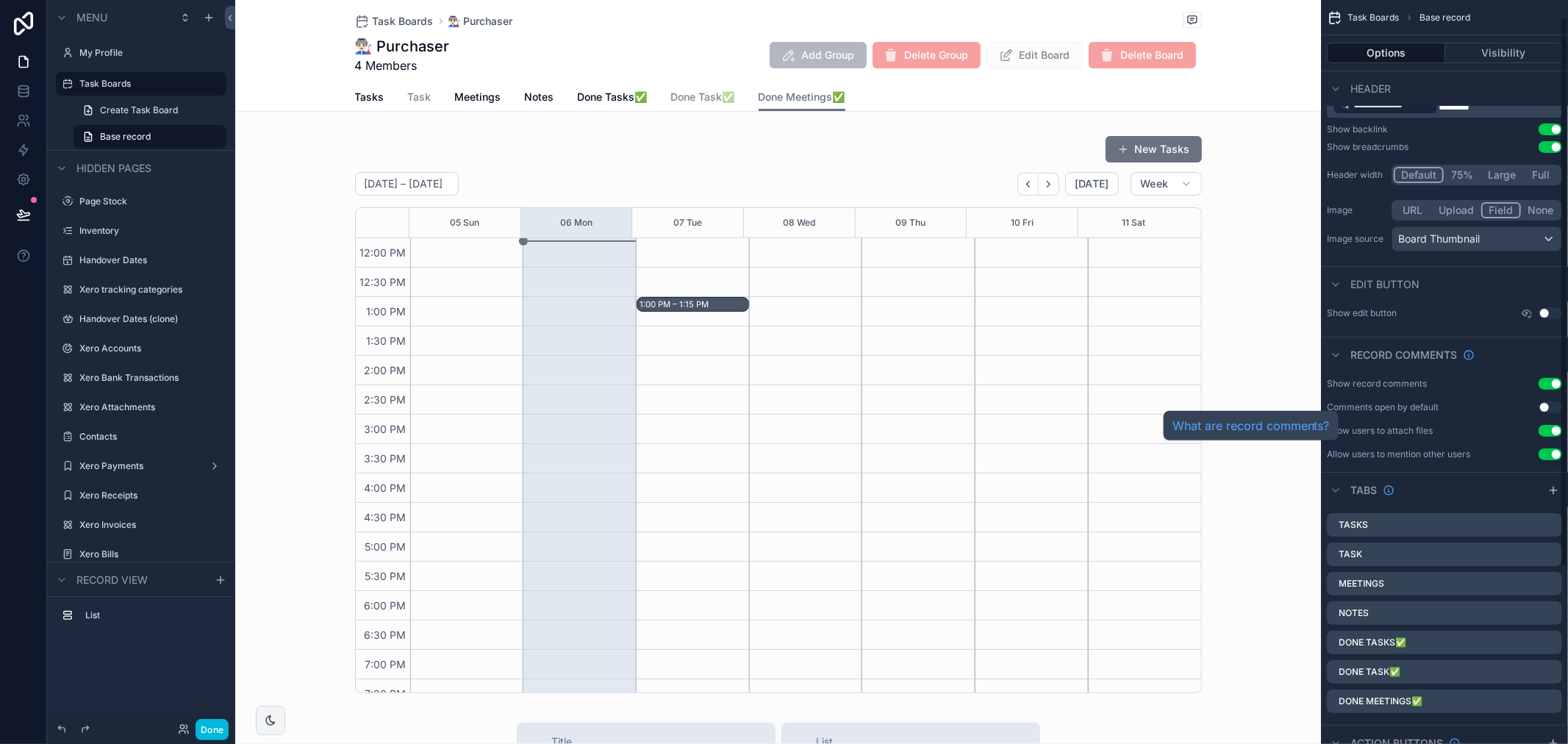
scroll to position [0, 0]
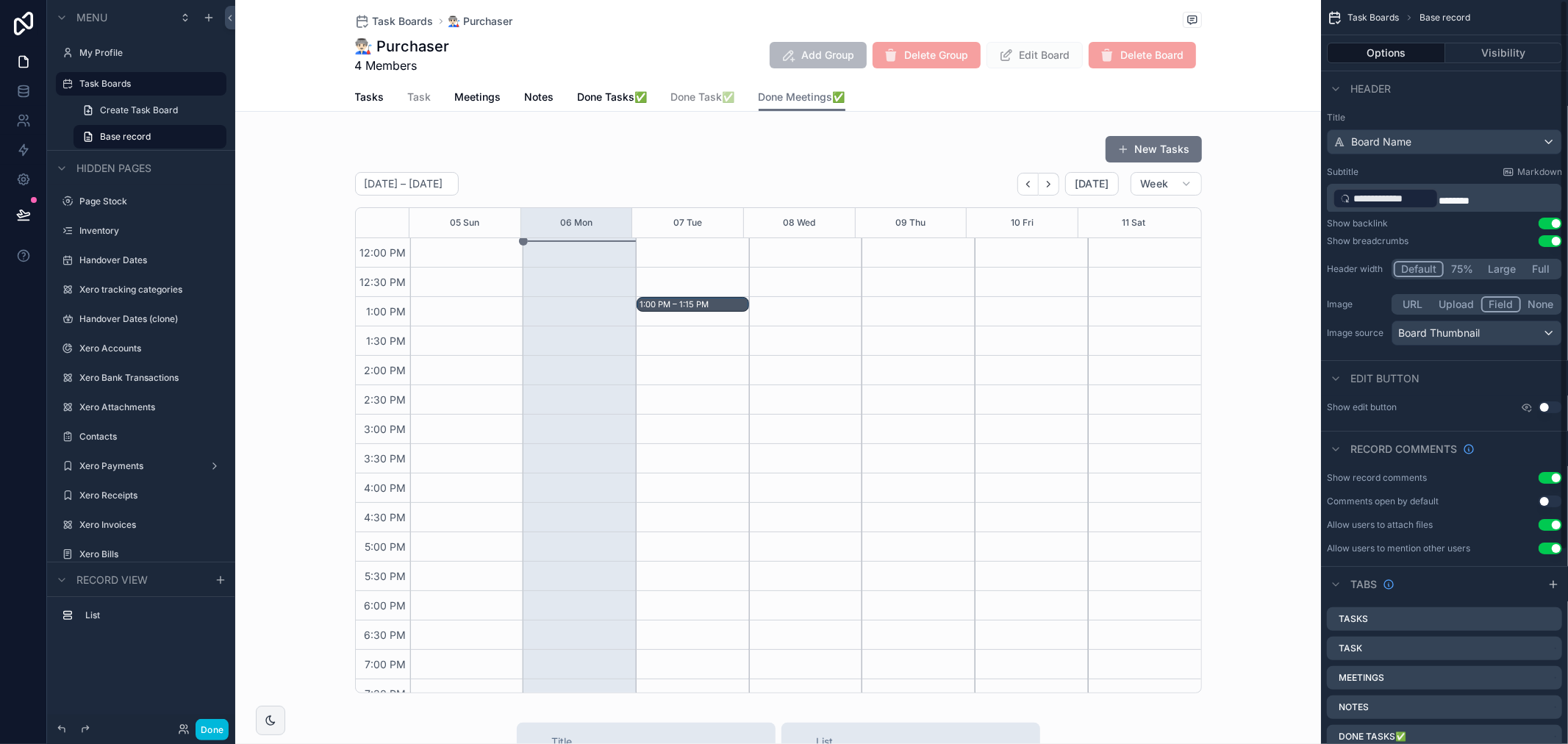
click at [1158, 383] on div "scrollable content" at bounding box center [778, 413] width 1086 height 569
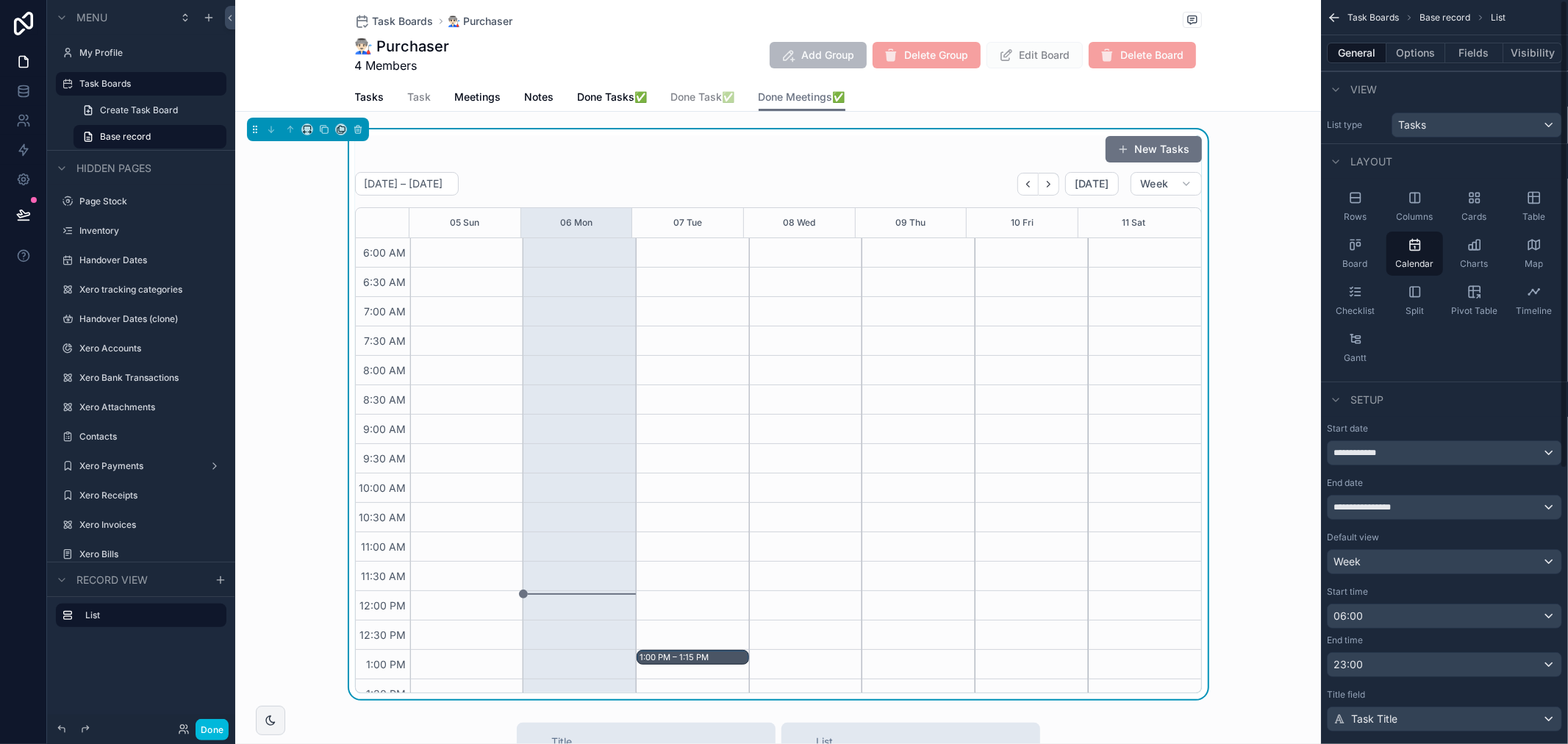
scroll to position [353, 0]
click at [1407, 59] on button "Options" at bounding box center [1415, 53] width 59 height 20
